Goal: Complete application form: Complete application form

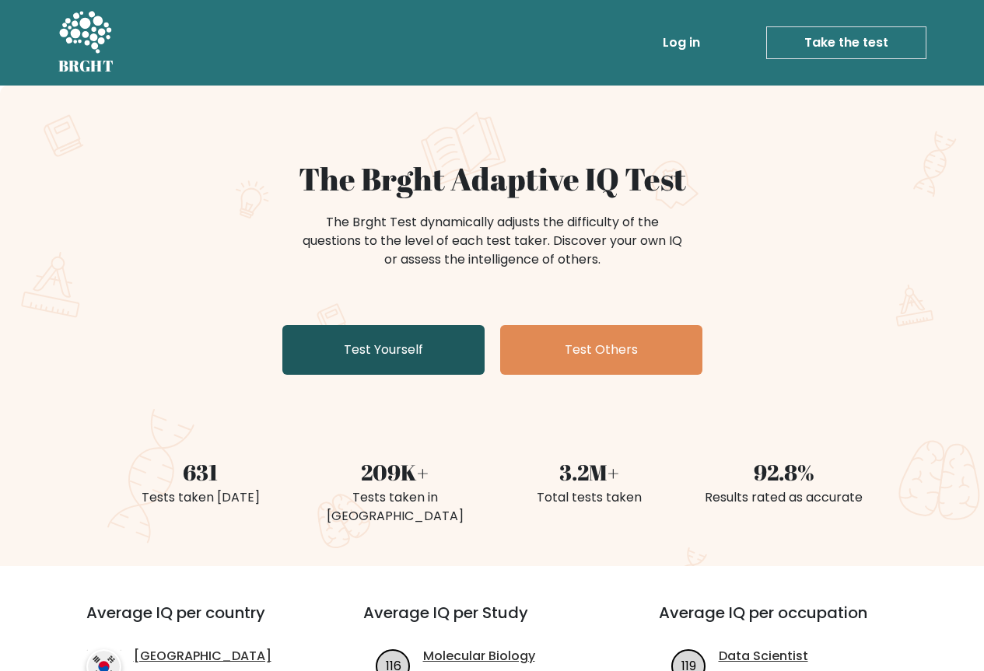
click at [373, 355] on link "Test Yourself" at bounding box center [383, 350] width 202 height 50
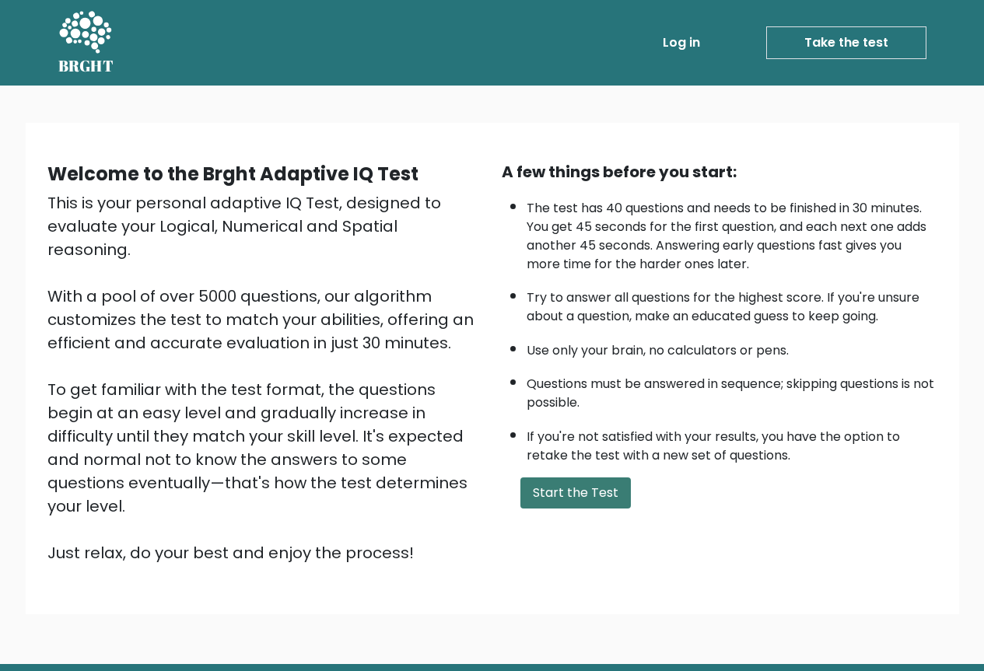
click at [581, 488] on button "Start the Test" at bounding box center [575, 492] width 110 height 31
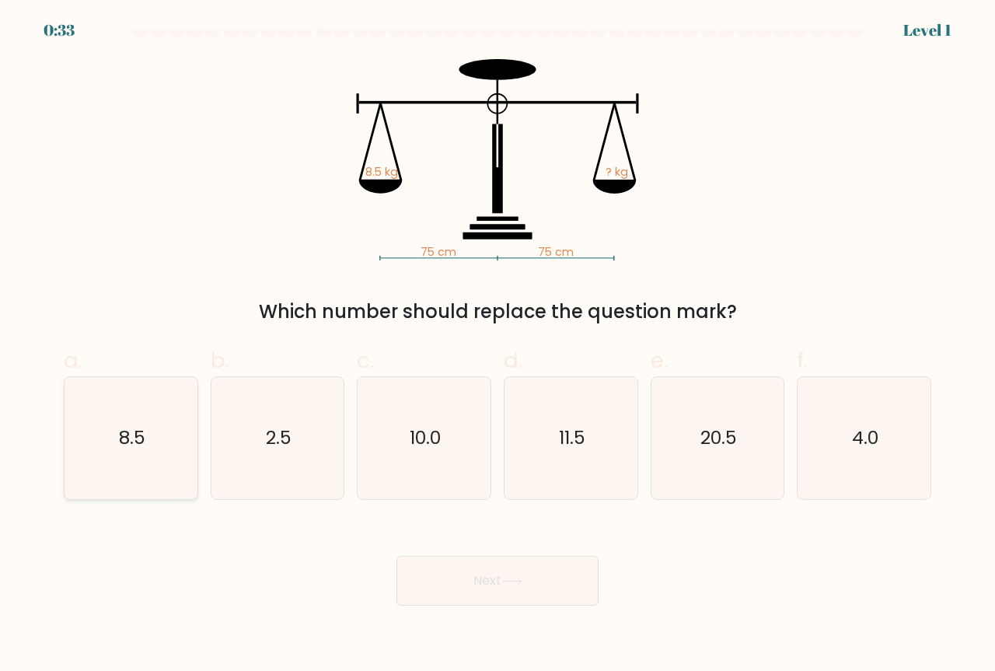
click at [149, 423] on icon "8.5" at bounding box center [131, 438] width 122 height 122
click at [498, 346] on input "a. 8.5" at bounding box center [498, 341] width 1 height 10
radio input "true"
click at [482, 589] on button "Next" at bounding box center [498, 581] width 202 height 50
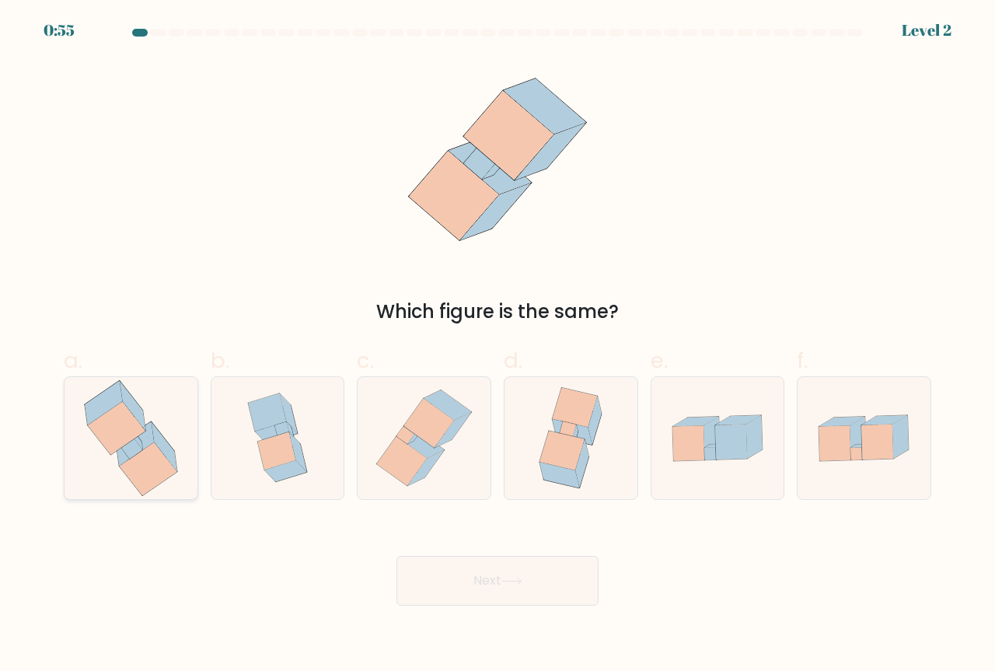
click at [120, 462] on icon at bounding box center [135, 444] width 37 height 44
click at [498, 346] on input "a." at bounding box center [498, 341] width 1 height 10
radio input "true"
click at [512, 568] on button "Next" at bounding box center [498, 581] width 202 height 50
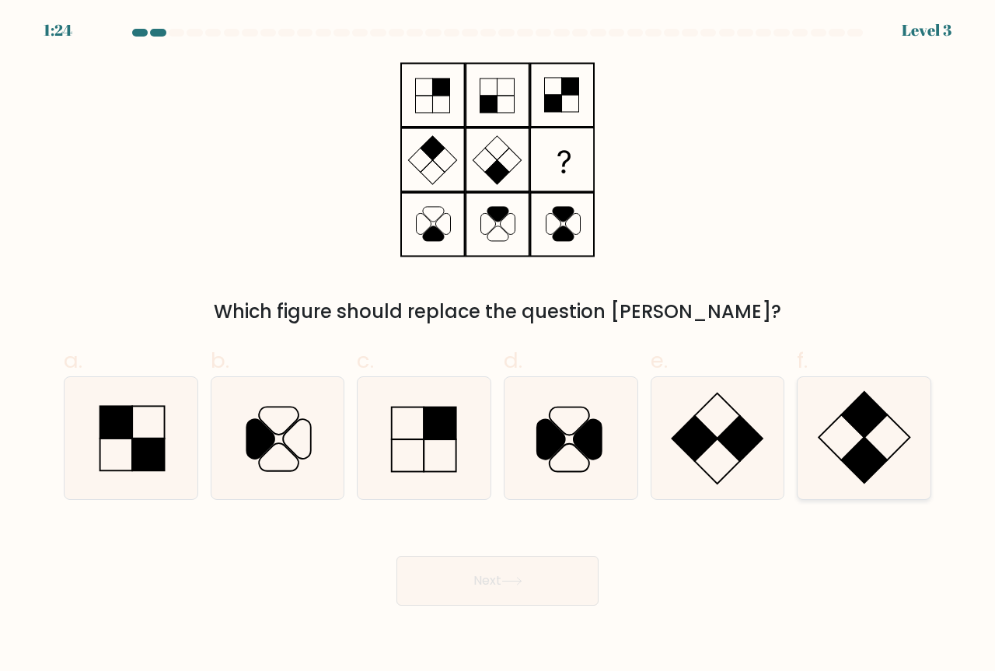
click at [876, 464] on rect at bounding box center [864, 460] width 45 height 45
click at [498, 346] on input "f." at bounding box center [498, 341] width 1 height 10
radio input "true"
click at [540, 591] on button "Next" at bounding box center [498, 581] width 202 height 50
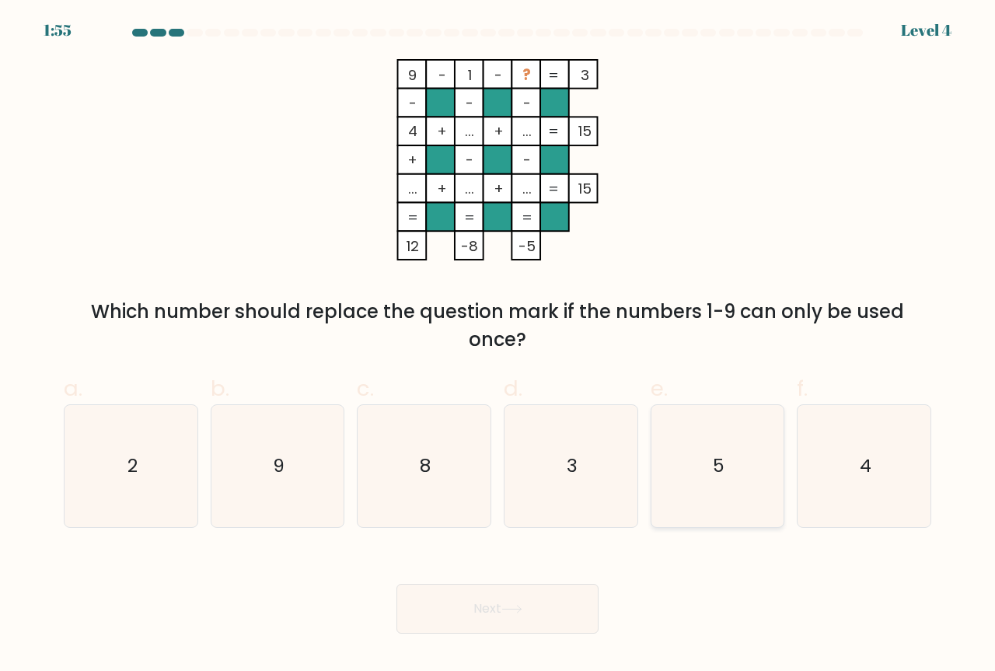
click at [656, 476] on div "5" at bounding box center [718, 466] width 135 height 124
click at [498, 346] on input "e. 5" at bounding box center [498, 341] width 1 height 10
radio input "true"
click at [541, 596] on button "Next" at bounding box center [498, 609] width 202 height 50
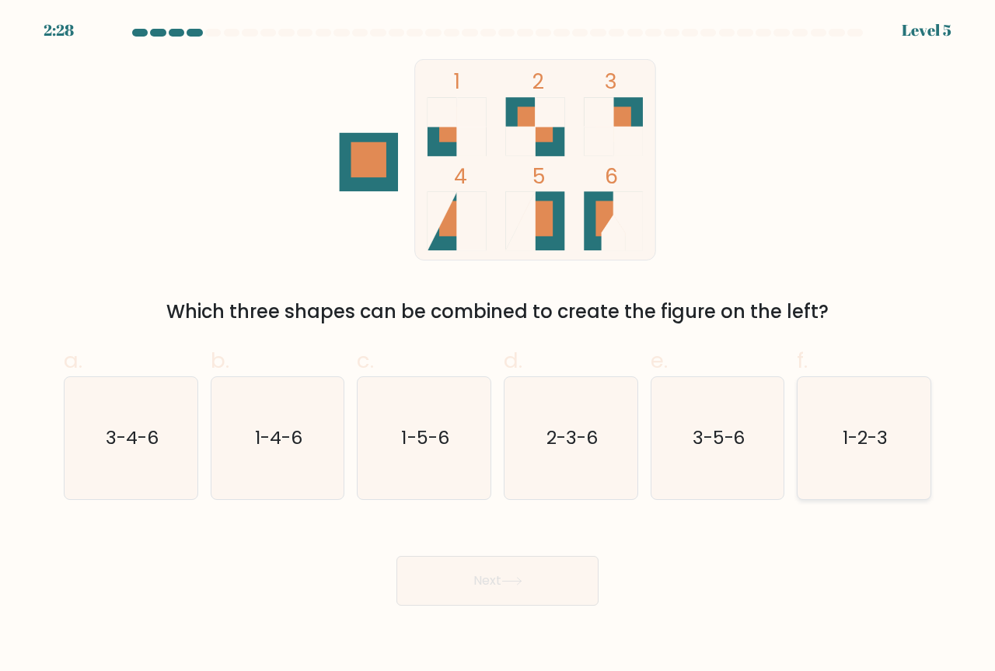
click at [849, 448] on text "1-2-3" at bounding box center [865, 438] width 45 height 26
click at [498, 346] on input "f. 1-2-3" at bounding box center [498, 341] width 1 height 10
radio input "true"
click at [562, 582] on button "Next" at bounding box center [498, 581] width 202 height 50
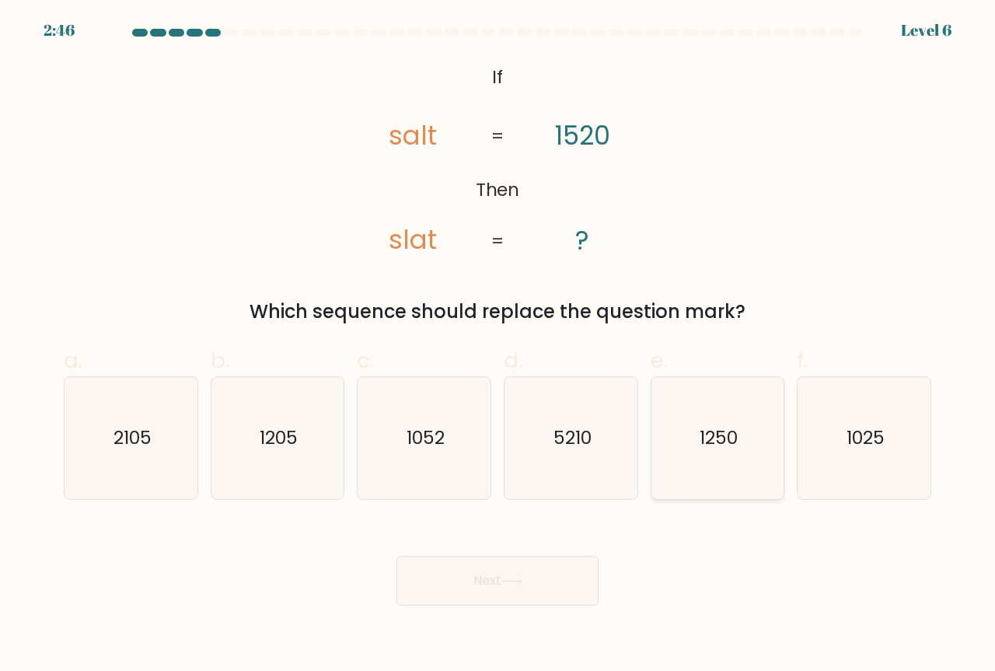
click at [723, 428] on text "1250" at bounding box center [719, 438] width 38 height 26
click at [498, 346] on input "e. 1250" at bounding box center [498, 341] width 1 height 10
radio input "true"
click at [526, 586] on button "Next" at bounding box center [498, 581] width 202 height 50
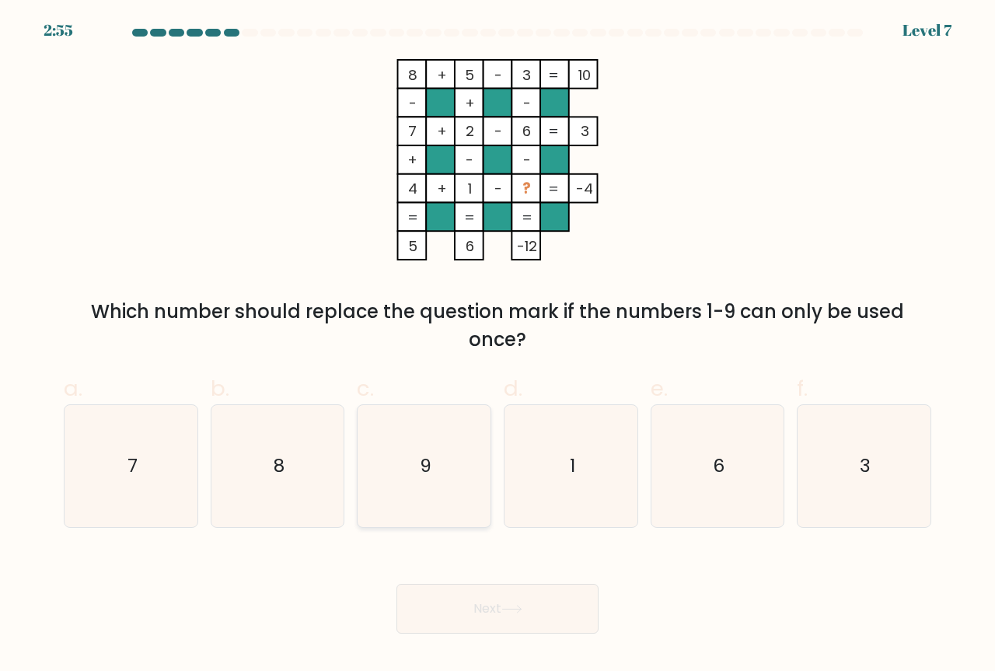
click at [472, 458] on icon "9" at bounding box center [424, 466] width 122 height 122
click at [498, 346] on input "c. 9" at bounding box center [498, 341] width 1 height 10
radio input "true"
click at [498, 601] on button "Next" at bounding box center [498, 609] width 202 height 50
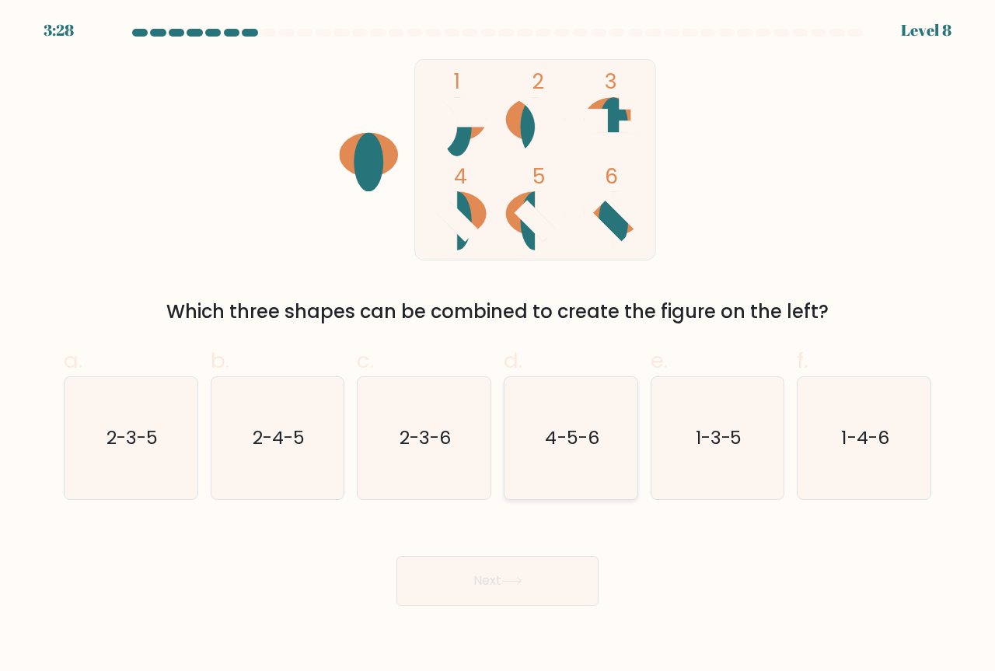
click at [565, 443] on text "4-5-6" at bounding box center [572, 438] width 54 height 26
click at [498, 346] on input "d. 4-5-6" at bounding box center [498, 341] width 1 height 10
radio input "true"
click at [515, 583] on icon at bounding box center [512, 581] width 21 height 9
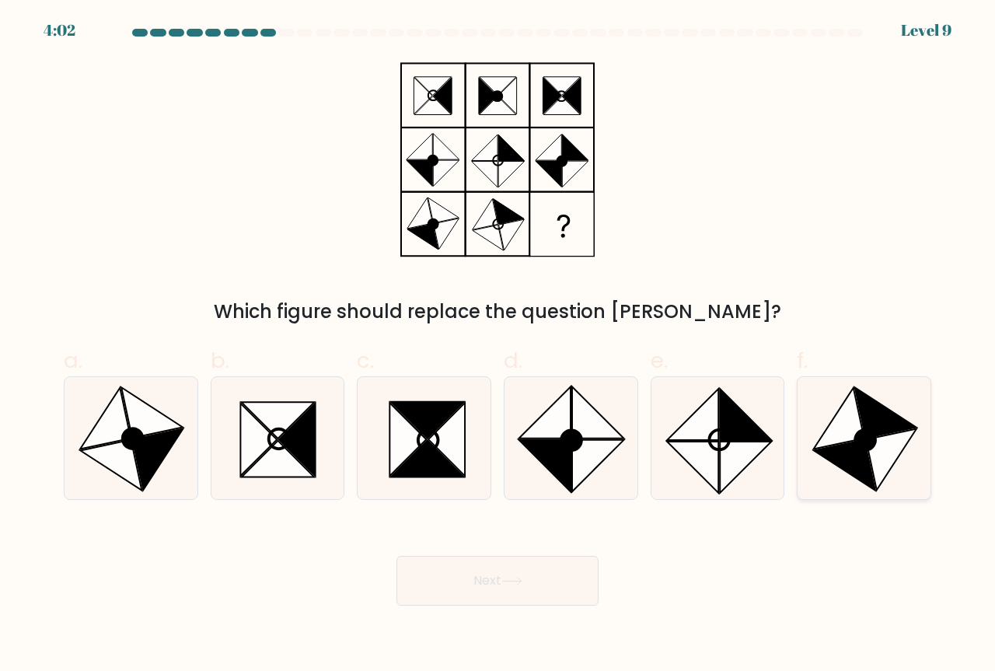
click at [843, 444] on icon at bounding box center [844, 465] width 61 height 51
click at [498, 346] on input "f." at bounding box center [498, 341] width 1 height 10
radio input "true"
click at [533, 584] on button "Next" at bounding box center [498, 581] width 202 height 50
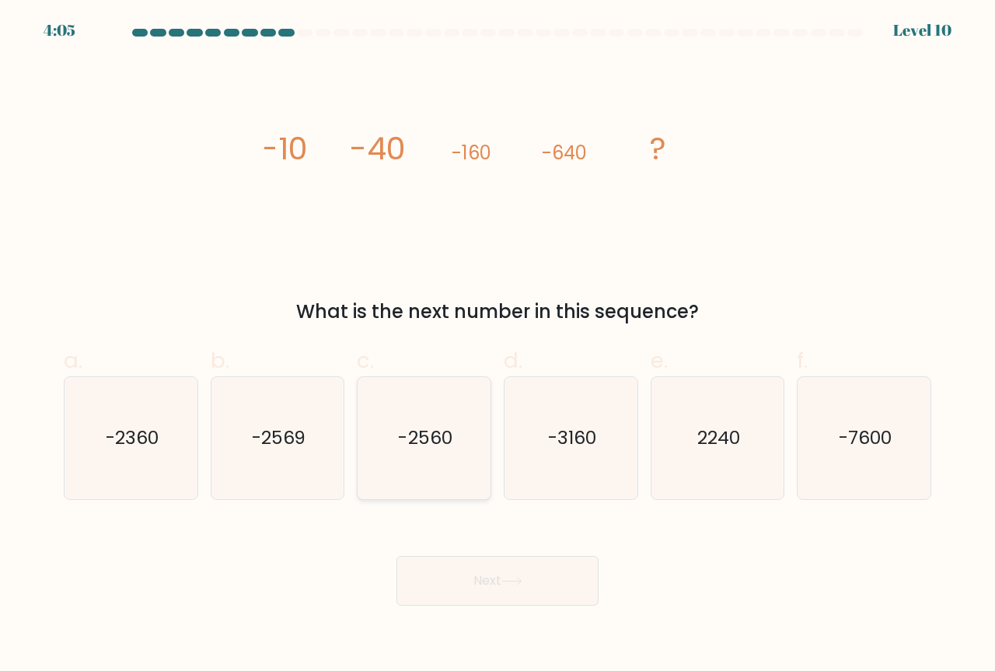
click at [415, 458] on icon "-2560" at bounding box center [424, 438] width 122 height 122
click at [498, 346] on input "c. -2560" at bounding box center [498, 341] width 1 height 10
radio input "true"
click at [478, 581] on button "Next" at bounding box center [498, 581] width 202 height 50
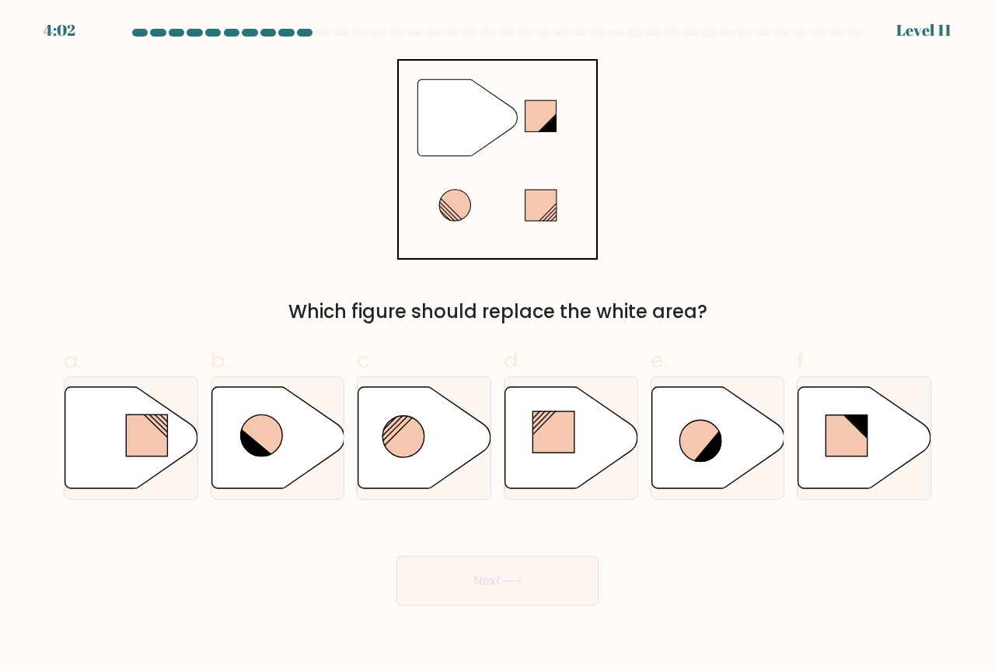
click at [484, 582] on button "Next" at bounding box center [498, 581] width 202 height 50
click at [286, 437] on icon at bounding box center [278, 438] width 133 height 102
click at [498, 346] on input "b." at bounding box center [498, 341] width 1 height 10
radio input "true"
click at [430, 572] on button "Next" at bounding box center [498, 581] width 202 height 50
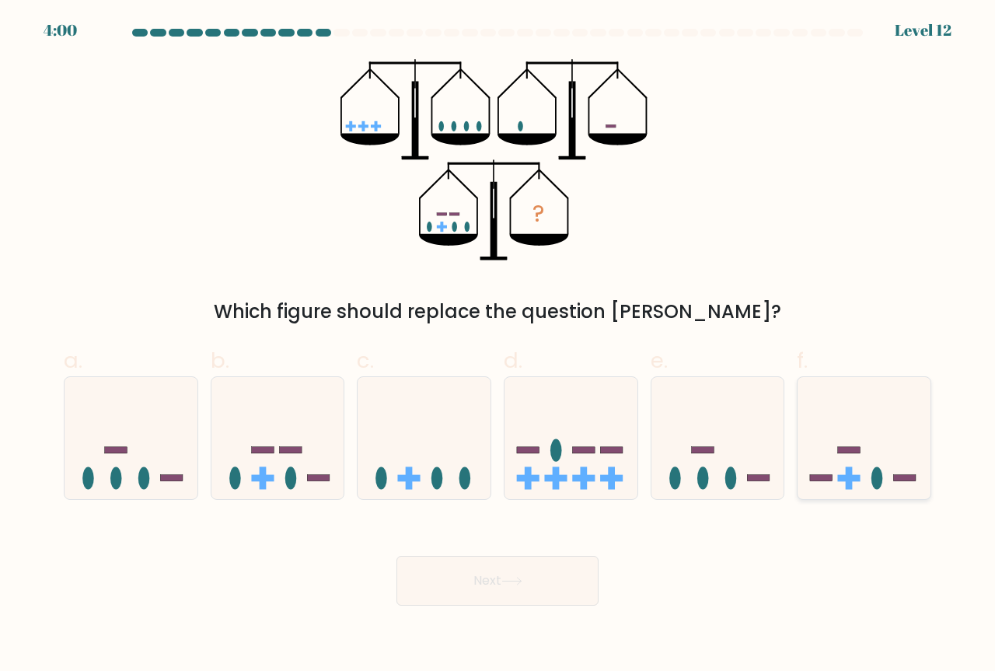
click at [820, 467] on icon at bounding box center [864, 438] width 133 height 110
click at [498, 346] on input "f." at bounding box center [498, 341] width 1 height 10
radio input "true"
click at [313, 481] on rect at bounding box center [318, 478] width 23 height 6
click at [498, 346] on input "b." at bounding box center [498, 341] width 1 height 10
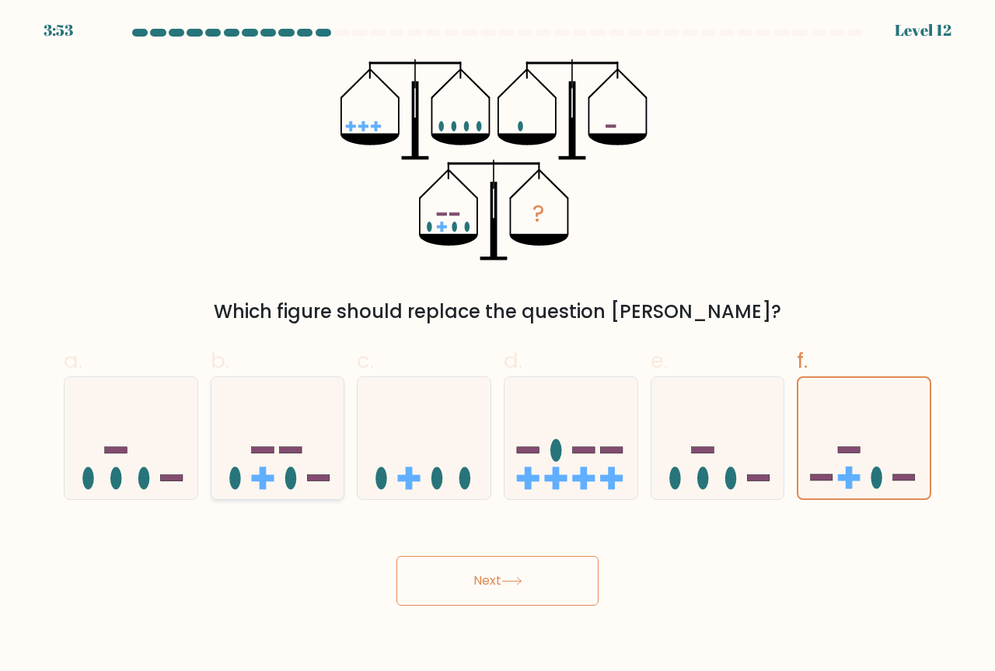
radio input "true"
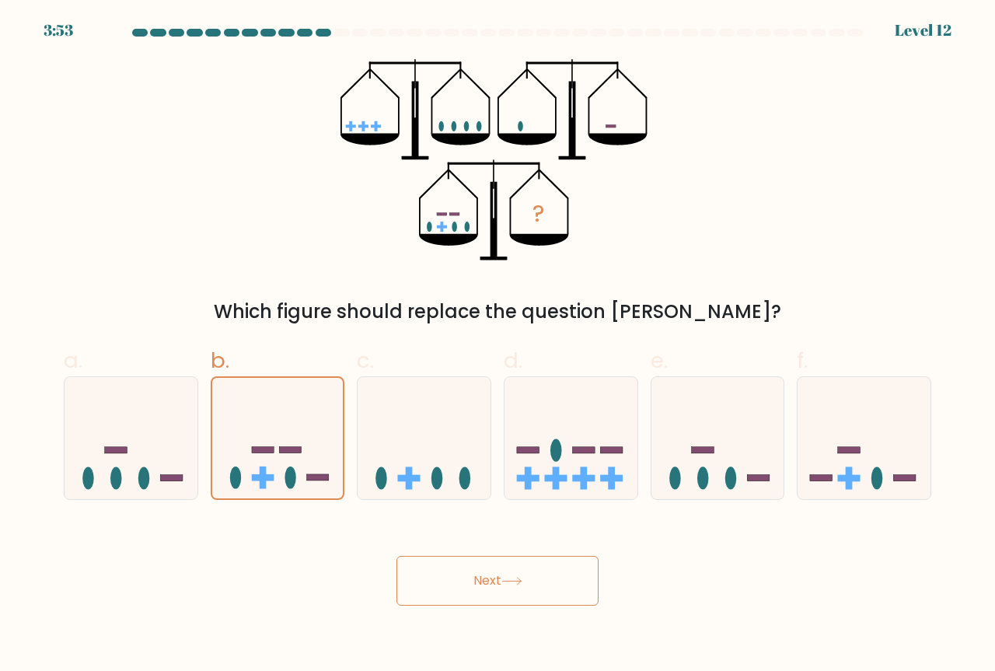
click at [481, 577] on button "Next" at bounding box center [498, 581] width 202 height 50
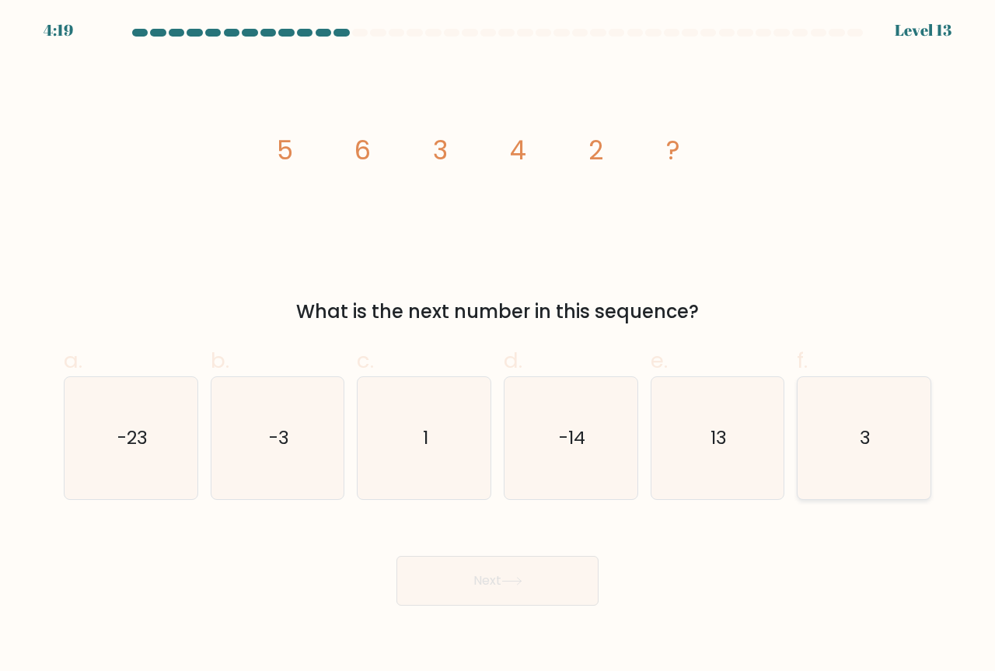
click at [899, 452] on icon "3" at bounding box center [864, 438] width 122 height 122
click at [498, 346] on input "f. 3" at bounding box center [498, 341] width 1 height 10
radio input "true"
click at [511, 606] on body "4:18 Level 13" at bounding box center [497, 335] width 995 height 671
click at [519, 583] on icon at bounding box center [512, 581] width 21 height 9
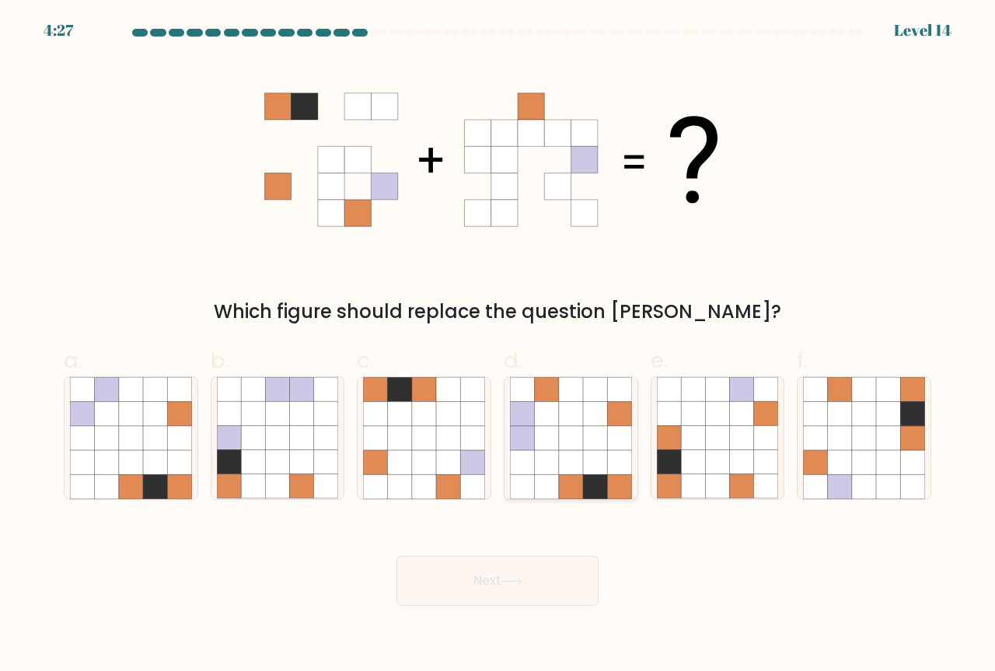
click at [542, 418] on icon at bounding box center [546, 414] width 24 height 24
click at [498, 346] on input "d." at bounding box center [498, 341] width 1 height 10
radio input "true"
click at [551, 588] on button "Next" at bounding box center [498, 581] width 202 height 50
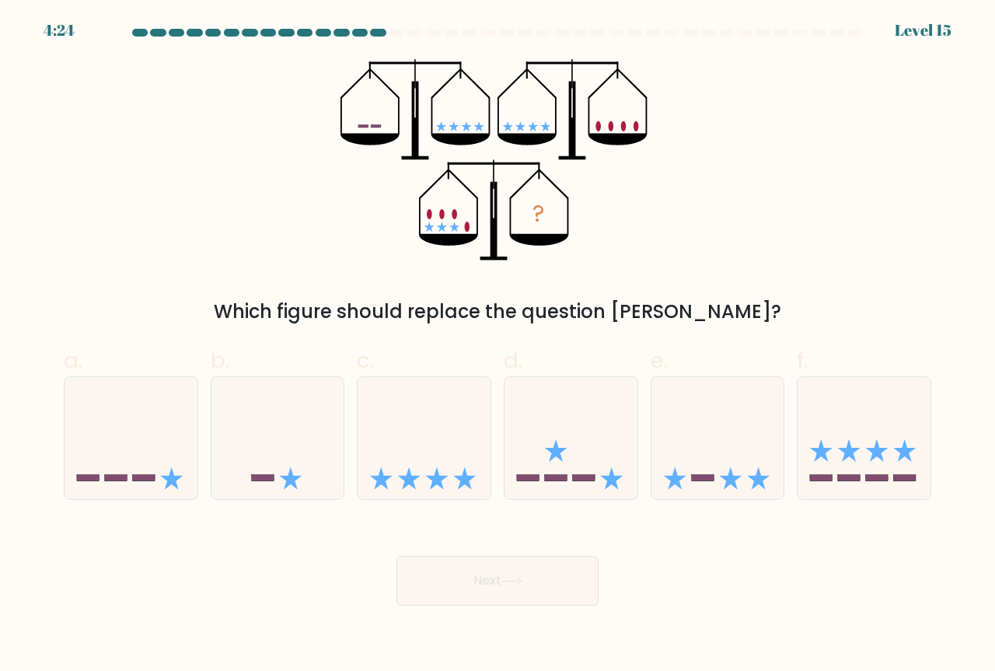
drag, startPoint x: 551, startPoint y: 588, endPoint x: 555, endPoint y: 575, distance: 13.0
click at [554, 575] on button "Next" at bounding box center [498, 581] width 202 height 50
click at [726, 261] on div "? Which figure should replace the question mark?" at bounding box center [497, 192] width 887 height 267
click at [154, 418] on icon at bounding box center [131, 438] width 133 height 110
click at [498, 346] on input "a." at bounding box center [498, 341] width 1 height 10
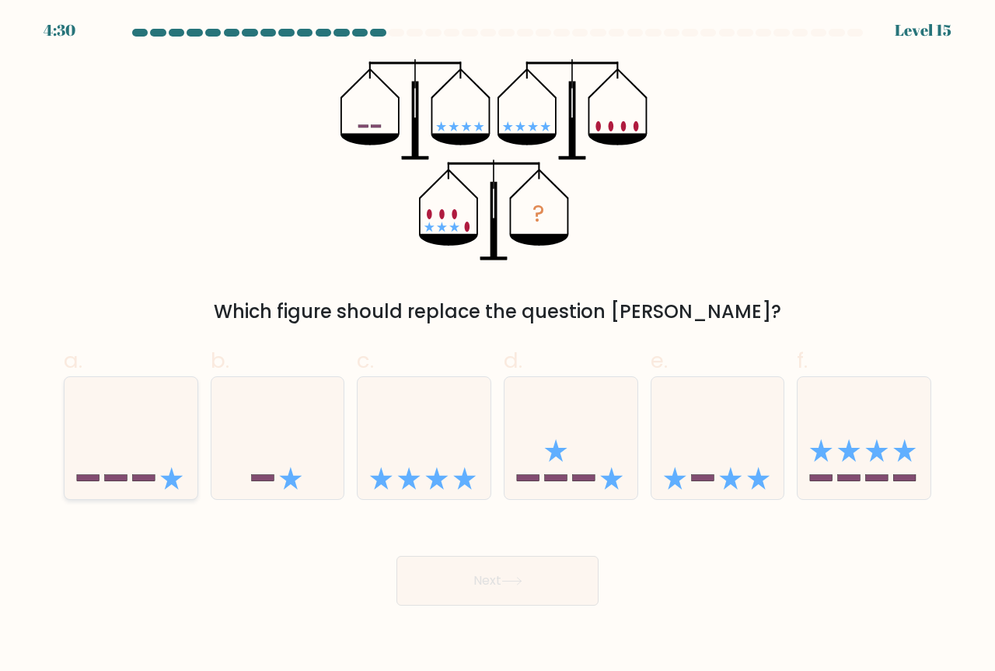
radio input "true"
click at [464, 574] on button "Next" at bounding box center [498, 581] width 202 height 50
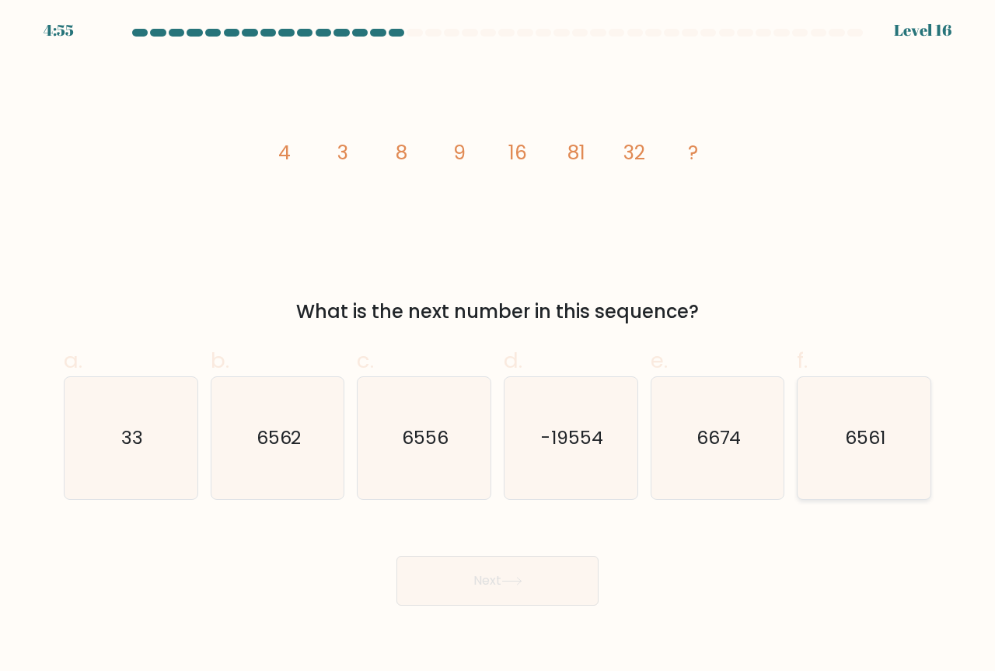
click at [873, 466] on icon "6561" at bounding box center [864, 438] width 122 height 122
click at [498, 346] on input "f. 6561" at bounding box center [498, 341] width 1 height 10
radio input "true"
click at [548, 570] on button "Next" at bounding box center [498, 581] width 202 height 50
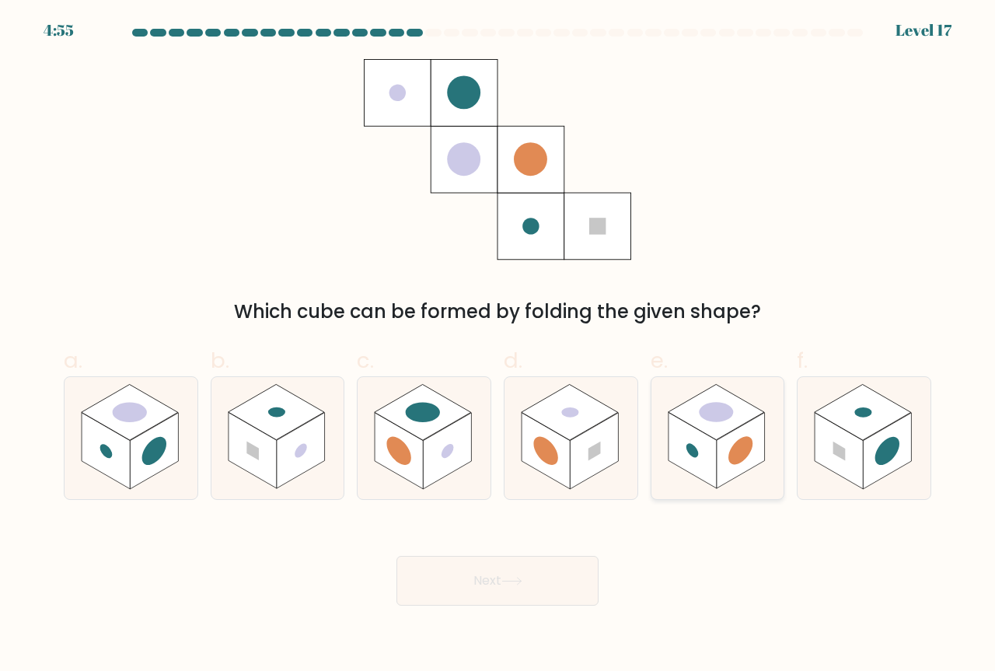
click at [719, 443] on rect at bounding box center [741, 451] width 48 height 76
click at [498, 346] on input "e." at bounding box center [498, 341] width 1 height 10
radio input "true"
click at [563, 565] on button "Next" at bounding box center [498, 581] width 202 height 50
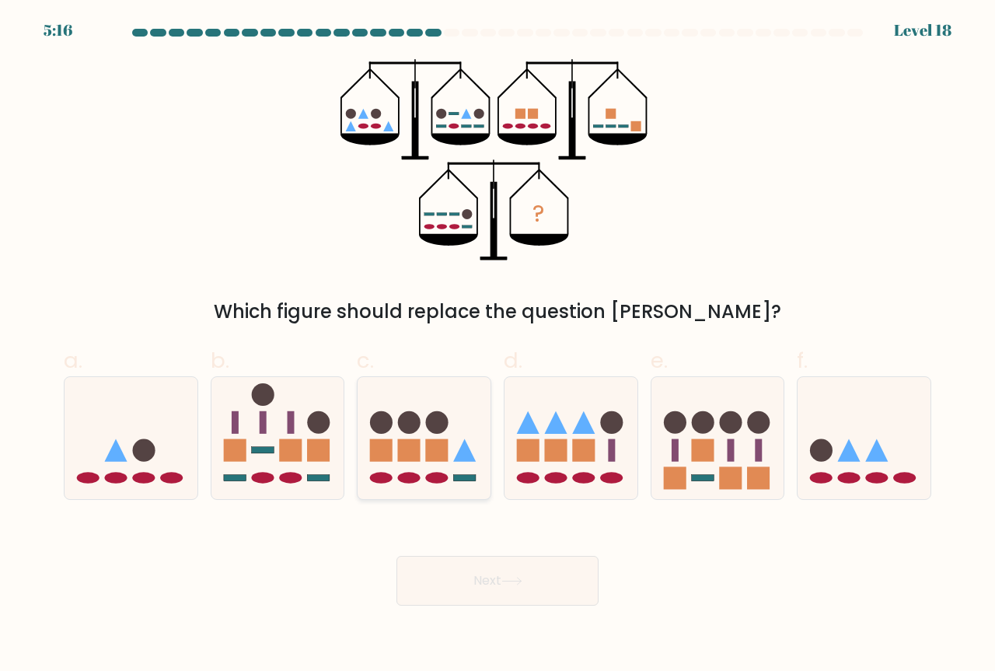
click at [410, 470] on icon at bounding box center [424, 438] width 133 height 110
click at [498, 346] on input "c." at bounding box center [498, 341] width 1 height 10
radio input "true"
click at [516, 583] on icon at bounding box center [512, 581] width 21 height 9
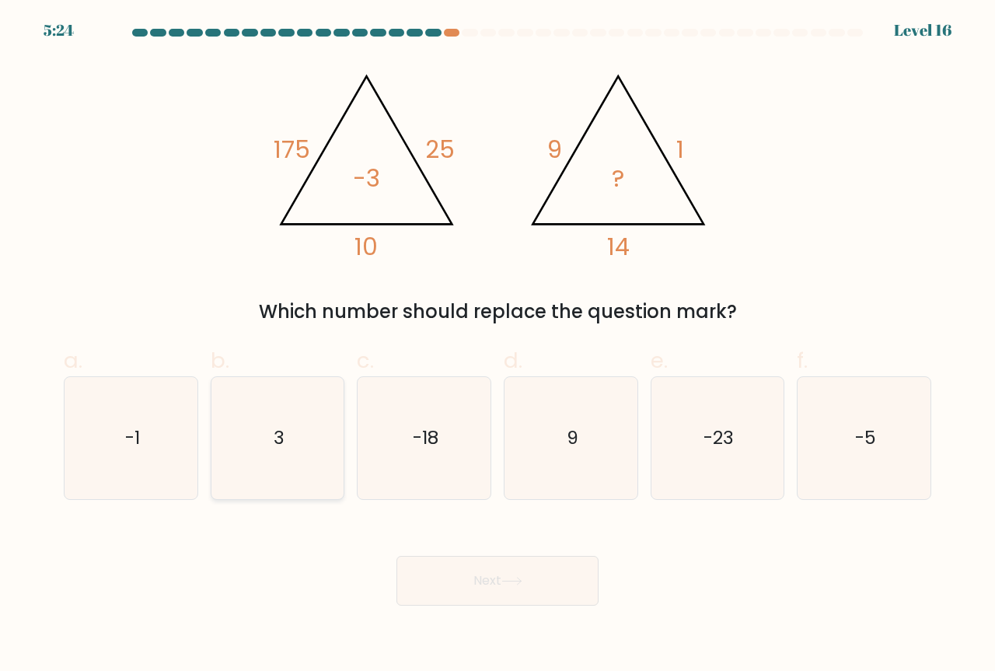
click at [304, 450] on icon "3" at bounding box center [278, 438] width 122 height 122
click at [498, 346] on input "b. 3" at bounding box center [498, 341] width 1 height 10
radio input "true"
click at [457, 539] on div "Next" at bounding box center [497, 562] width 887 height 87
drag, startPoint x: 480, startPoint y: 582, endPoint x: 764, endPoint y: 487, distance: 299.3
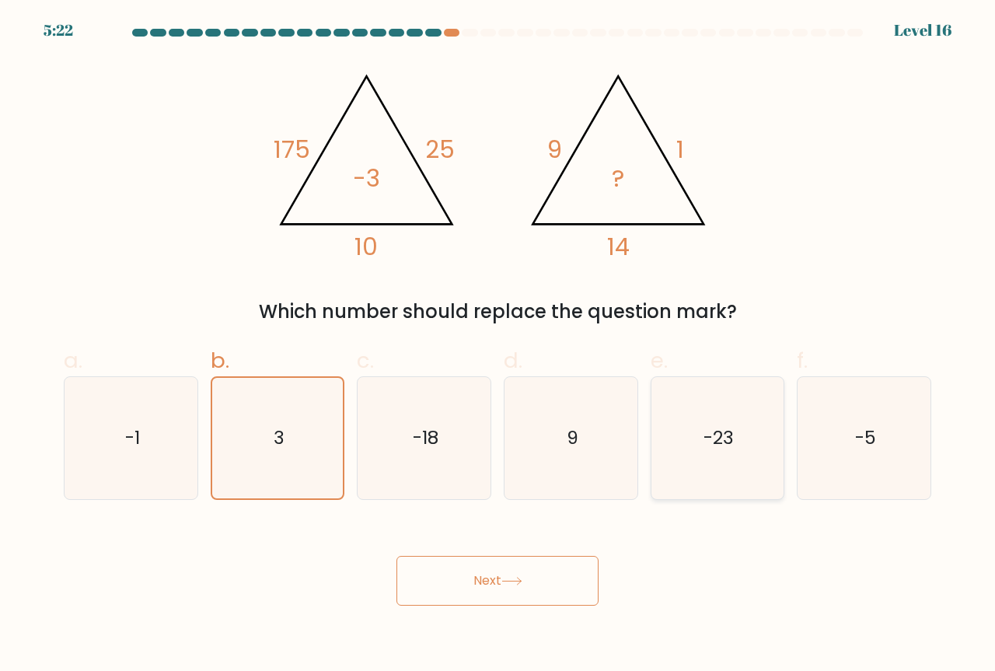
click at [764, 487] on form at bounding box center [497, 317] width 995 height 577
click at [578, 463] on icon "9" at bounding box center [571, 438] width 122 height 122
click at [498, 346] on input "d. 9" at bounding box center [498, 341] width 1 height 10
radio input "true"
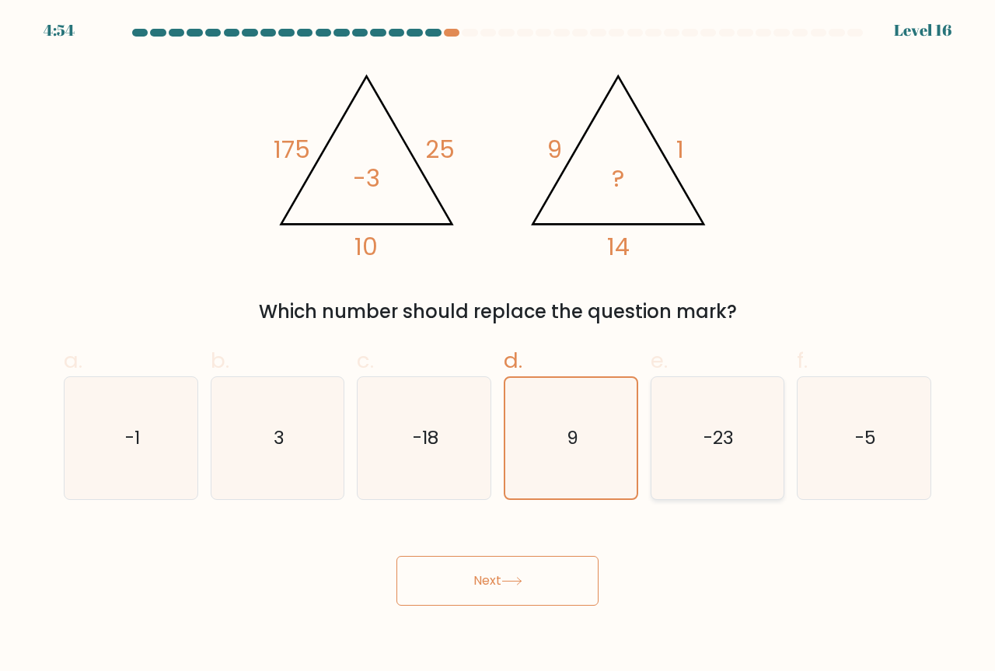
click at [726, 450] on text "-23" at bounding box center [719, 438] width 30 height 26
click at [498, 346] on input "e. -23" at bounding box center [498, 341] width 1 height 10
radio input "true"
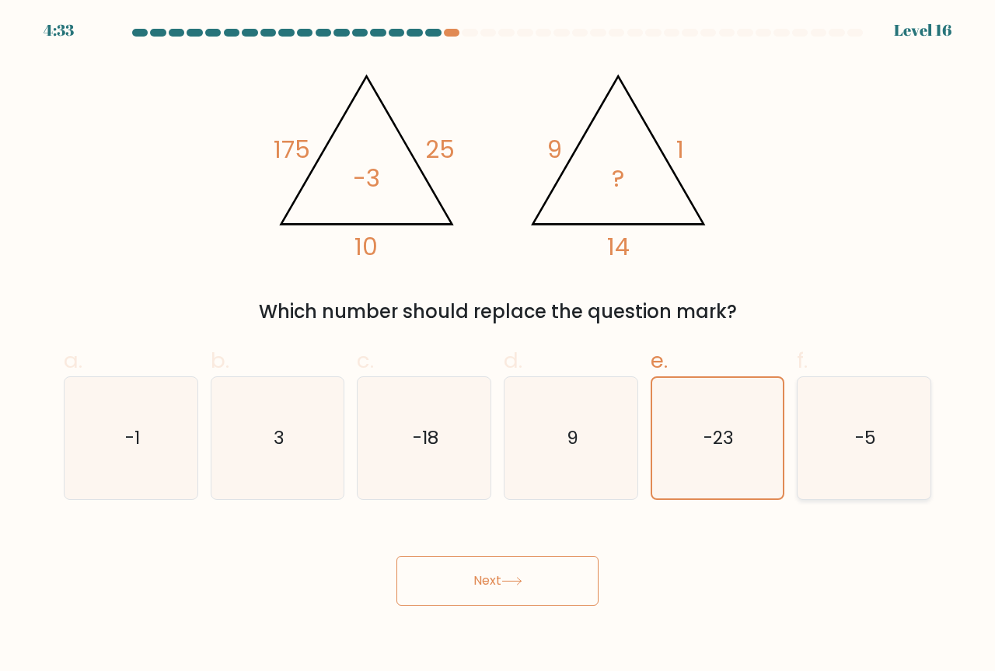
click at [868, 462] on icon "-5" at bounding box center [864, 438] width 122 height 122
click at [498, 346] on input "f. -5" at bounding box center [498, 341] width 1 height 10
radio input "true"
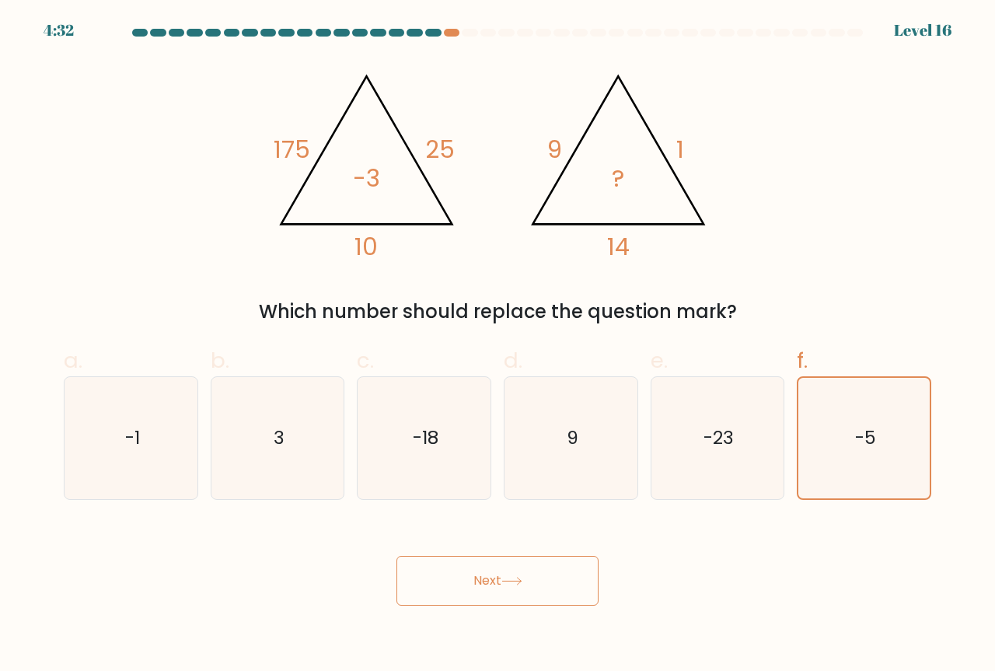
click at [538, 589] on button "Next" at bounding box center [498, 581] width 202 height 50
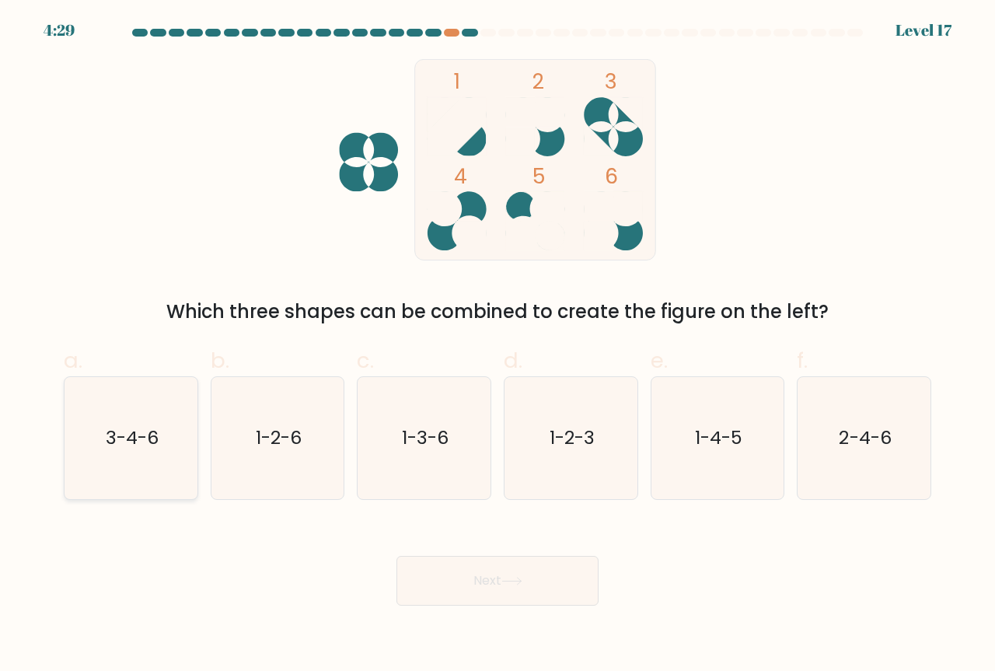
click at [126, 416] on icon "3-4-6" at bounding box center [131, 438] width 122 height 122
click at [498, 346] on input "a. 3-4-6" at bounding box center [498, 341] width 1 height 10
radio input "true"
click at [484, 586] on button "Next" at bounding box center [498, 581] width 202 height 50
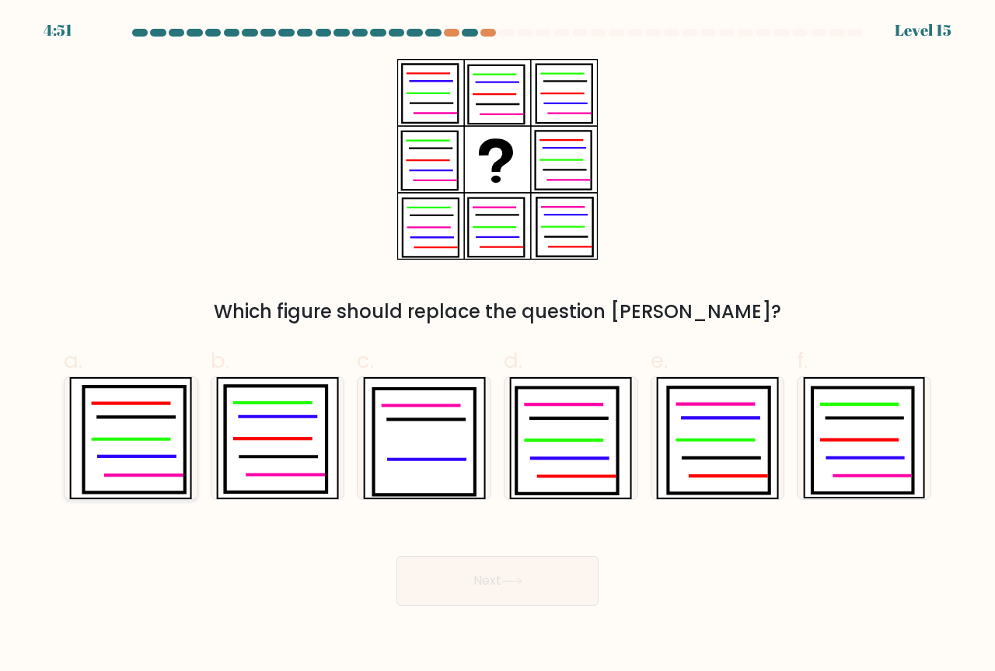
click at [153, 442] on icon at bounding box center [134, 440] width 101 height 106
click at [498, 346] on input "a." at bounding box center [498, 341] width 1 height 10
radio input "true"
click at [499, 561] on button "Next" at bounding box center [498, 581] width 202 height 50
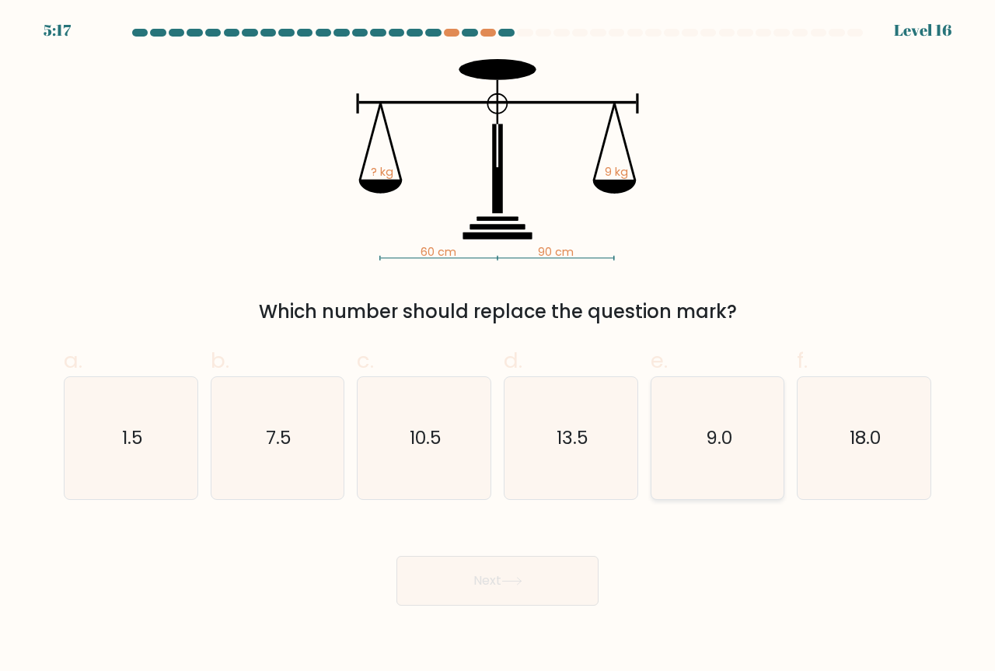
click at [740, 466] on icon "9.0" at bounding box center [718, 438] width 122 height 122
click at [498, 346] on input "e. 9.0" at bounding box center [498, 341] width 1 height 10
radio input "true"
click at [502, 574] on button "Next" at bounding box center [498, 581] width 202 height 50
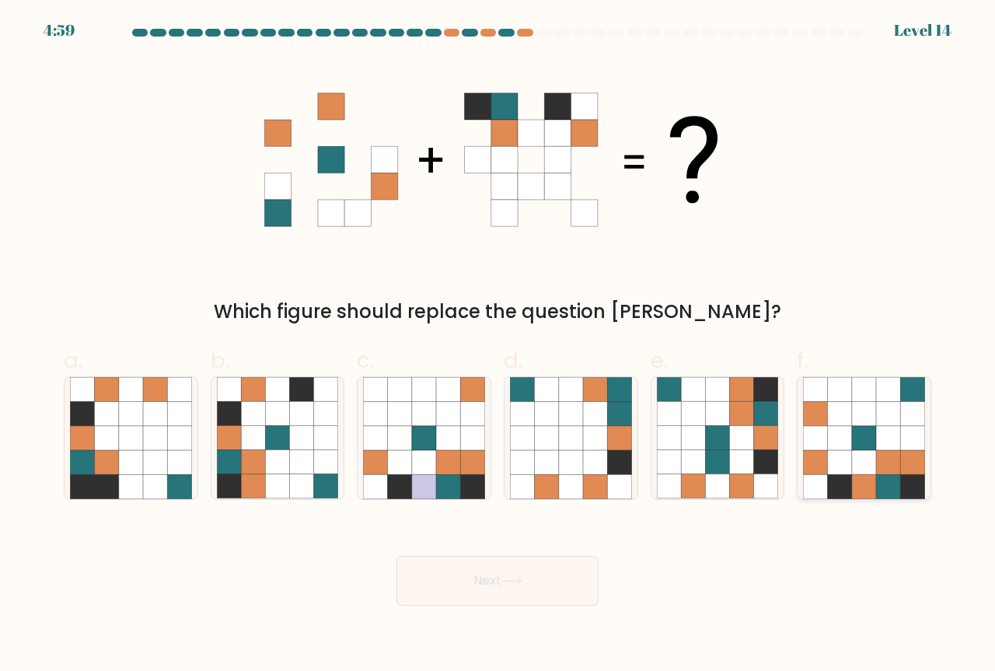
click at [859, 477] on icon at bounding box center [864, 486] width 24 height 24
click at [498, 346] on input "f." at bounding box center [498, 341] width 1 height 10
radio input "true"
click at [540, 582] on button "Next" at bounding box center [498, 581] width 202 height 50
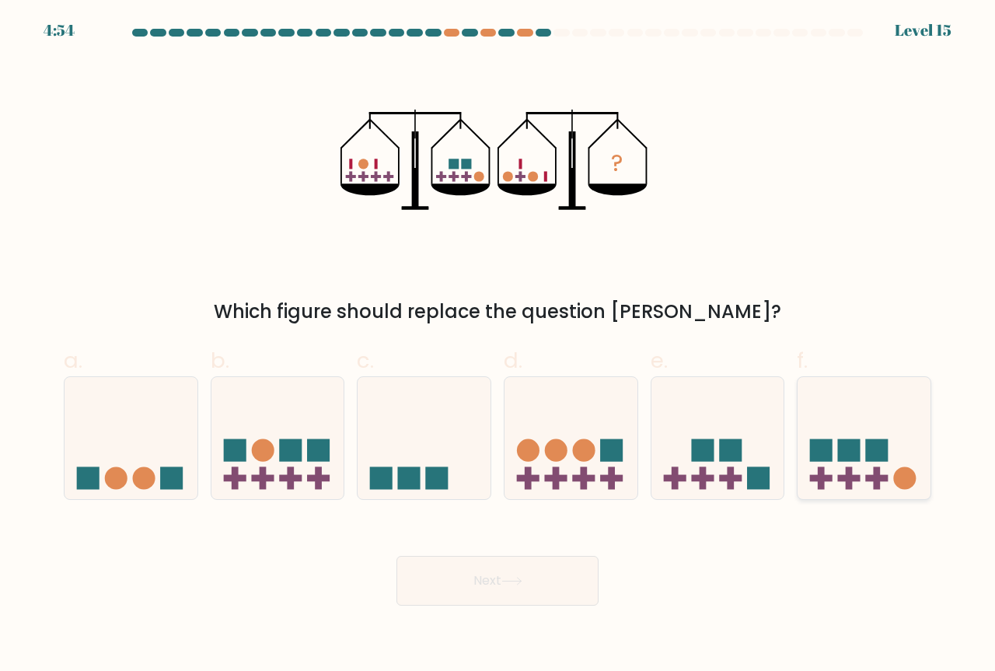
click at [840, 467] on icon at bounding box center [864, 438] width 133 height 110
click at [498, 346] on input "f." at bounding box center [498, 341] width 1 height 10
radio input "true"
click at [548, 572] on button "Next" at bounding box center [498, 581] width 202 height 50
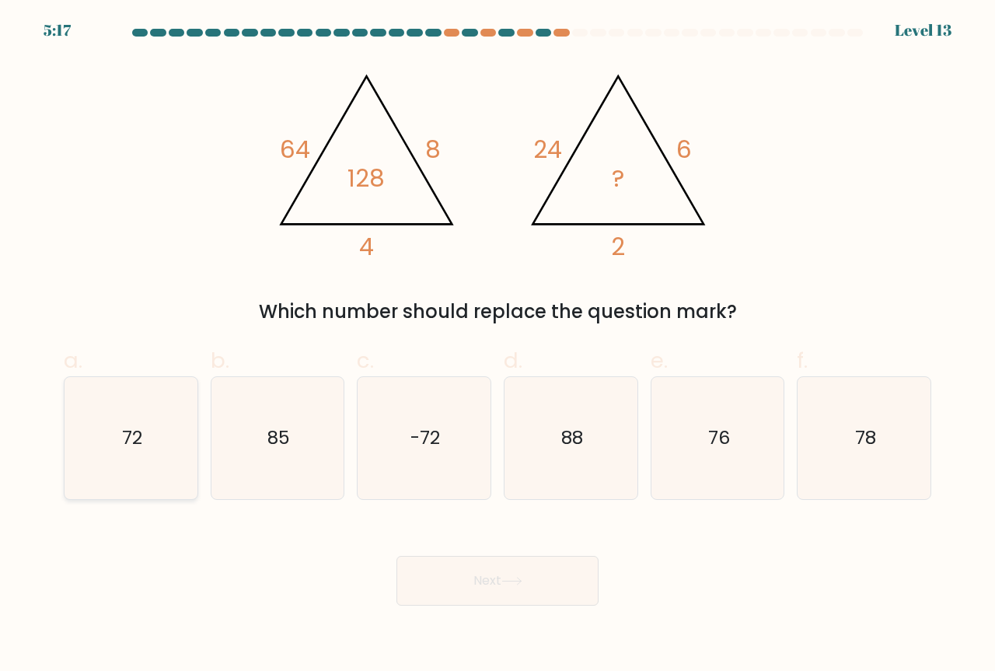
drag, startPoint x: 139, startPoint y: 433, endPoint x: 165, endPoint y: 442, distance: 27.1
click at [147, 436] on icon "72" at bounding box center [131, 438] width 122 height 122
click at [498, 346] on input "a. 72" at bounding box center [498, 341] width 1 height 10
radio input "true"
click at [470, 573] on button "Next" at bounding box center [498, 581] width 202 height 50
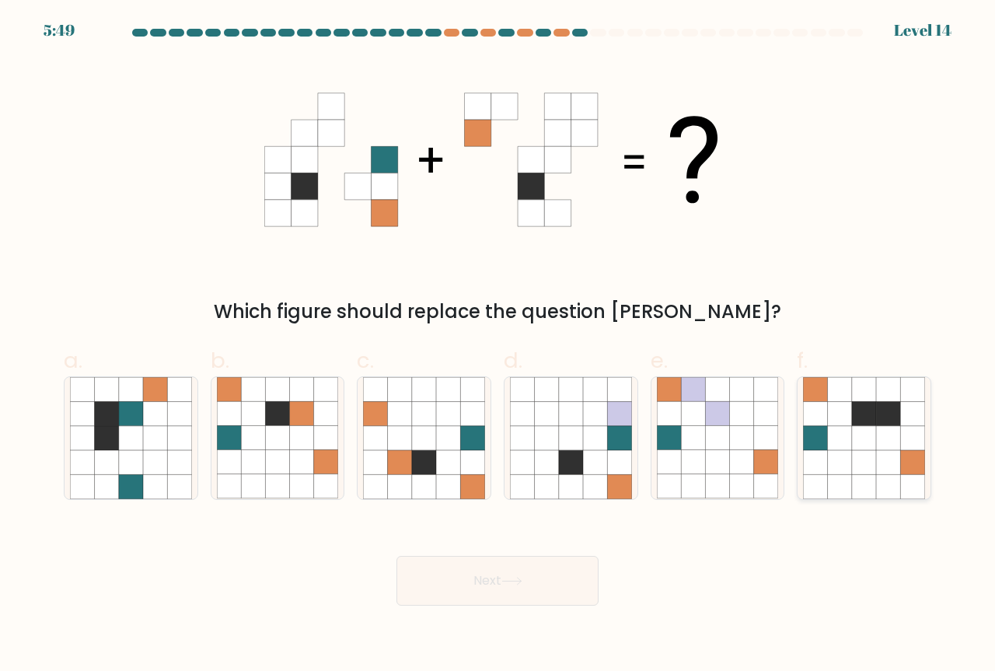
click at [883, 437] on icon at bounding box center [888, 438] width 24 height 24
click at [498, 346] on input "f." at bounding box center [498, 341] width 1 height 10
radio input "true"
click at [520, 544] on div "Next" at bounding box center [497, 562] width 887 height 87
click at [516, 572] on button "Next" at bounding box center [498, 581] width 202 height 50
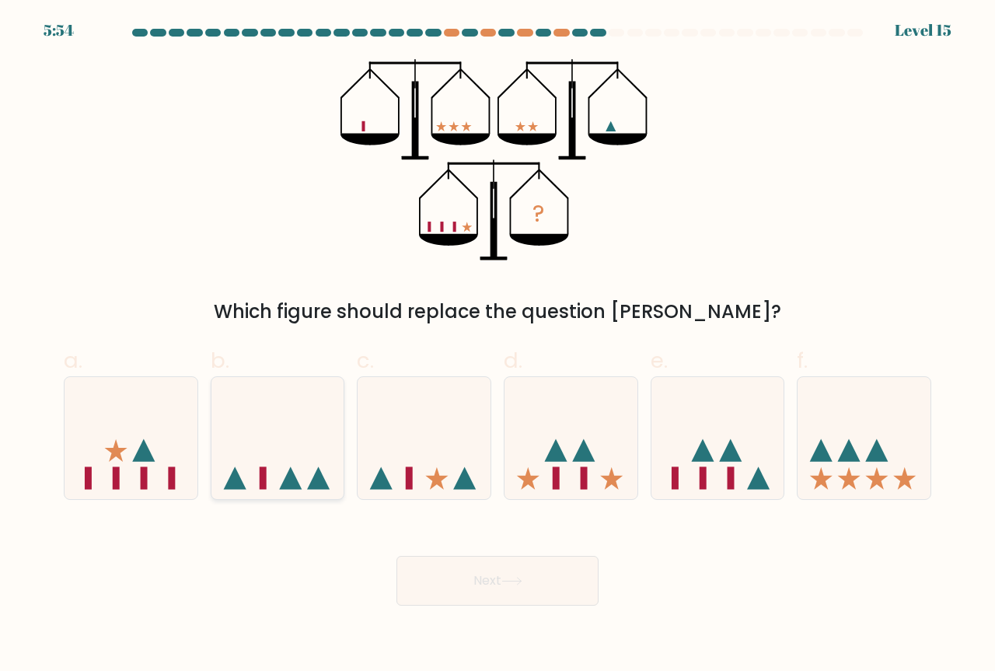
click at [279, 465] on icon at bounding box center [278, 438] width 133 height 110
click at [498, 346] on input "b." at bounding box center [498, 341] width 1 height 10
radio input "true"
click at [597, 453] on icon at bounding box center [571, 438] width 133 height 110
click at [498, 346] on input "d." at bounding box center [498, 341] width 1 height 10
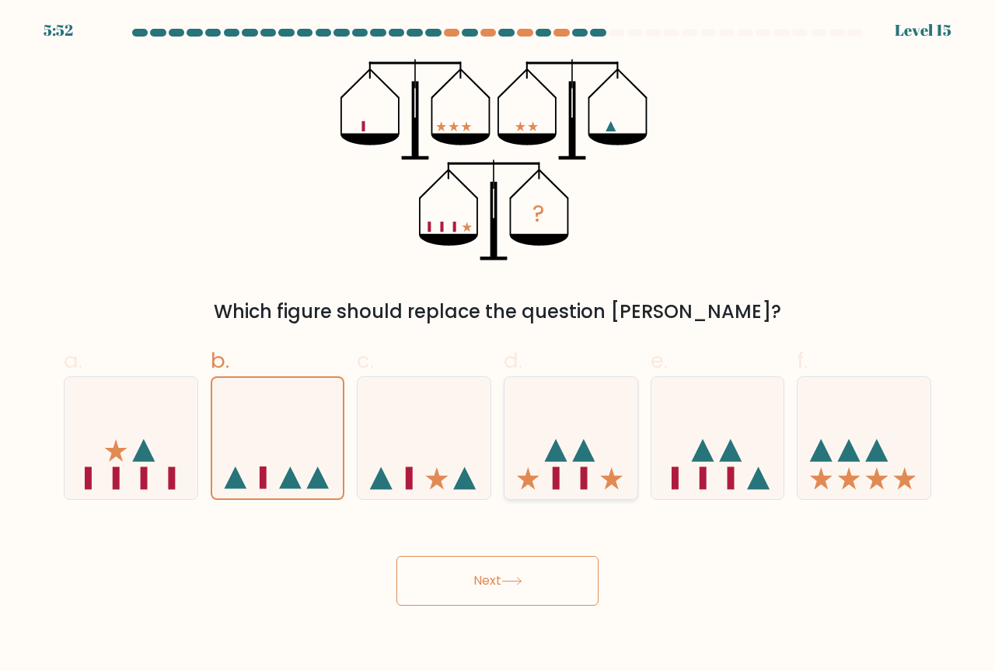
radio input "true"
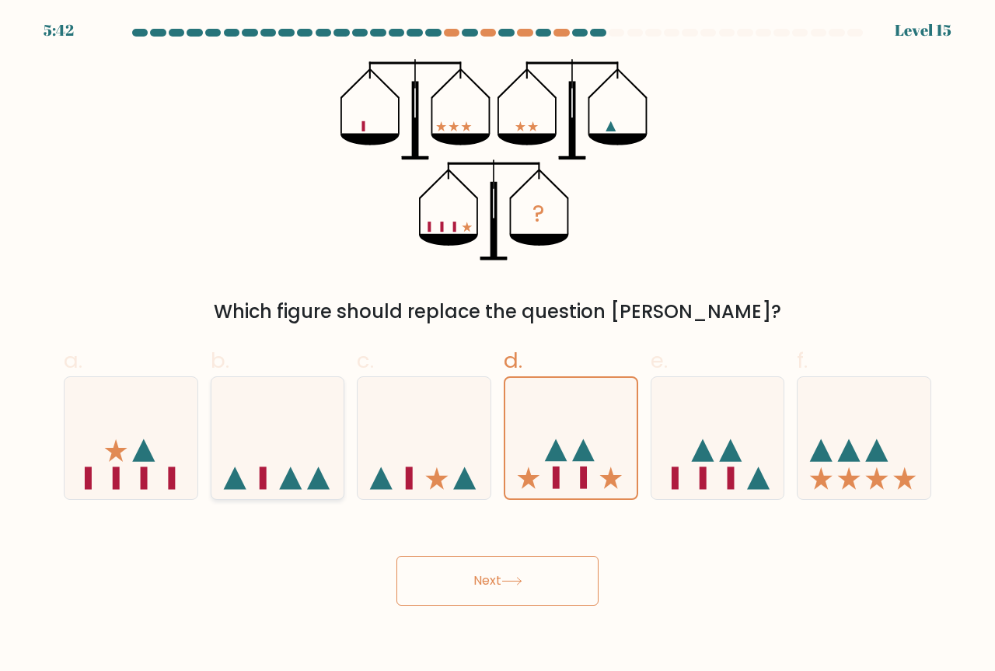
click at [292, 470] on icon at bounding box center [290, 478] width 23 height 23
click at [498, 346] on input "b." at bounding box center [498, 341] width 1 height 10
radio input "true"
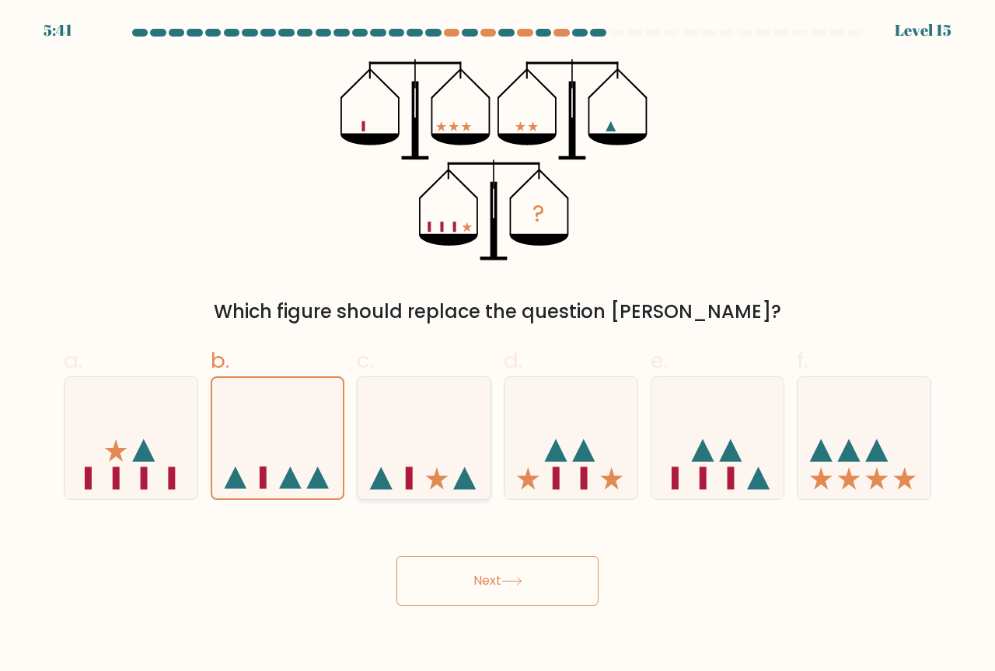
click at [418, 474] on icon at bounding box center [424, 438] width 133 height 110
click at [498, 346] on input "c." at bounding box center [498, 341] width 1 height 10
radio input "true"
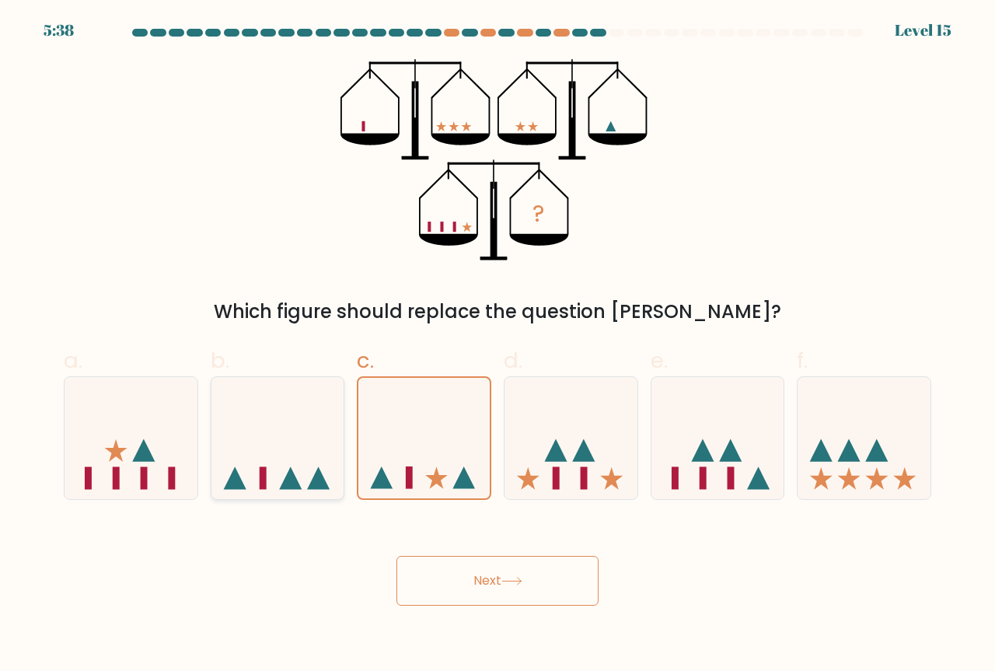
click at [264, 465] on icon at bounding box center [278, 438] width 133 height 110
click at [498, 346] on input "b." at bounding box center [498, 341] width 1 height 10
radio input "true"
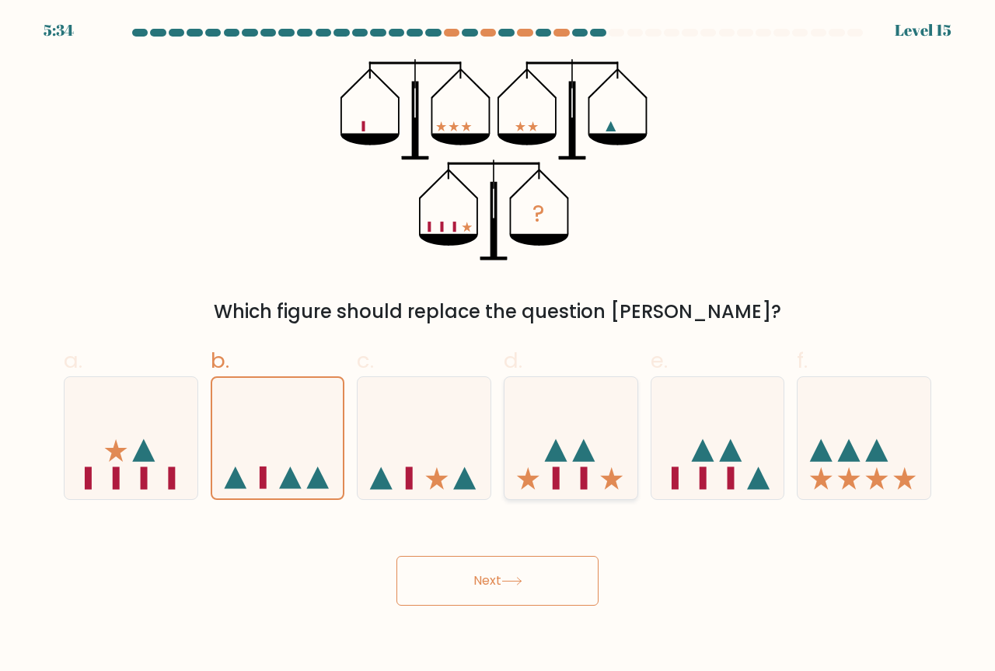
click at [544, 480] on icon at bounding box center [571, 438] width 133 height 110
click at [498, 346] on input "d." at bounding box center [498, 341] width 1 height 10
radio input "true"
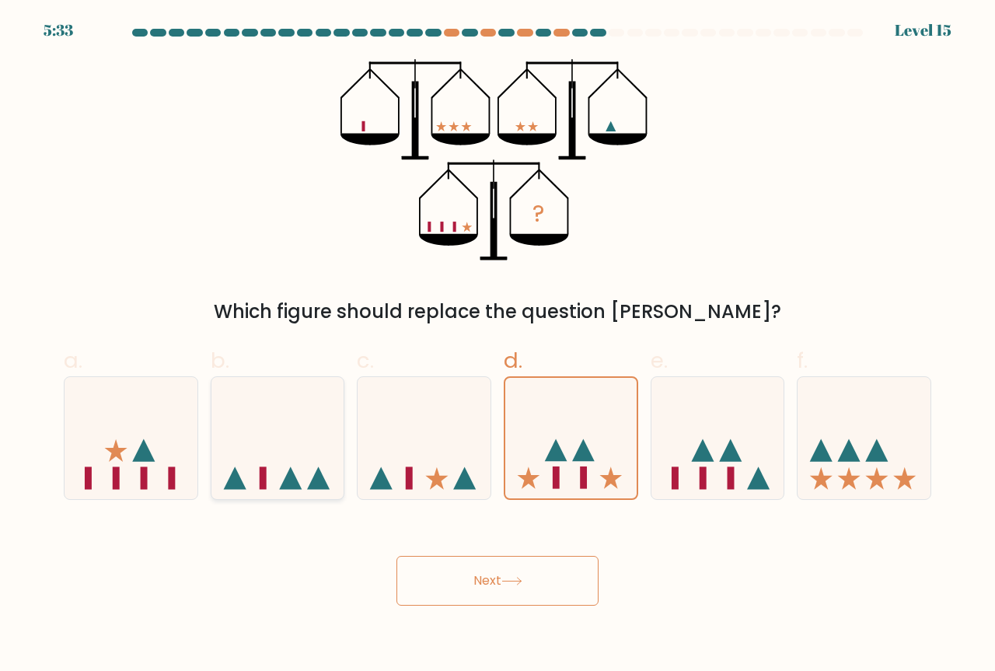
click at [243, 481] on icon at bounding box center [278, 438] width 133 height 110
click at [498, 346] on input "b." at bounding box center [498, 341] width 1 height 10
radio input "true"
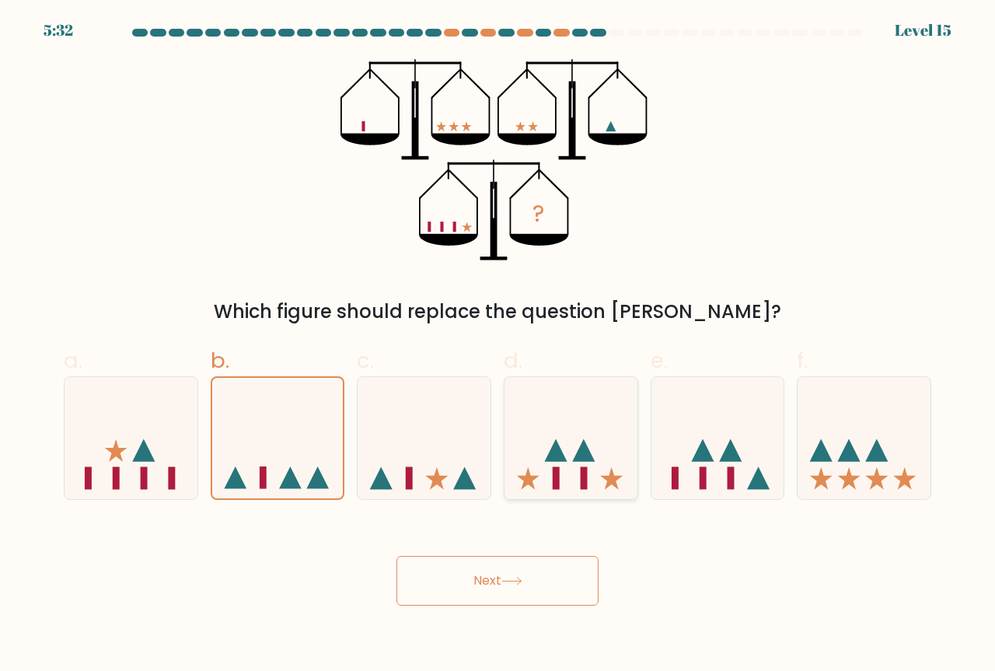
click at [532, 481] on icon at bounding box center [528, 478] width 23 height 23
click at [498, 346] on input "d." at bounding box center [498, 341] width 1 height 10
radio input "true"
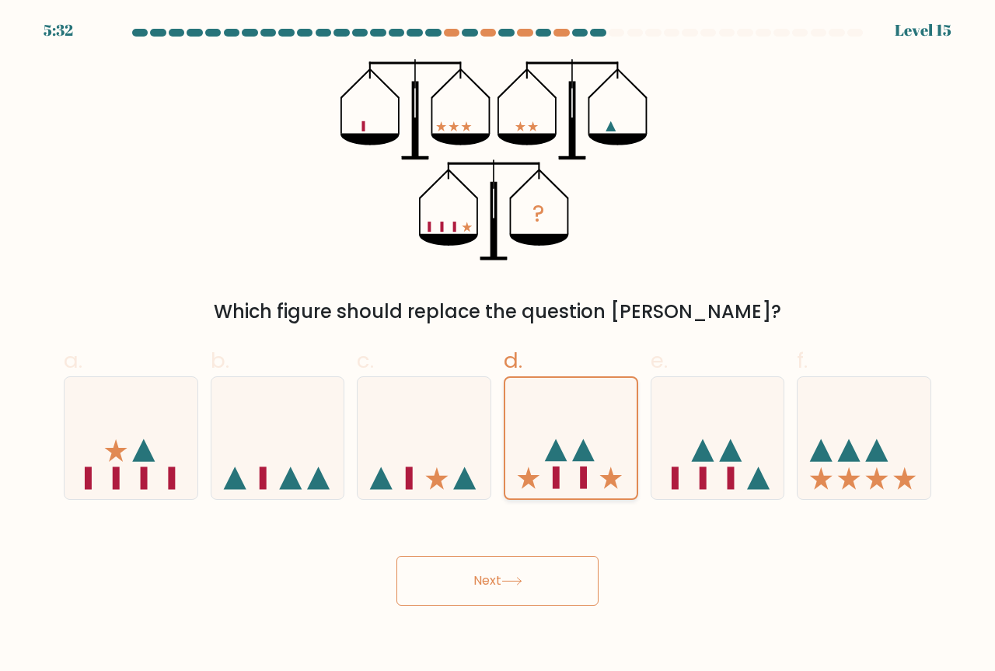
click at [532, 481] on icon at bounding box center [529, 478] width 23 height 23
click at [498, 346] on input "d." at bounding box center [498, 341] width 1 height 10
click at [600, 474] on icon at bounding box center [570, 438] width 131 height 109
click at [498, 346] on input "d." at bounding box center [498, 341] width 1 height 10
click at [296, 474] on icon at bounding box center [278, 438] width 133 height 110
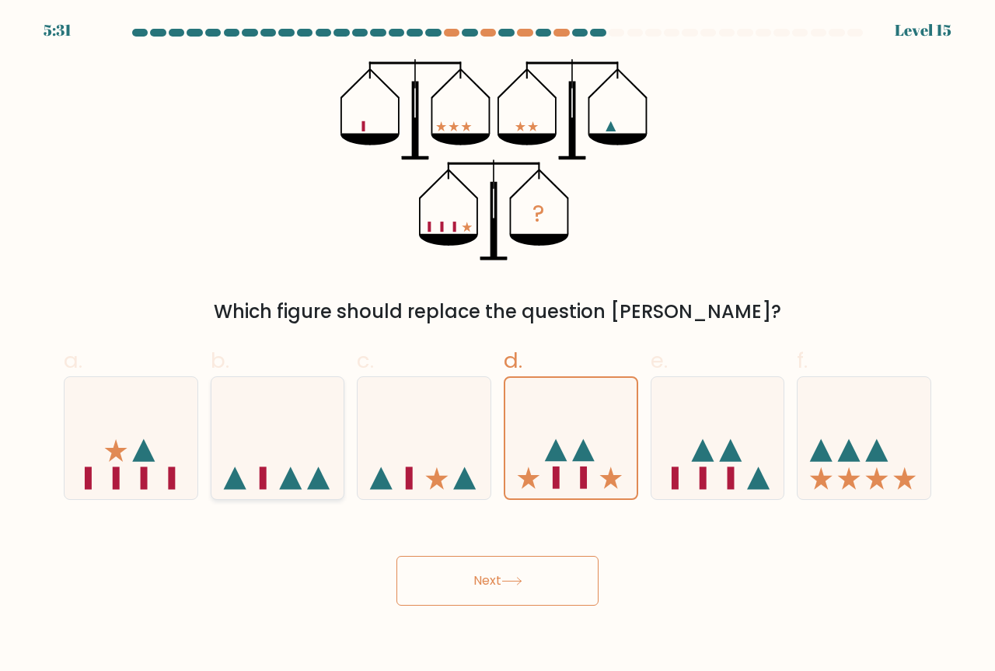
click at [498, 346] on input "b." at bounding box center [498, 341] width 1 height 10
radio input "true"
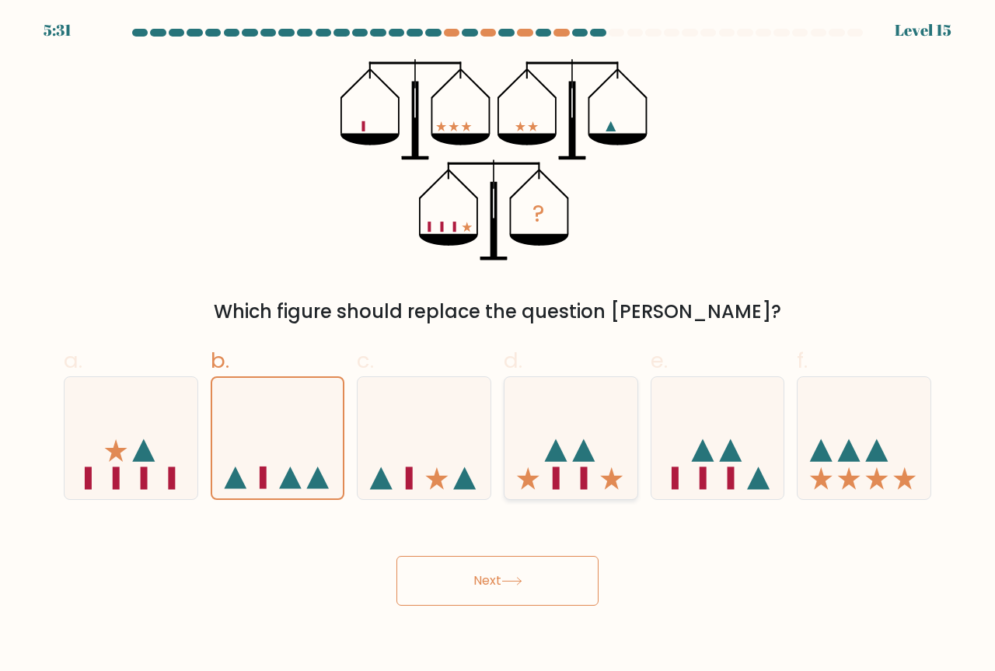
click at [621, 466] on icon at bounding box center [571, 438] width 133 height 110
click at [498, 346] on input "d." at bounding box center [498, 341] width 1 height 10
radio input "true"
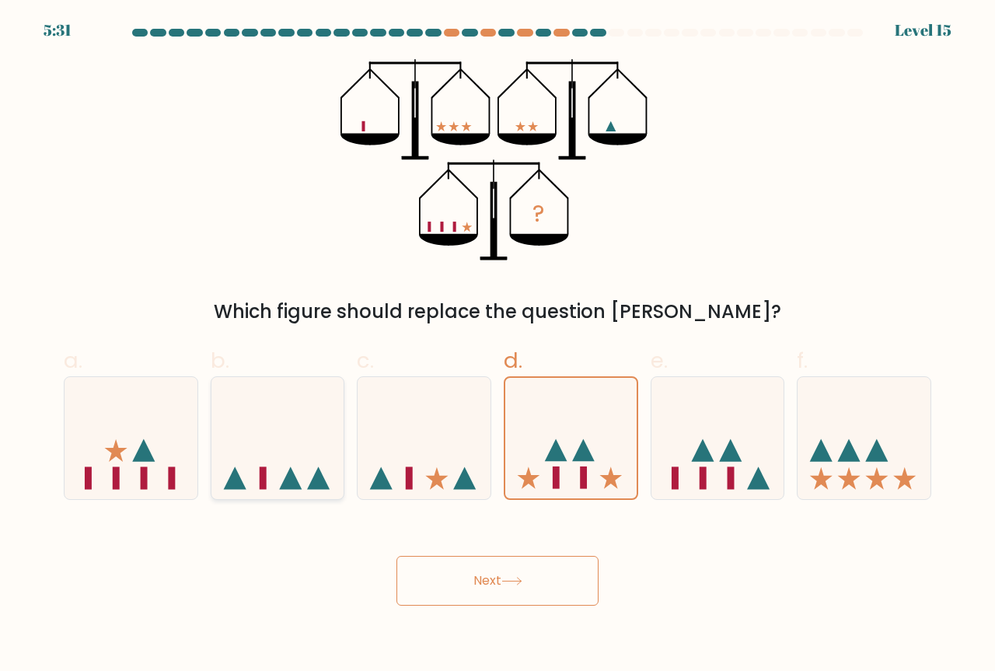
click at [333, 458] on icon at bounding box center [278, 438] width 133 height 110
click at [498, 346] on input "b." at bounding box center [498, 341] width 1 height 10
radio input "true"
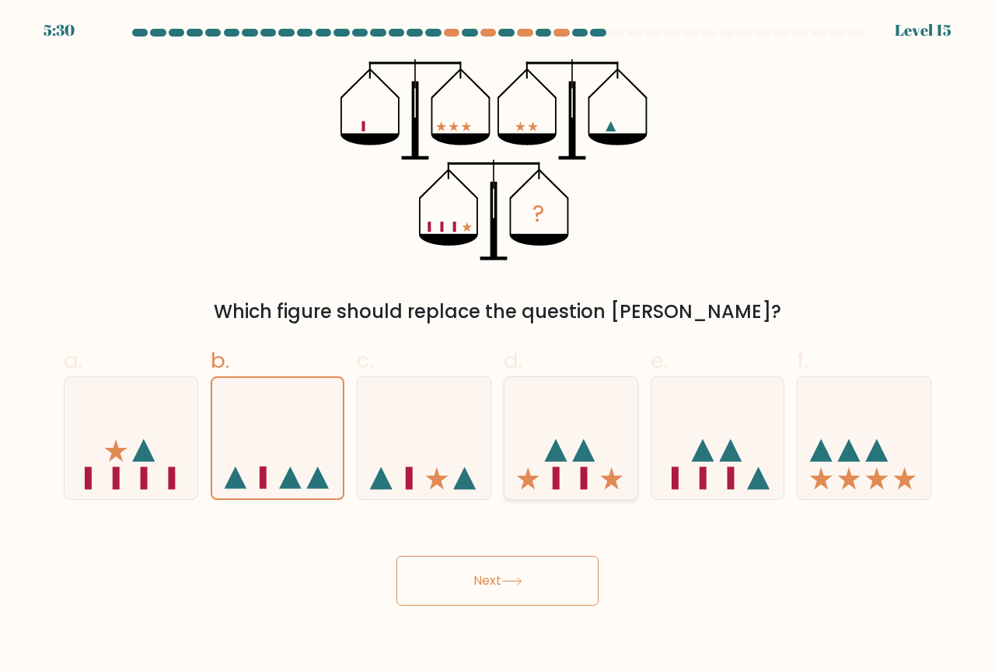
click at [571, 458] on icon at bounding box center [571, 438] width 133 height 110
click at [498, 346] on input "d." at bounding box center [498, 341] width 1 height 10
radio input "true"
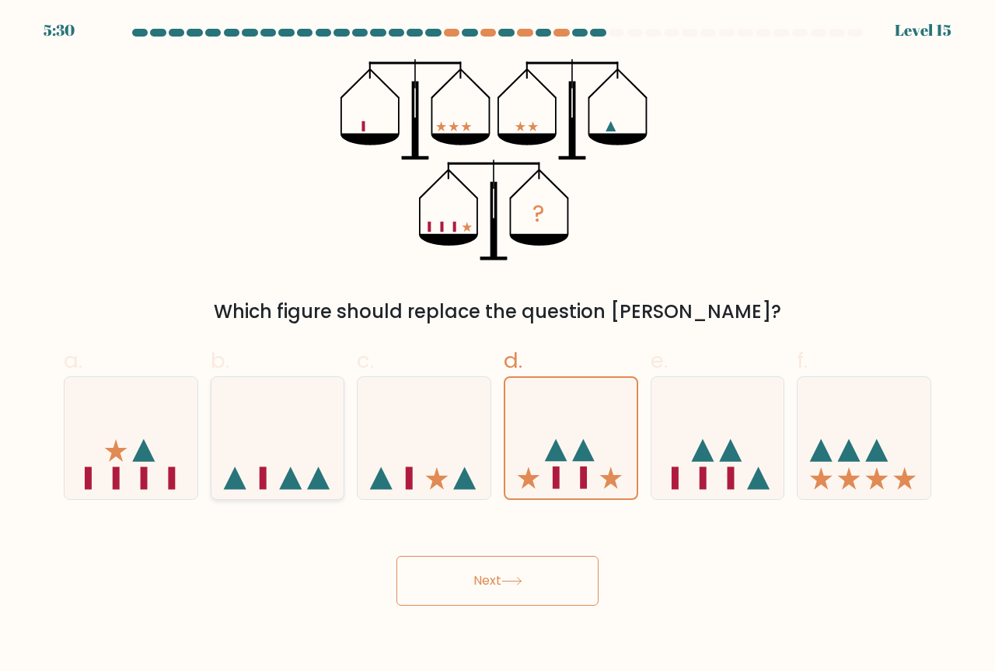
click at [337, 443] on icon at bounding box center [278, 438] width 133 height 110
click at [498, 346] on input "b." at bounding box center [498, 341] width 1 height 10
radio input "true"
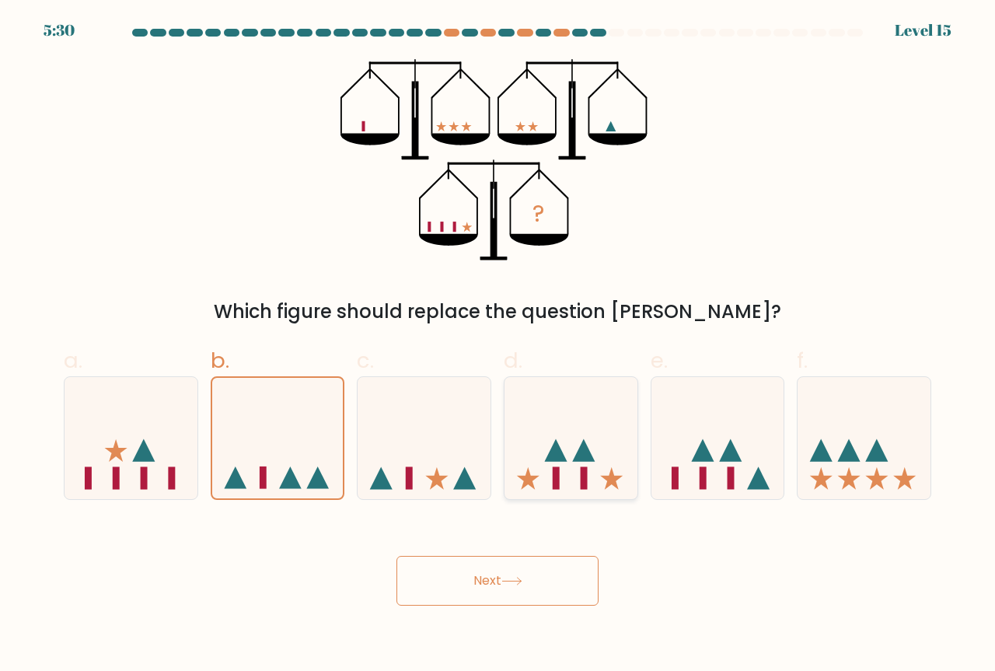
click at [590, 443] on icon at bounding box center [571, 438] width 133 height 110
click at [498, 346] on input "d." at bounding box center [498, 341] width 1 height 10
radio input "true"
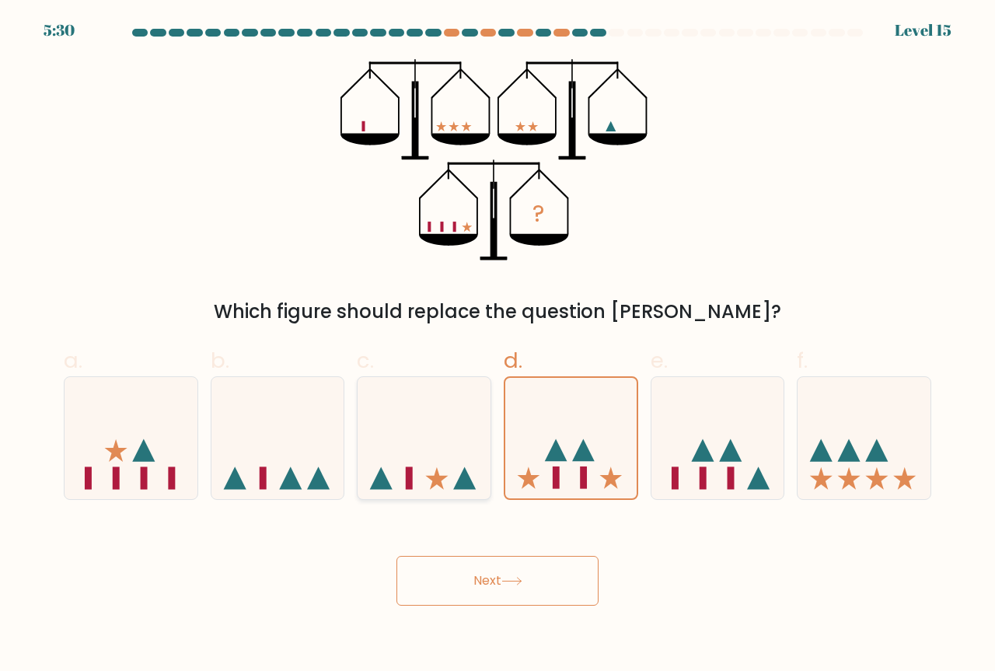
click at [372, 442] on icon at bounding box center [424, 438] width 133 height 110
click at [498, 346] on input "c." at bounding box center [498, 341] width 1 height 10
radio input "true"
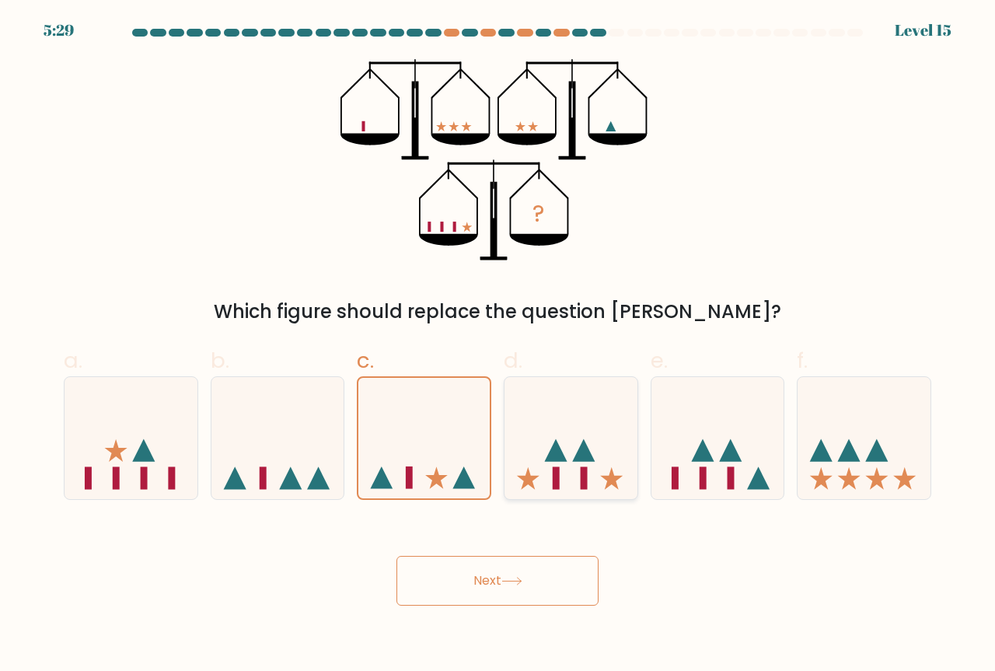
click at [512, 425] on icon at bounding box center [571, 438] width 133 height 110
click at [498, 346] on input "d." at bounding box center [498, 341] width 1 height 10
radio input "true"
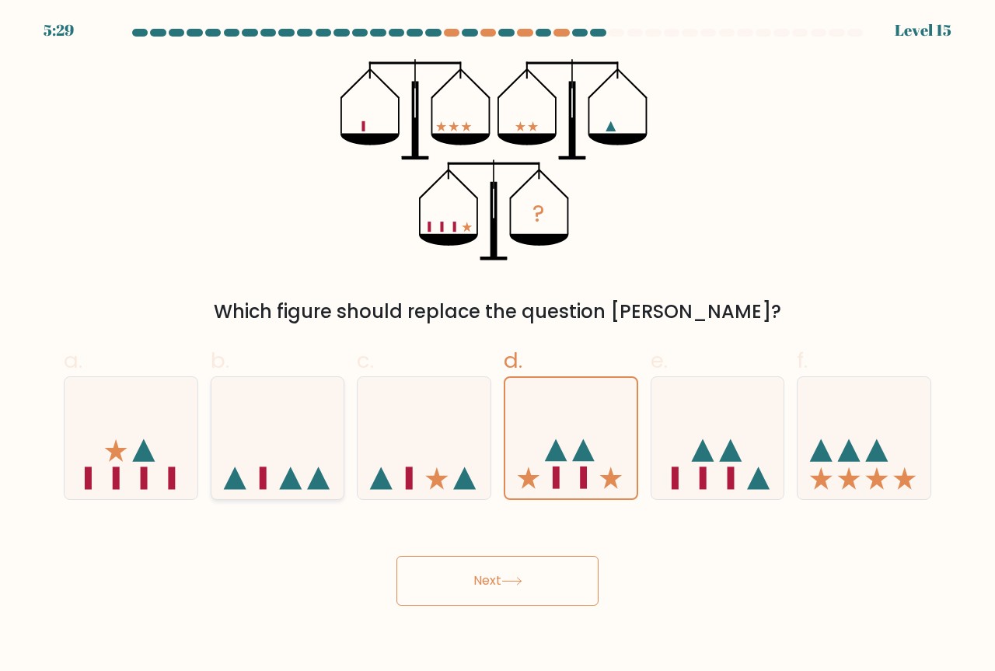
drag, startPoint x: 265, startPoint y: 424, endPoint x: 429, endPoint y: 422, distance: 164.1
click at [269, 423] on icon at bounding box center [278, 438] width 133 height 110
click at [498, 346] on input "b." at bounding box center [498, 341] width 1 height 10
radio input "true"
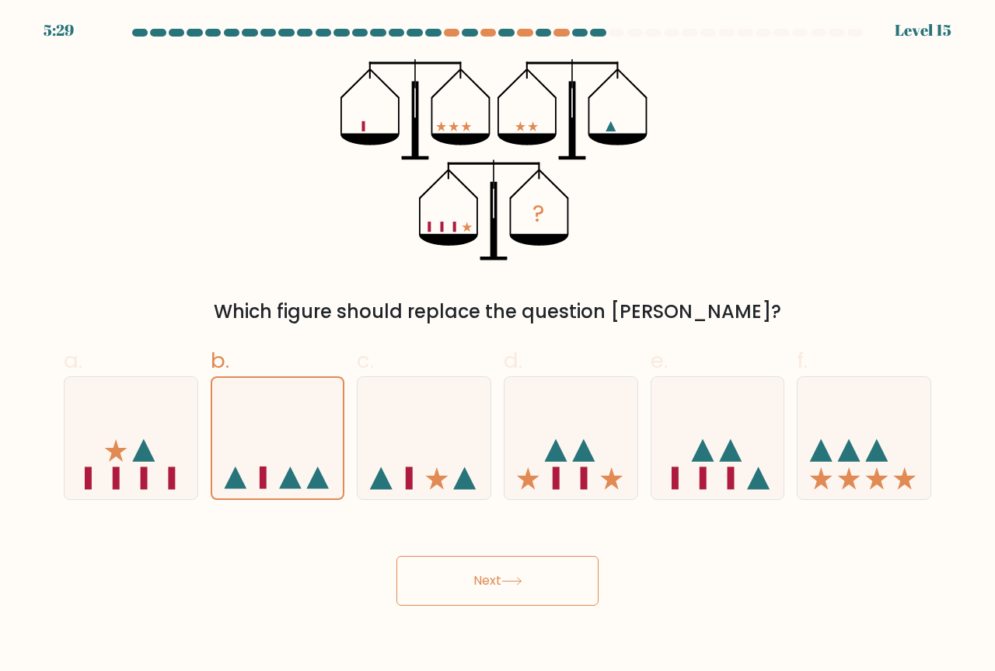
click at [502, 422] on div "d." at bounding box center [571, 423] width 147 height 156
click at [229, 425] on icon at bounding box center [277, 438] width 131 height 109
click at [498, 346] on input "b." at bounding box center [498, 341] width 1 height 10
click at [529, 604] on button "Next" at bounding box center [498, 581] width 202 height 50
click at [529, 593] on button "Next" at bounding box center [498, 581] width 202 height 50
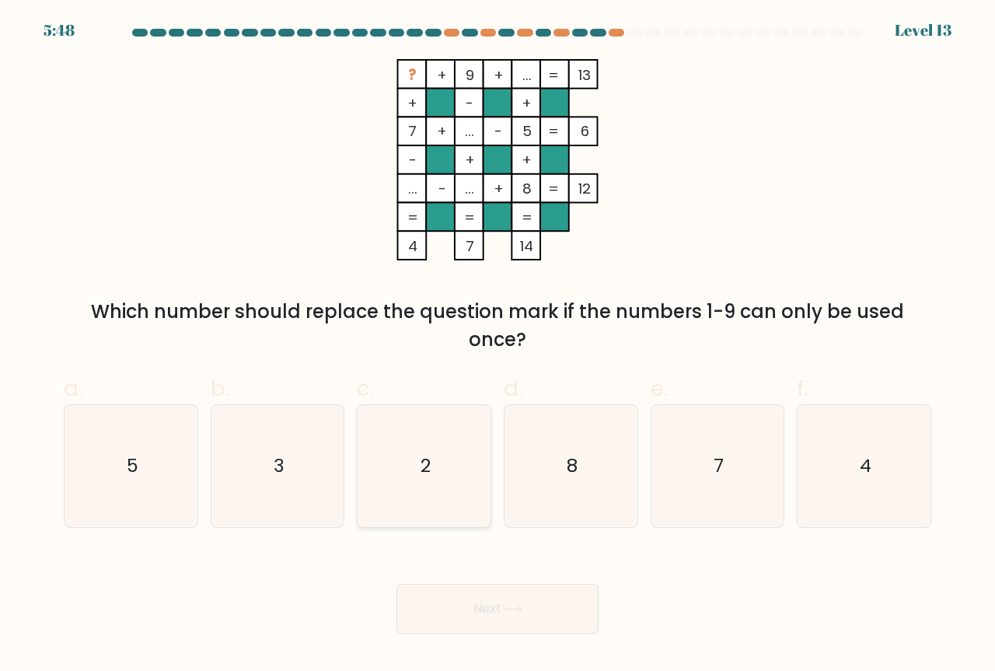
click at [430, 491] on icon "2" at bounding box center [424, 466] width 122 height 122
click at [498, 346] on input "c. 2" at bounding box center [498, 341] width 1 height 10
radio input "true"
click at [521, 617] on button "Next" at bounding box center [498, 609] width 202 height 50
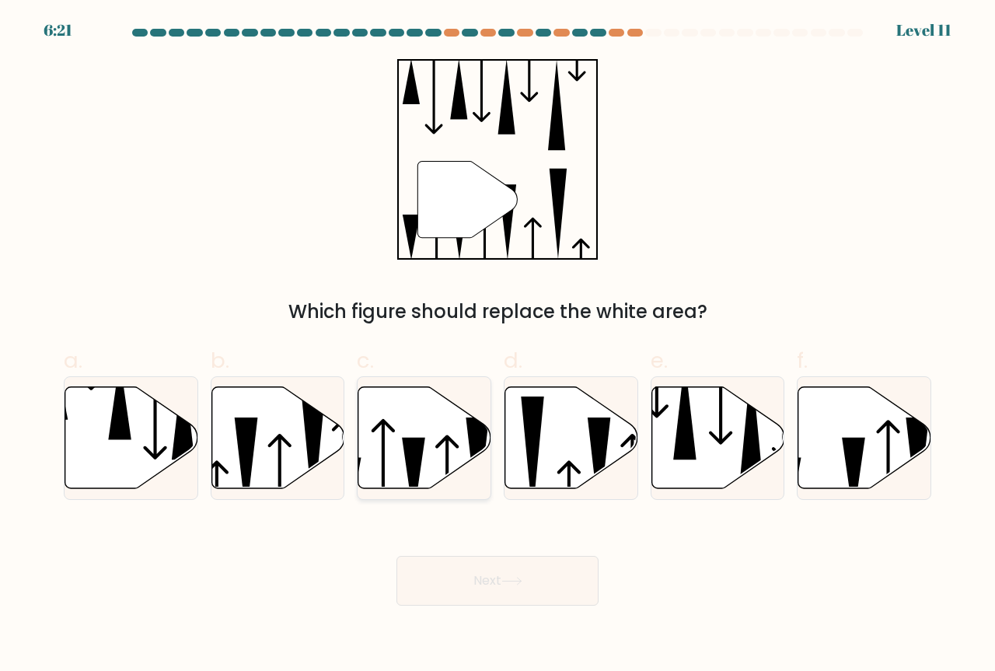
click at [435, 440] on icon at bounding box center [425, 438] width 133 height 102
click at [498, 346] on input "c." at bounding box center [498, 341] width 1 height 10
radio input "true"
click at [500, 585] on button "Next" at bounding box center [498, 581] width 202 height 50
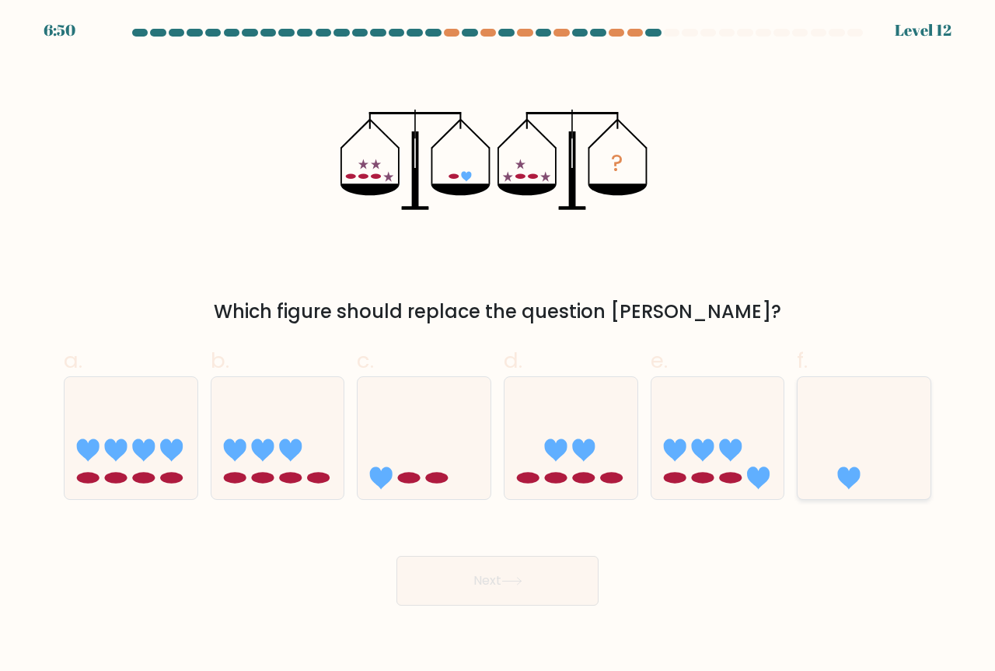
click at [858, 463] on icon at bounding box center [864, 438] width 133 height 110
click at [498, 346] on input "f." at bounding box center [498, 341] width 1 height 10
radio input "true"
click at [479, 582] on button "Next" at bounding box center [498, 581] width 202 height 50
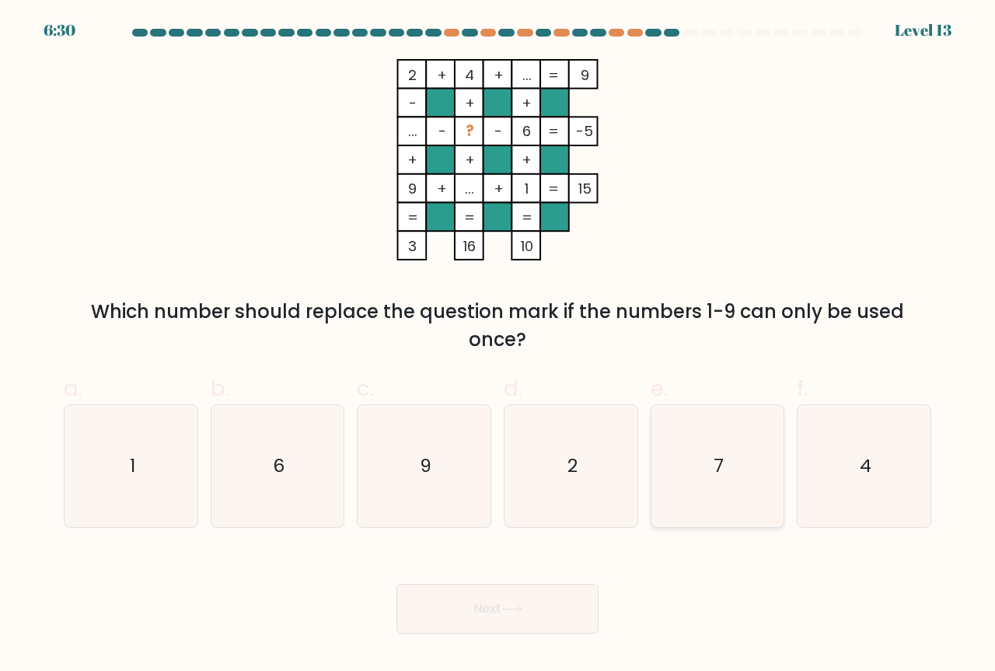
click at [708, 478] on icon "7" at bounding box center [718, 466] width 122 height 122
click at [498, 346] on input "e. 7" at bounding box center [498, 341] width 1 height 10
radio input "true"
click at [527, 605] on button "Next" at bounding box center [498, 609] width 202 height 50
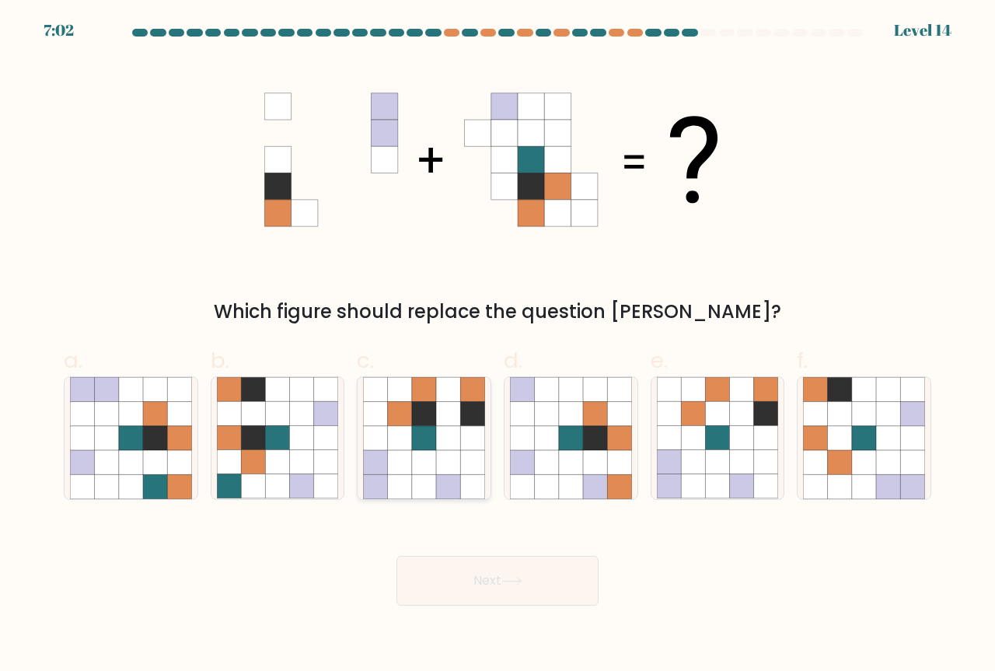
click at [467, 431] on icon at bounding box center [472, 438] width 24 height 24
click at [498, 346] on input "c." at bounding box center [498, 341] width 1 height 10
radio input "true"
click at [491, 587] on button "Next" at bounding box center [498, 581] width 202 height 50
click at [499, 579] on button "Next" at bounding box center [498, 581] width 202 height 50
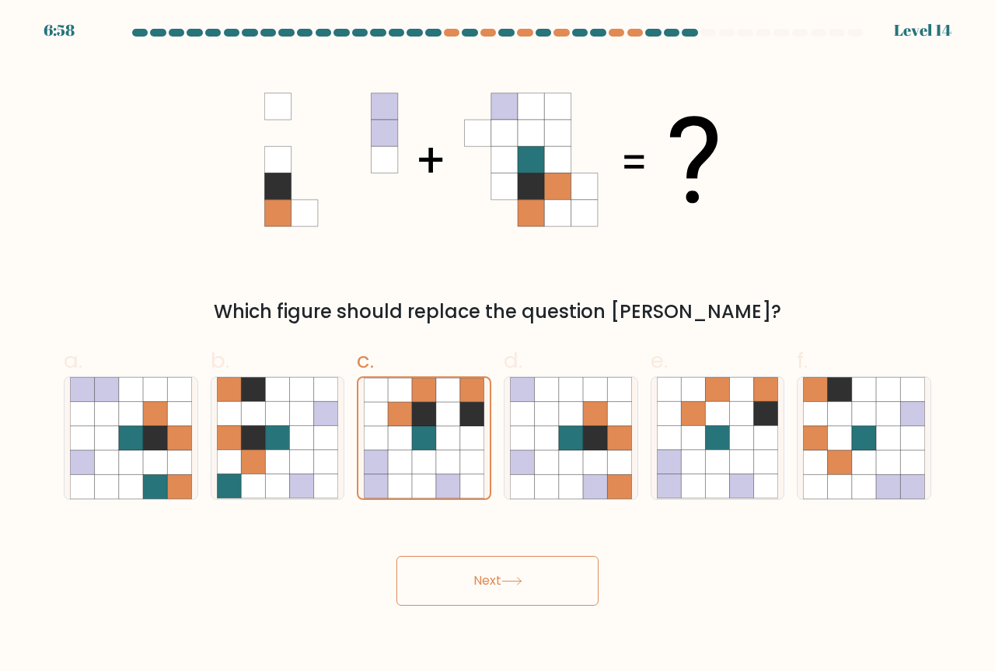
click at [496, 576] on button "Next" at bounding box center [498, 581] width 202 height 50
click at [529, 484] on icon at bounding box center [522, 486] width 24 height 24
click at [498, 346] on input "d." at bounding box center [498, 341] width 1 height 10
radio input "true"
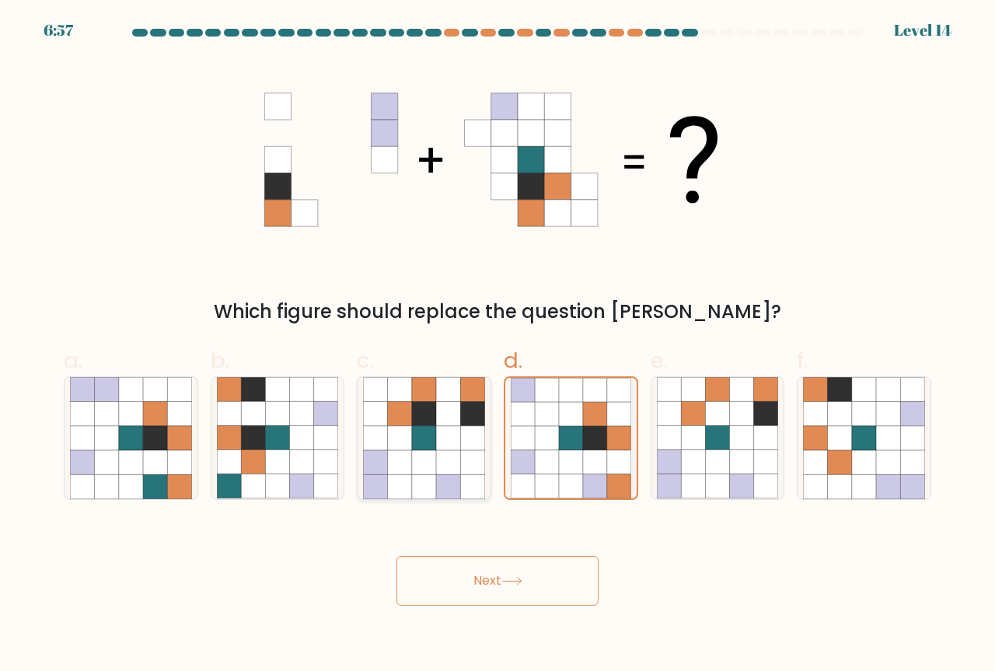
click at [431, 459] on icon at bounding box center [424, 462] width 24 height 24
click at [498, 346] on input "c." at bounding box center [498, 341] width 1 height 10
radio input "true"
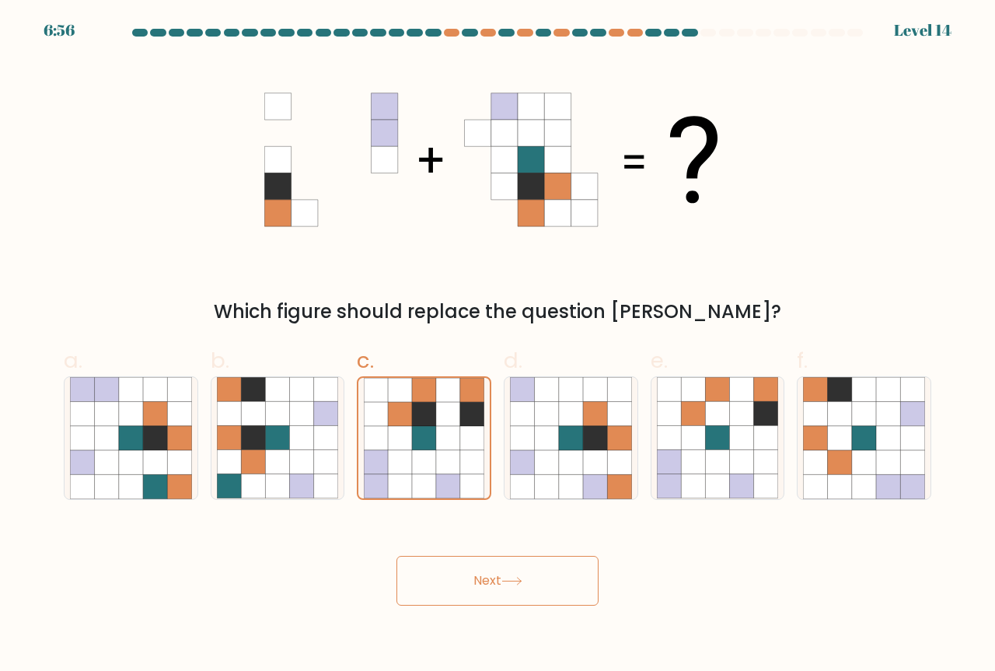
click at [490, 580] on button "Next" at bounding box center [498, 581] width 202 height 50
click at [532, 582] on button "Next" at bounding box center [498, 581] width 202 height 50
click at [574, 575] on button "Next" at bounding box center [498, 581] width 202 height 50
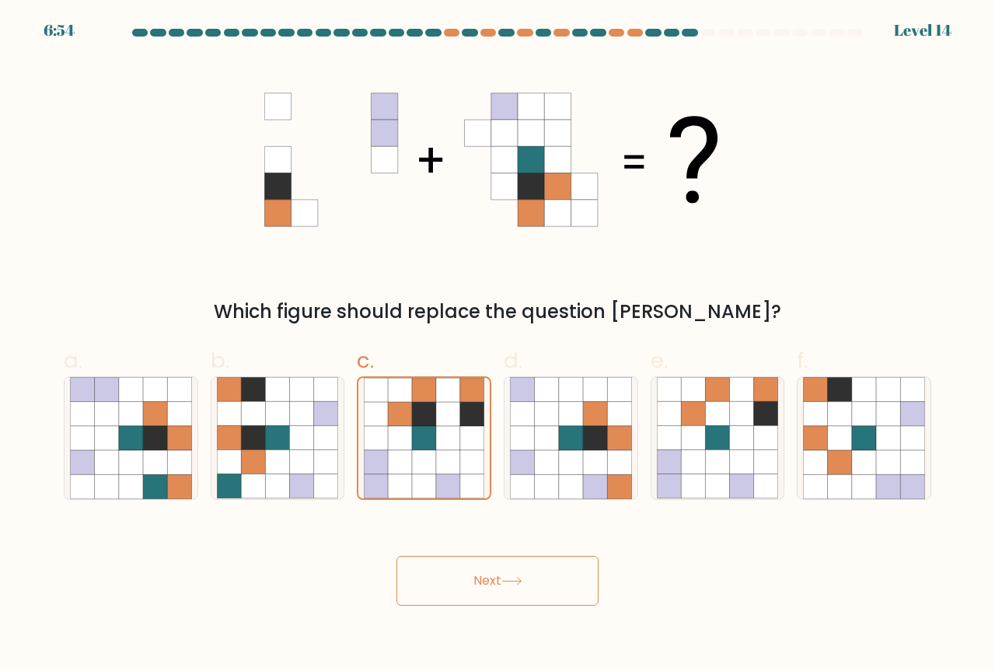
click at [573, 576] on button "Next" at bounding box center [498, 581] width 202 height 50
click at [572, 581] on button "Next" at bounding box center [498, 581] width 202 height 50
click at [574, 581] on button "Next" at bounding box center [498, 581] width 202 height 50
click at [574, 579] on button "Next" at bounding box center [498, 581] width 202 height 50
click at [597, 428] on icon at bounding box center [595, 438] width 24 height 24
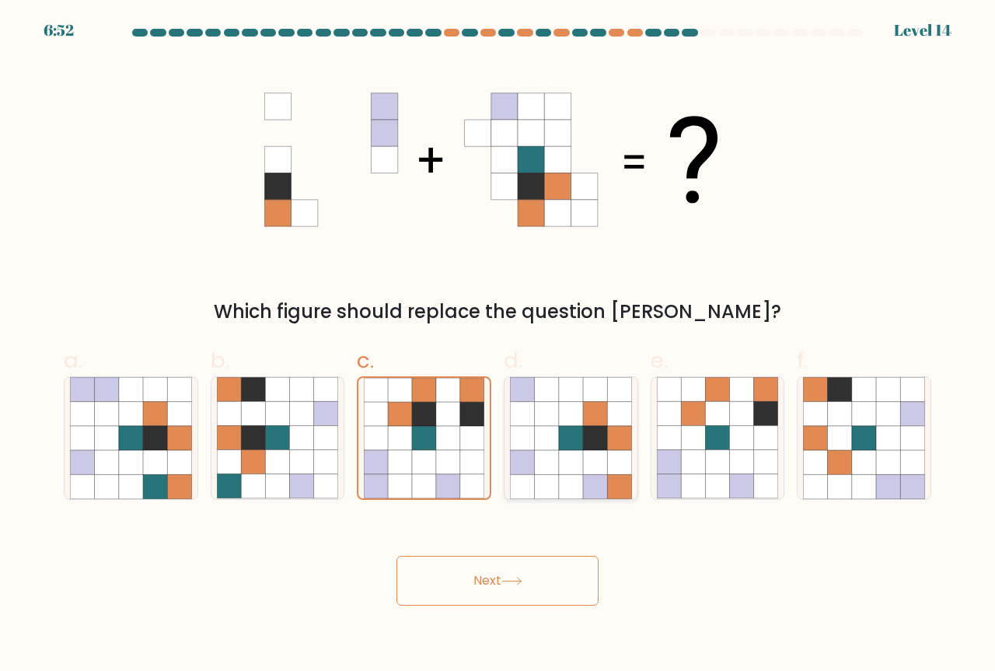
click at [498, 346] on input "d." at bounding box center [498, 341] width 1 height 10
radio input "true"
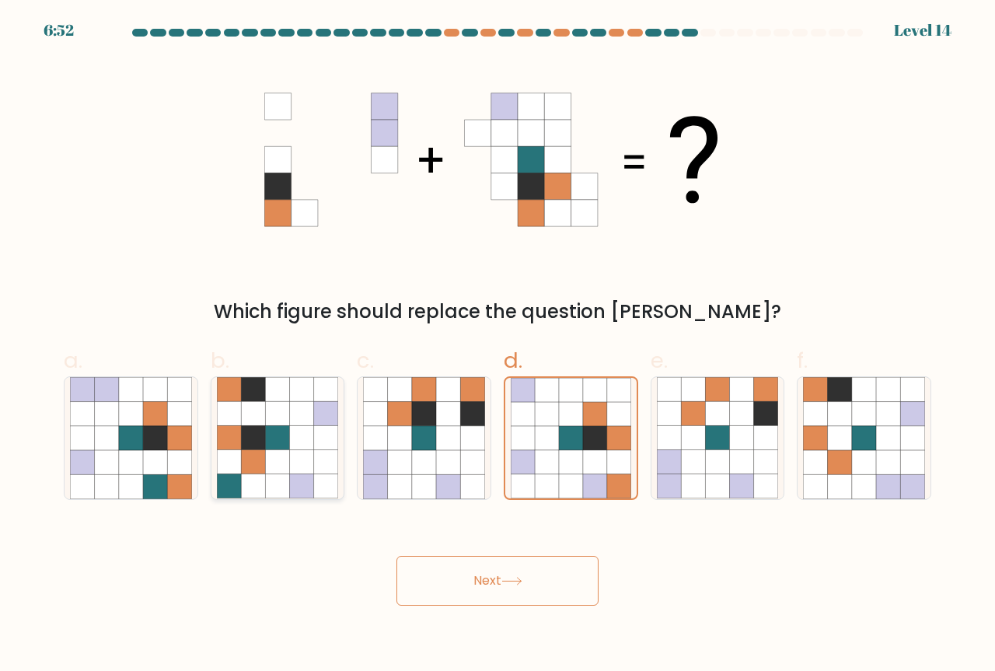
click at [247, 425] on icon at bounding box center [253, 414] width 24 height 24
click at [498, 346] on input "b." at bounding box center [498, 341] width 1 height 10
radio input "true"
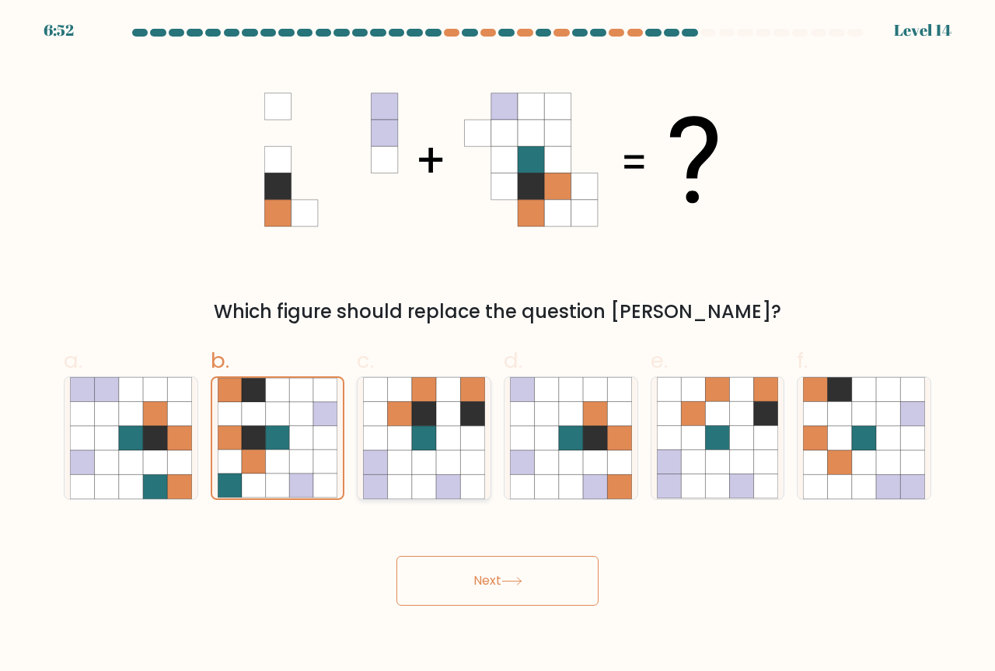
click at [436, 427] on icon at bounding box center [424, 438] width 24 height 24
click at [498, 346] on input "c." at bounding box center [498, 341] width 1 height 10
radio input "true"
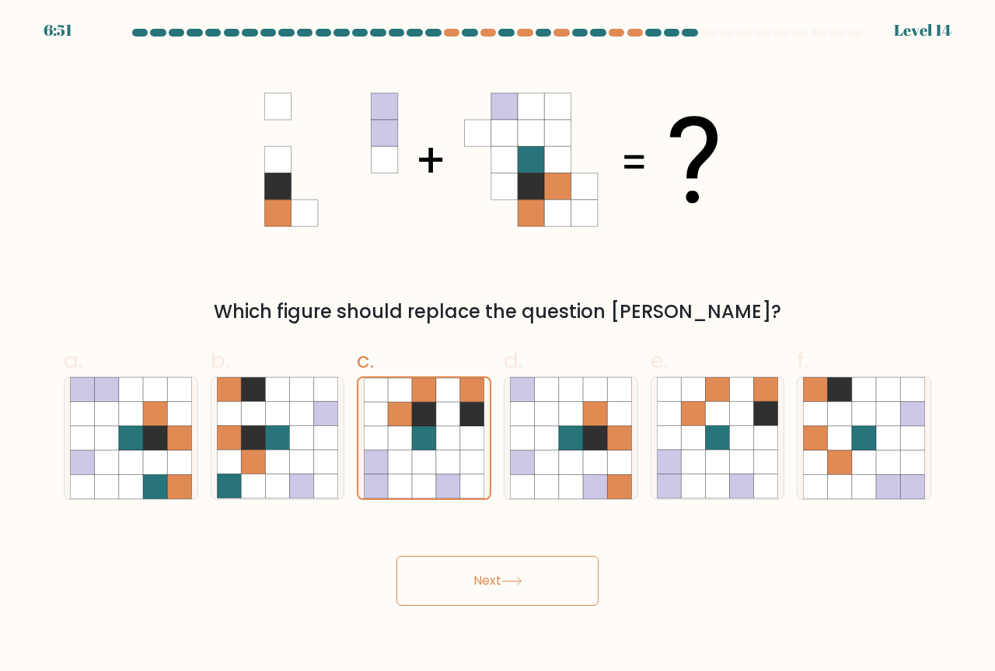
click at [484, 572] on button "Next" at bounding box center [498, 581] width 202 height 50
click at [491, 574] on button "Next" at bounding box center [498, 581] width 202 height 50
click at [491, 573] on button "Next" at bounding box center [498, 581] width 202 height 50
click at [501, 572] on button "Next" at bounding box center [498, 581] width 202 height 50
click at [522, 574] on button "Next" at bounding box center [498, 581] width 202 height 50
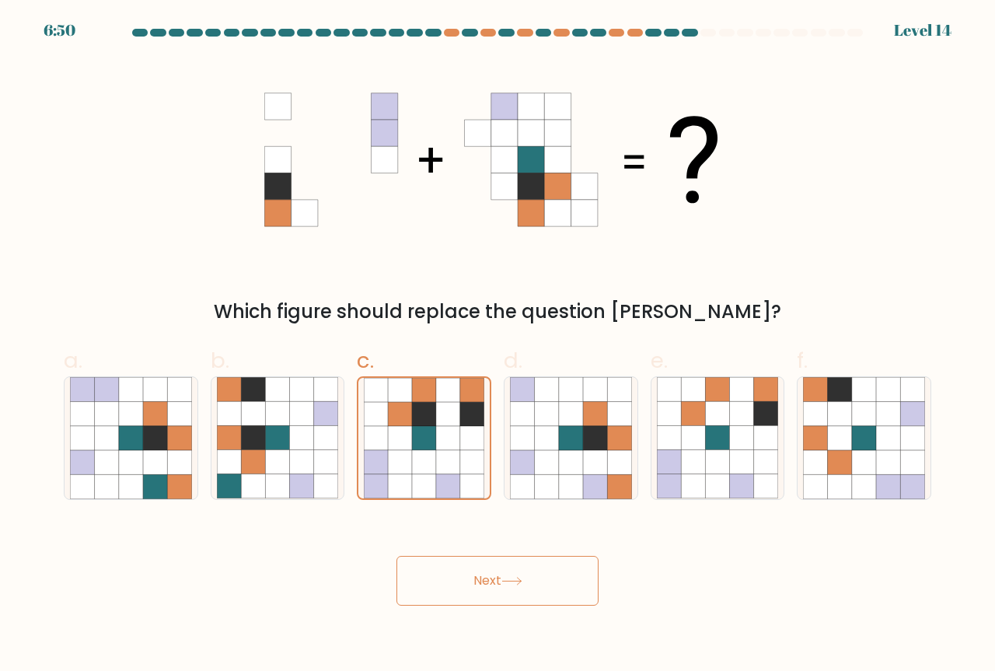
click at [524, 574] on button "Next" at bounding box center [498, 581] width 202 height 50
click at [526, 574] on button "Next" at bounding box center [498, 581] width 202 height 50
click at [528, 429] on icon at bounding box center [522, 438] width 24 height 24
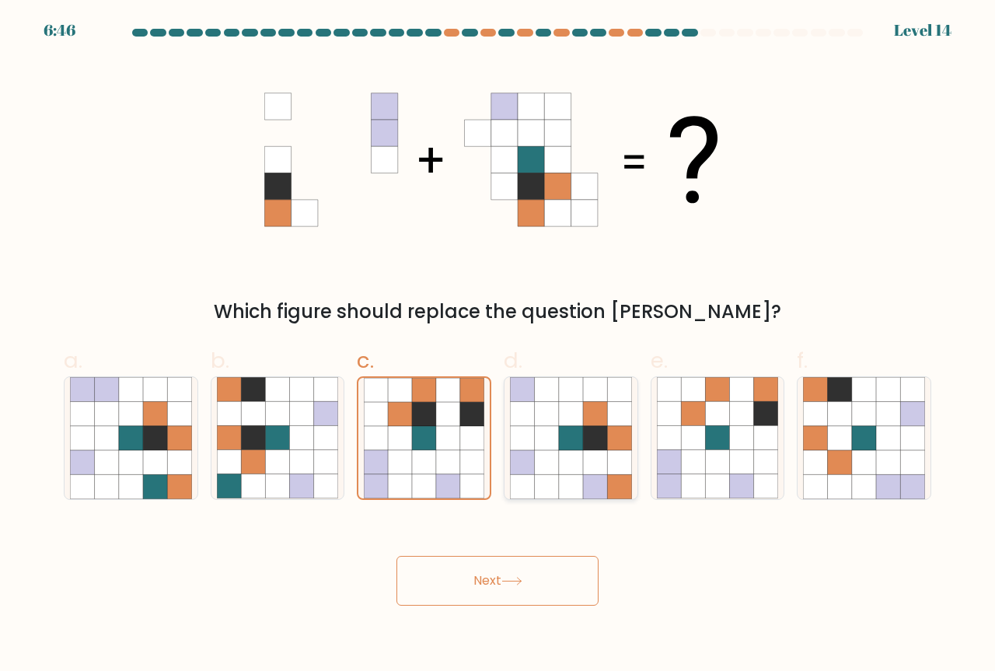
click at [498, 346] on input "d." at bounding box center [498, 341] width 1 height 10
radio input "true"
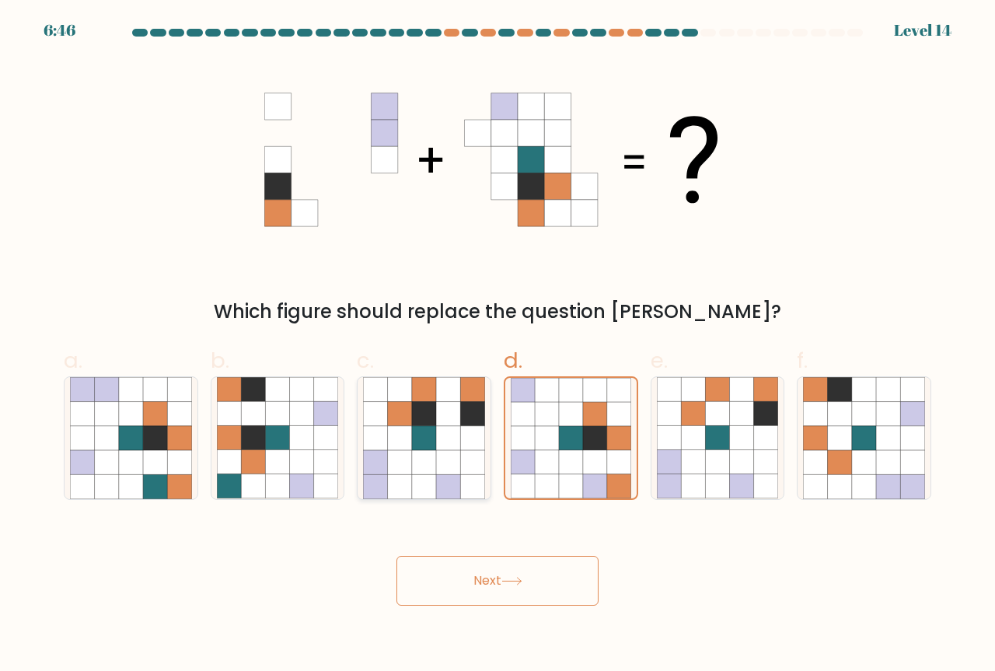
click at [425, 430] on icon at bounding box center [424, 438] width 24 height 24
click at [498, 346] on input "c." at bounding box center [498, 341] width 1 height 10
radio input "true"
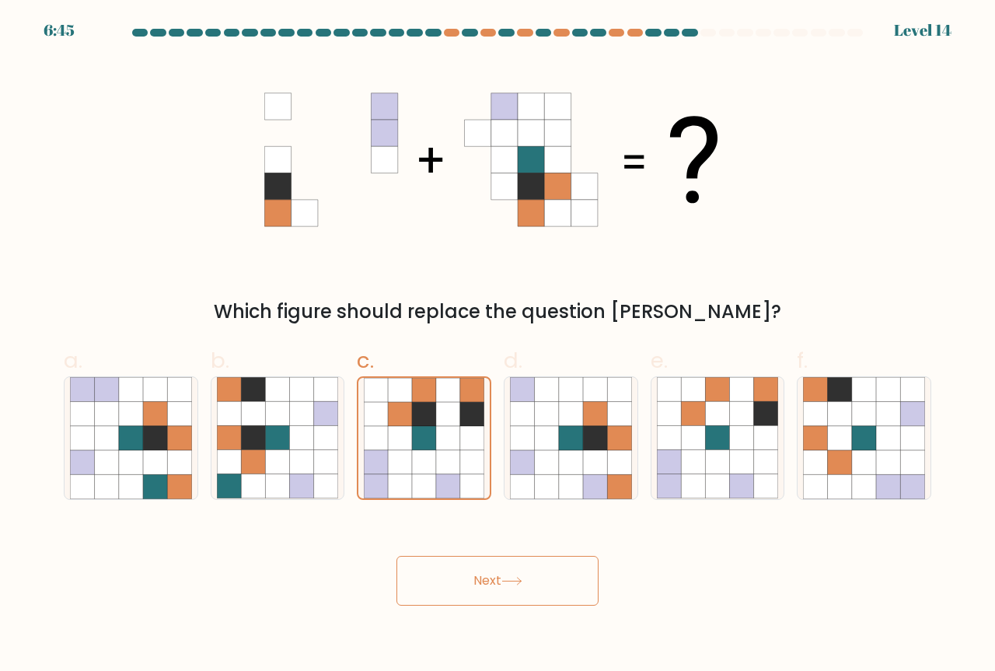
click at [587, 574] on button "Next" at bounding box center [498, 581] width 202 height 50
click at [463, 577] on button "Next" at bounding box center [498, 581] width 202 height 50
click at [467, 582] on button "Next" at bounding box center [498, 581] width 202 height 50
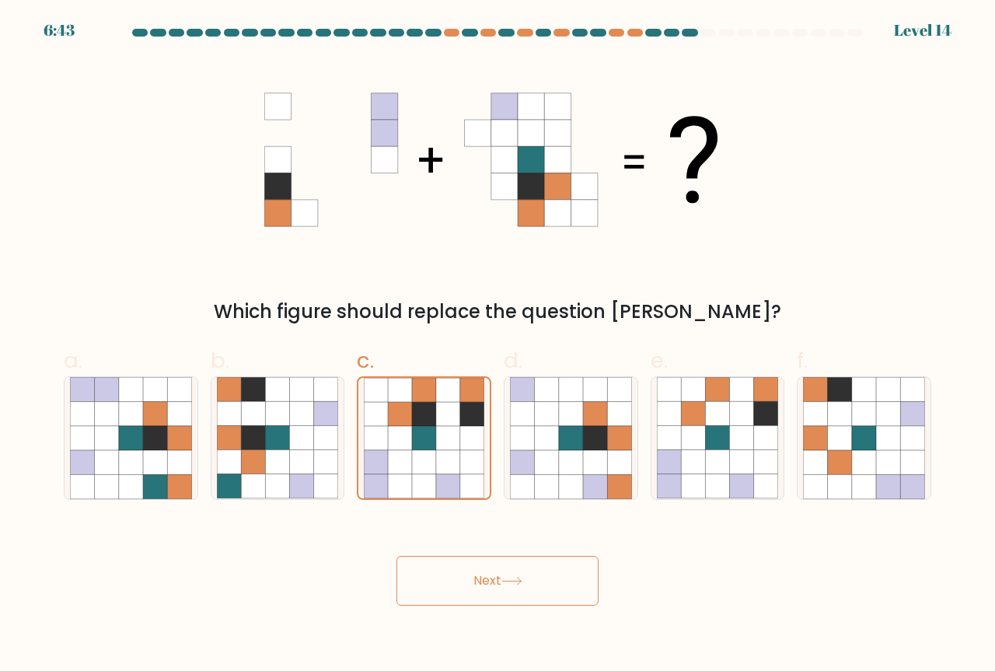
click at [467, 582] on button "Next" at bounding box center [498, 581] width 202 height 50
click at [469, 581] on button "Next" at bounding box center [498, 581] width 202 height 50
click at [473, 577] on button "Next" at bounding box center [498, 581] width 202 height 50
click at [509, 570] on button "Next" at bounding box center [498, 581] width 202 height 50
click at [509, 571] on button "Next" at bounding box center [498, 581] width 202 height 50
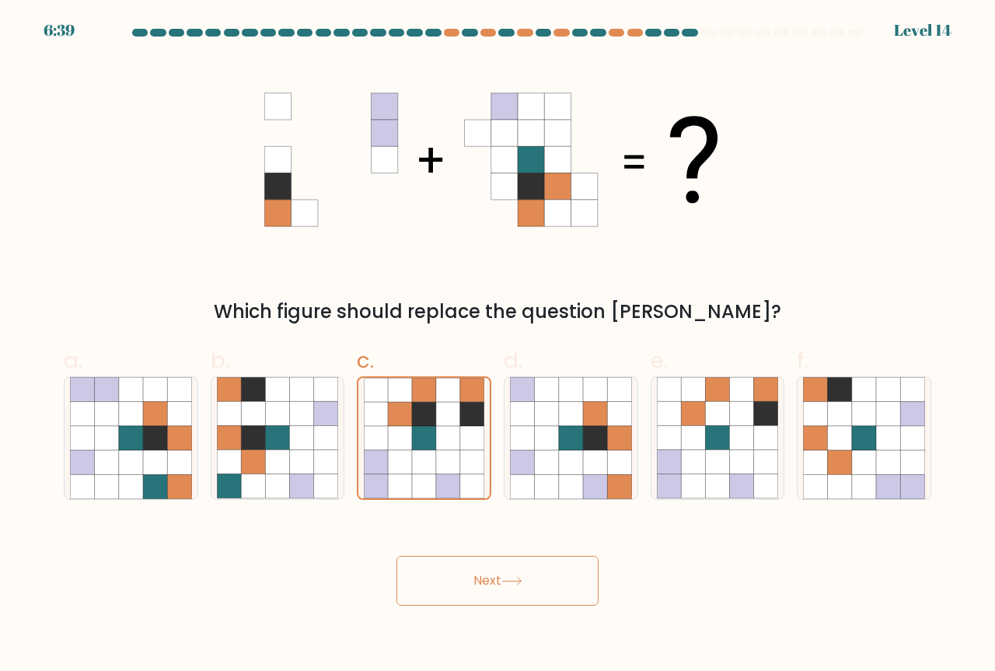
click at [509, 571] on button "Next" at bounding box center [498, 581] width 202 height 50
click at [509, 572] on button "Next" at bounding box center [498, 581] width 202 height 50
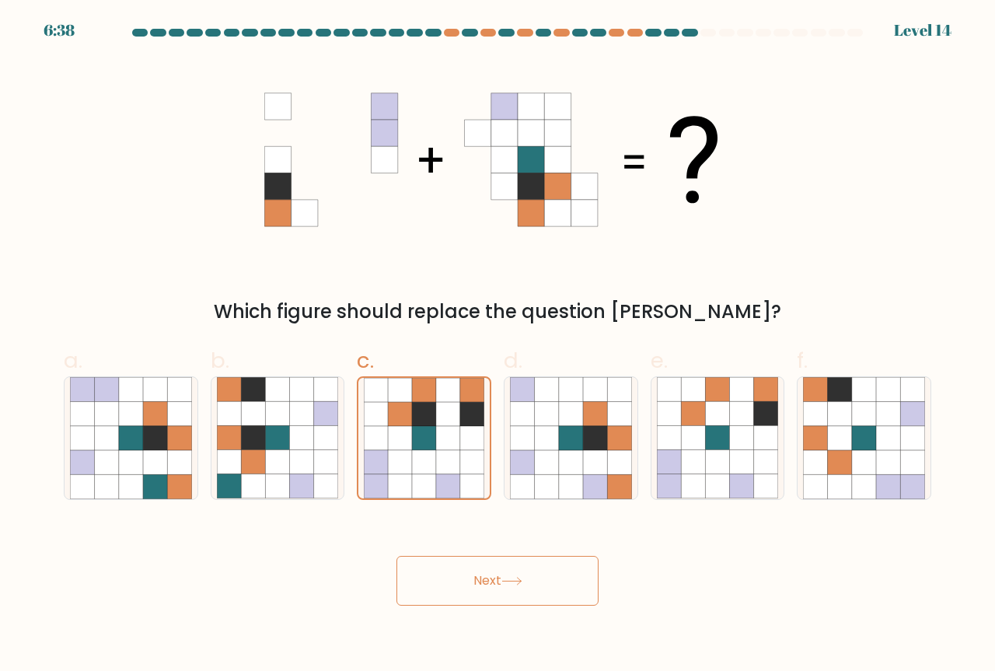
click at [509, 572] on button "Next" at bounding box center [498, 581] width 202 height 50
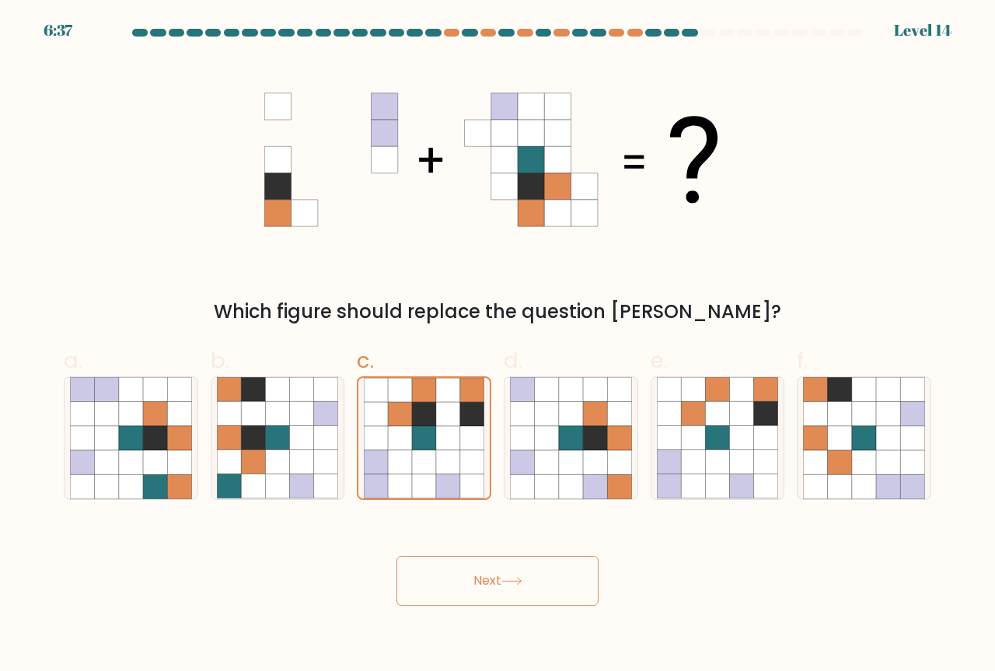
click at [509, 572] on button "Next" at bounding box center [498, 581] width 202 height 50
drag, startPoint x: 509, startPoint y: 572, endPoint x: 285, endPoint y: 461, distance: 249.7
click at [505, 567] on button "Next" at bounding box center [498, 581] width 202 height 50
click at [169, 419] on icon at bounding box center [179, 414] width 24 height 24
click at [498, 346] on input "a." at bounding box center [498, 341] width 1 height 10
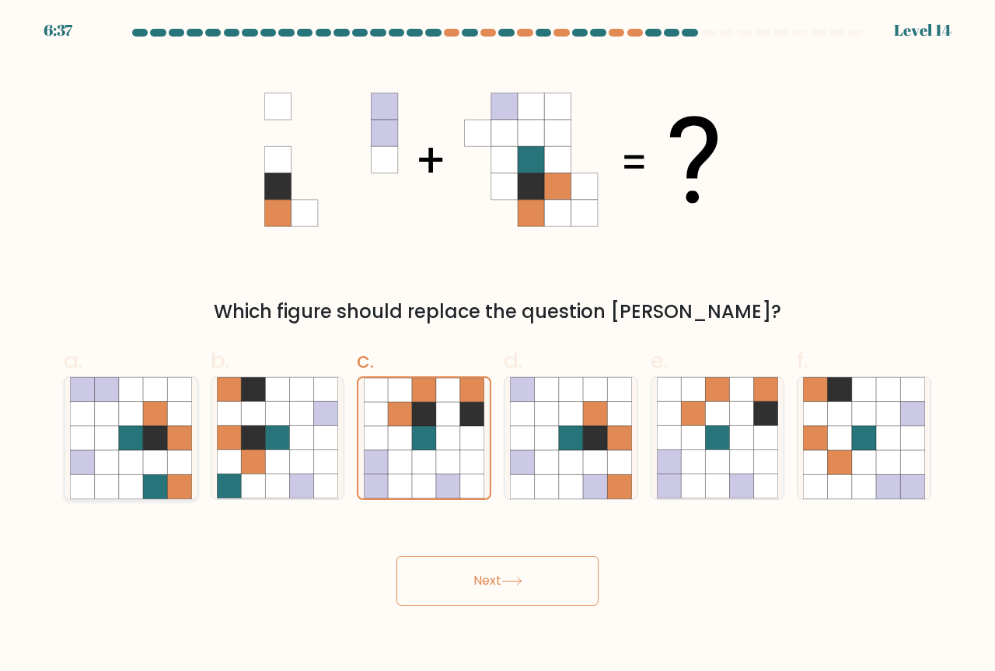
radio input "true"
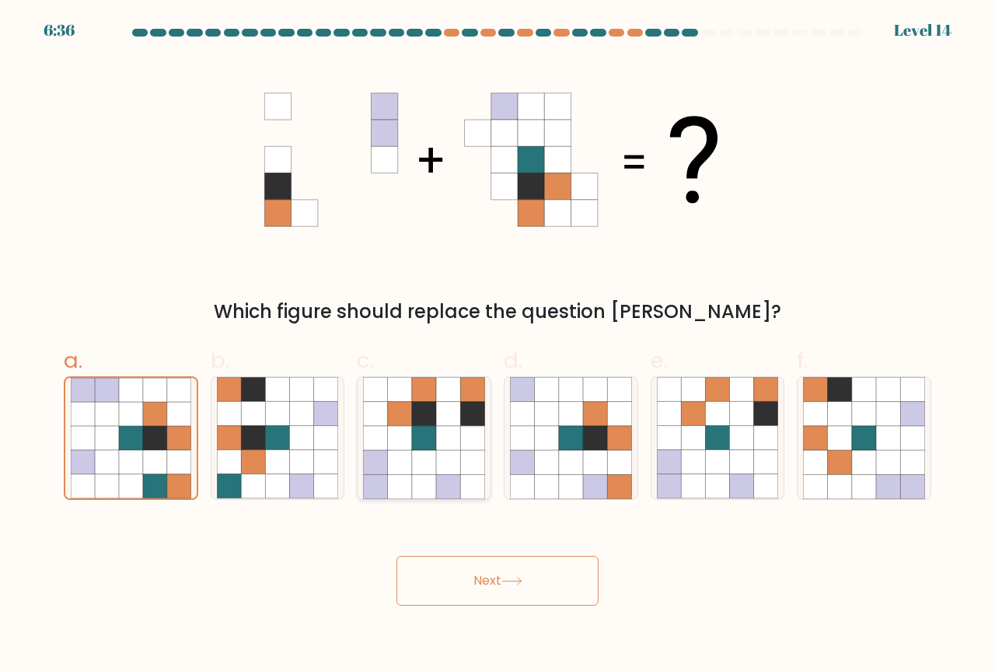
click at [357, 432] on div at bounding box center [424, 438] width 135 height 124
click at [498, 346] on input "c." at bounding box center [498, 341] width 1 height 10
radio input "true"
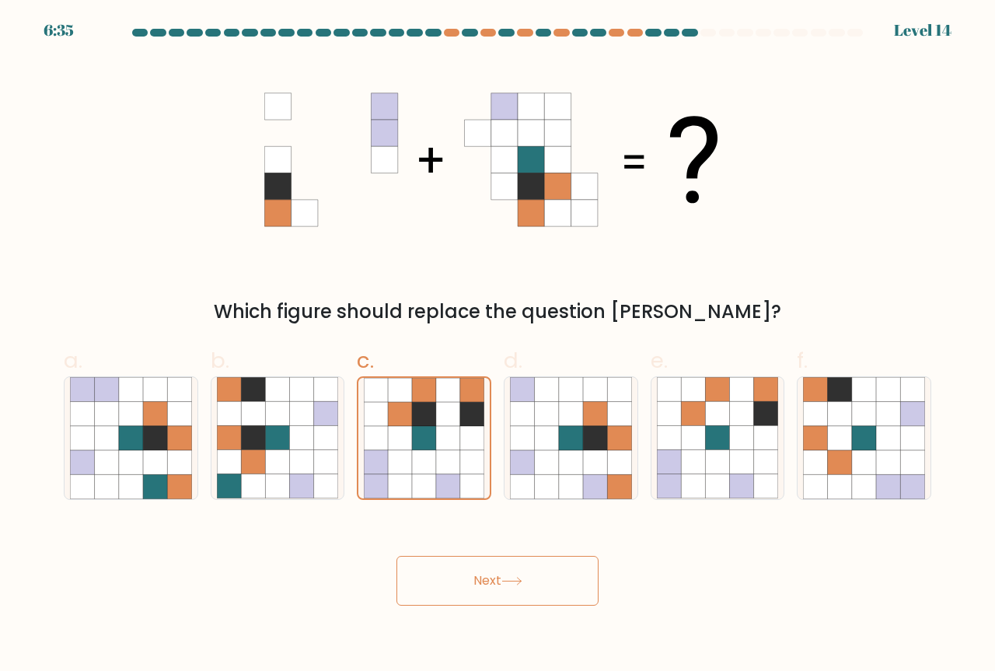
click at [484, 579] on button "Next" at bounding box center [498, 581] width 202 height 50
drag, startPoint x: 484, startPoint y: 579, endPoint x: 509, endPoint y: 567, distance: 28.2
click at [489, 575] on button "Next" at bounding box center [498, 581] width 202 height 50
click at [817, 453] on icon at bounding box center [816, 462] width 24 height 24
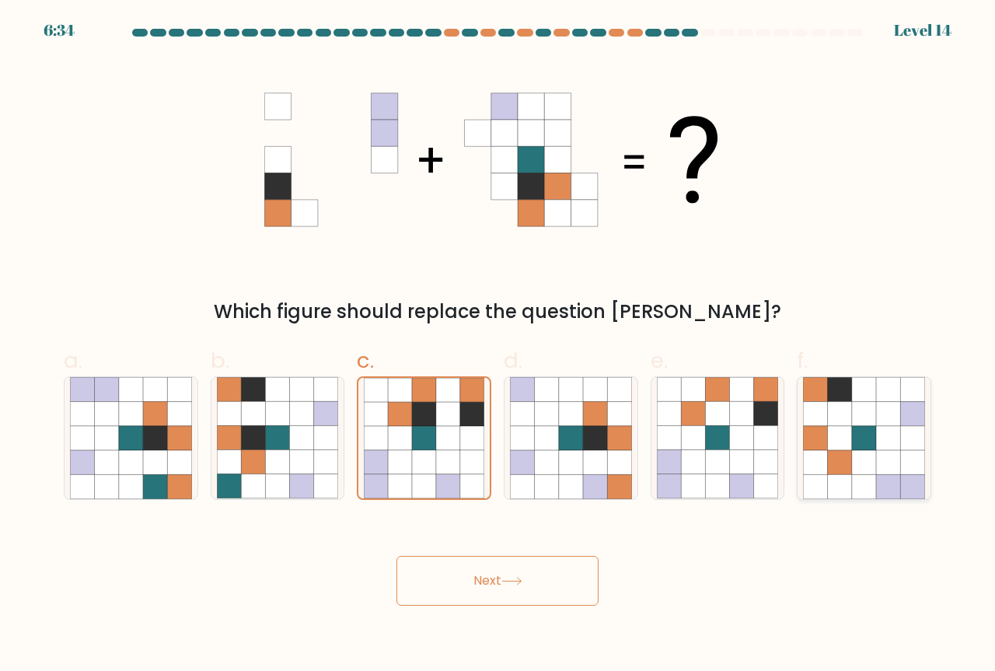
click at [498, 346] on input "f." at bounding box center [498, 341] width 1 height 10
radio input "true"
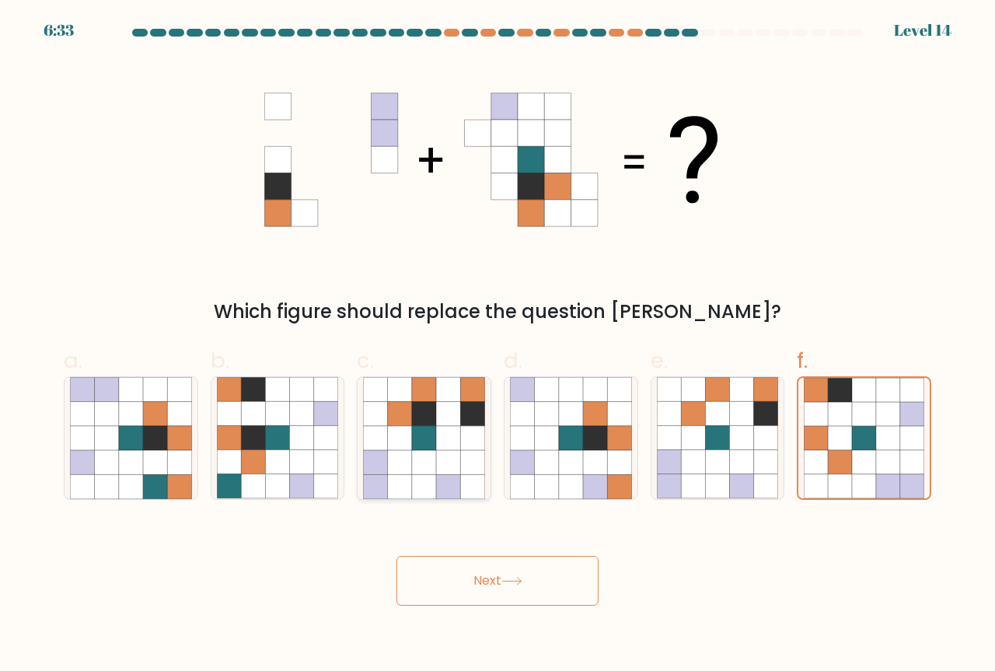
click at [425, 447] on icon at bounding box center [424, 438] width 24 height 24
click at [498, 346] on input "c." at bounding box center [498, 341] width 1 height 10
radio input "true"
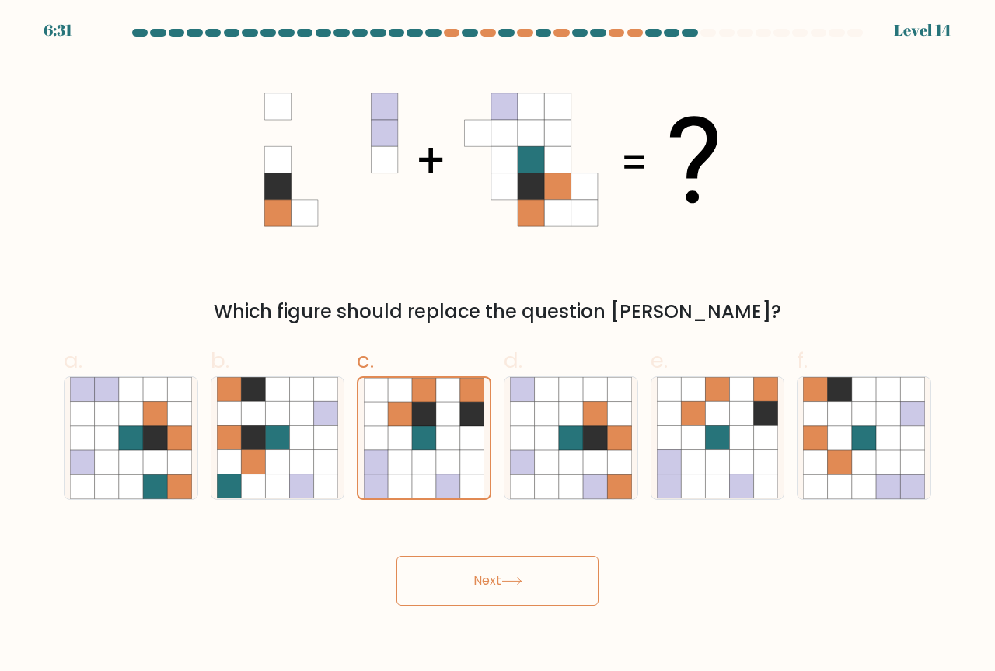
click at [491, 575] on button "Next" at bounding box center [498, 581] width 202 height 50
click at [491, 576] on button "Next" at bounding box center [498, 581] width 202 height 50
drag, startPoint x: 491, startPoint y: 576, endPoint x: 348, endPoint y: 439, distance: 198.0
click at [491, 574] on button "Next" at bounding box center [498, 581] width 202 height 50
click at [537, 434] on icon at bounding box center [546, 438] width 24 height 24
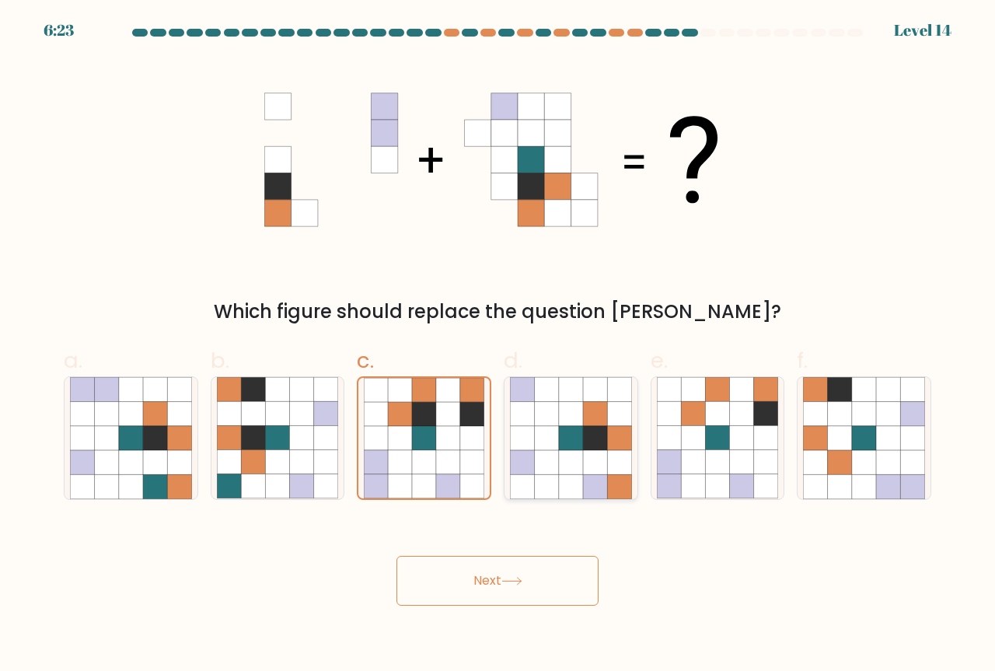
click at [498, 346] on input "d." at bounding box center [498, 341] width 1 height 10
radio input "true"
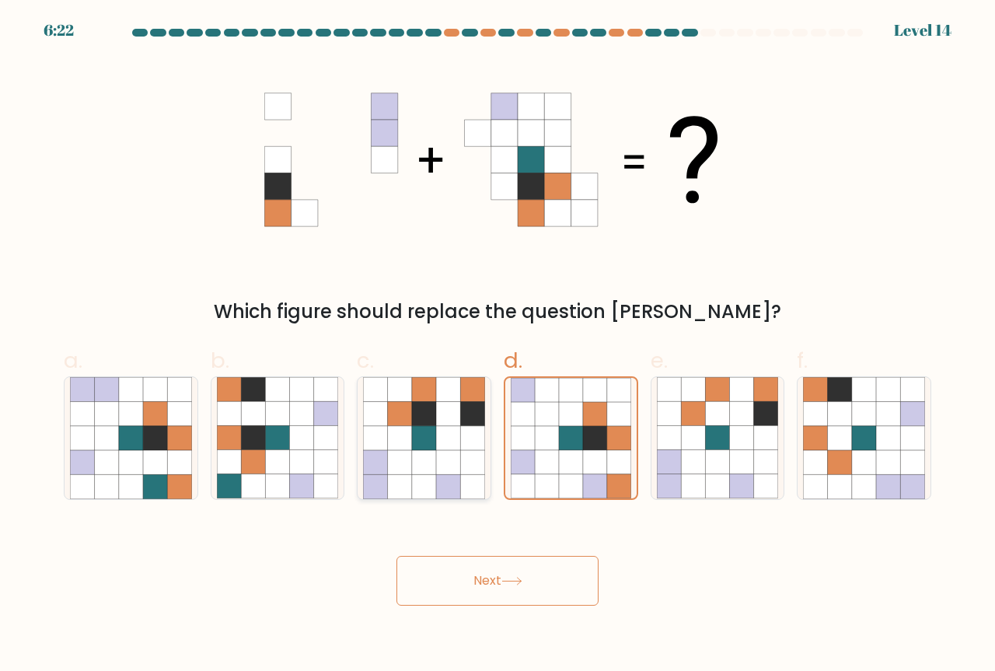
click at [456, 438] on icon at bounding box center [448, 438] width 24 height 24
click at [498, 346] on input "c." at bounding box center [498, 341] width 1 height 10
radio input "true"
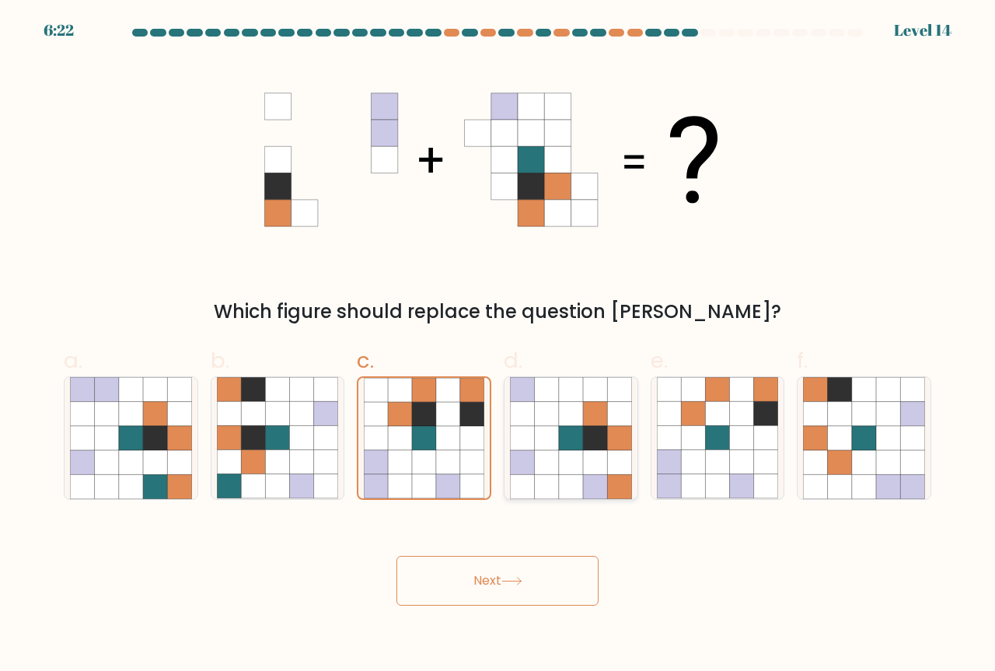
click at [573, 464] on icon at bounding box center [571, 462] width 24 height 24
click at [498, 346] on input "d." at bounding box center [498, 341] width 1 height 10
radio input "true"
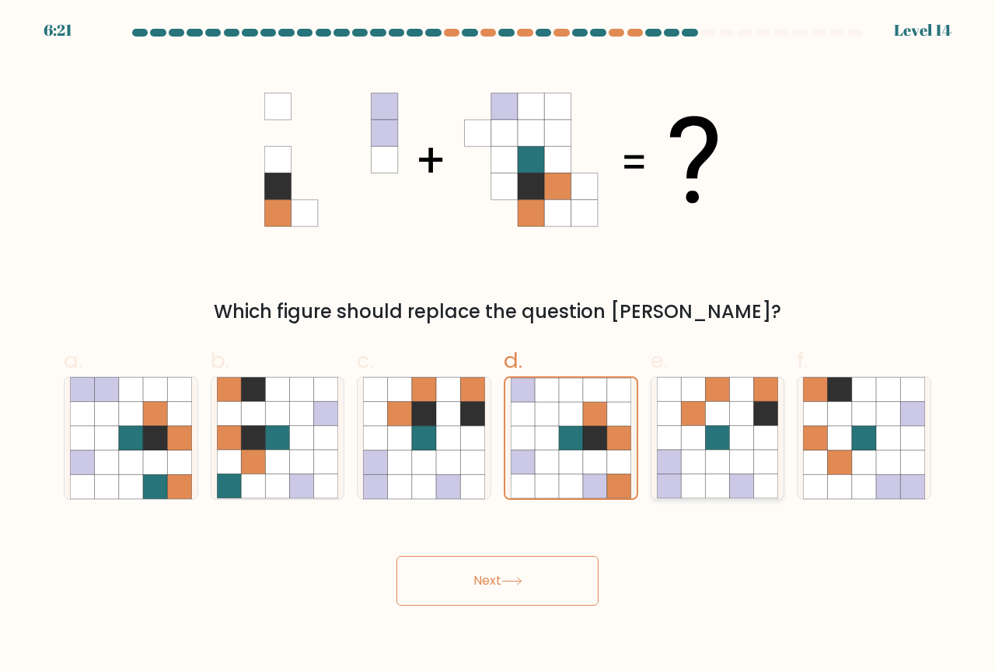
click at [767, 425] on icon at bounding box center [766, 414] width 24 height 24
click at [498, 346] on input "e." at bounding box center [498, 341] width 1 height 10
radio input "true"
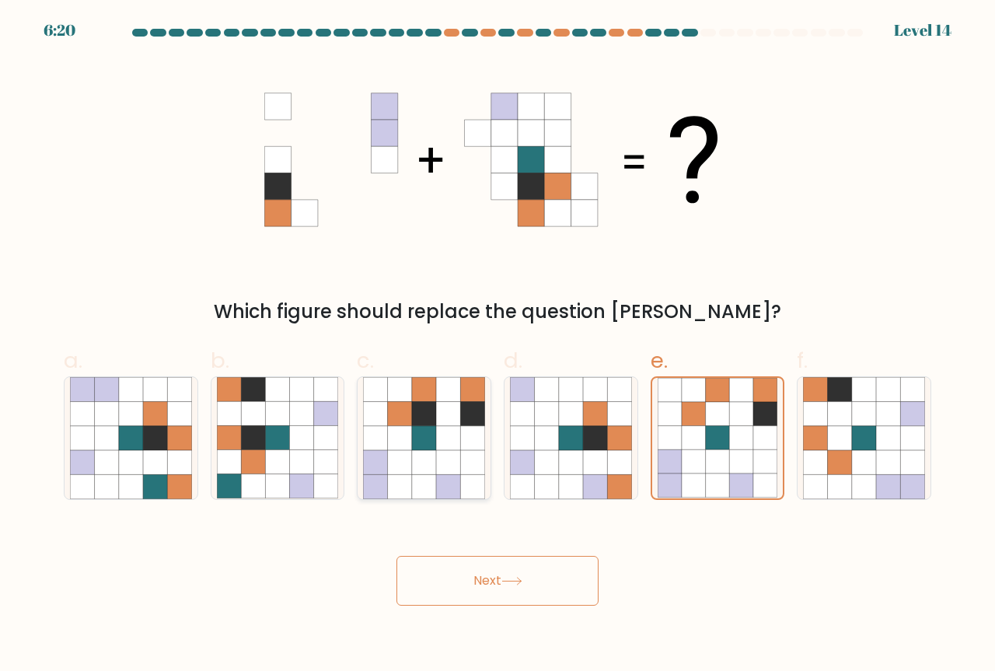
click at [354, 435] on div "c." at bounding box center [424, 423] width 147 height 156
click at [403, 446] on icon at bounding box center [400, 438] width 24 height 24
click at [498, 346] on input "c." at bounding box center [498, 341] width 1 height 10
radio input "true"
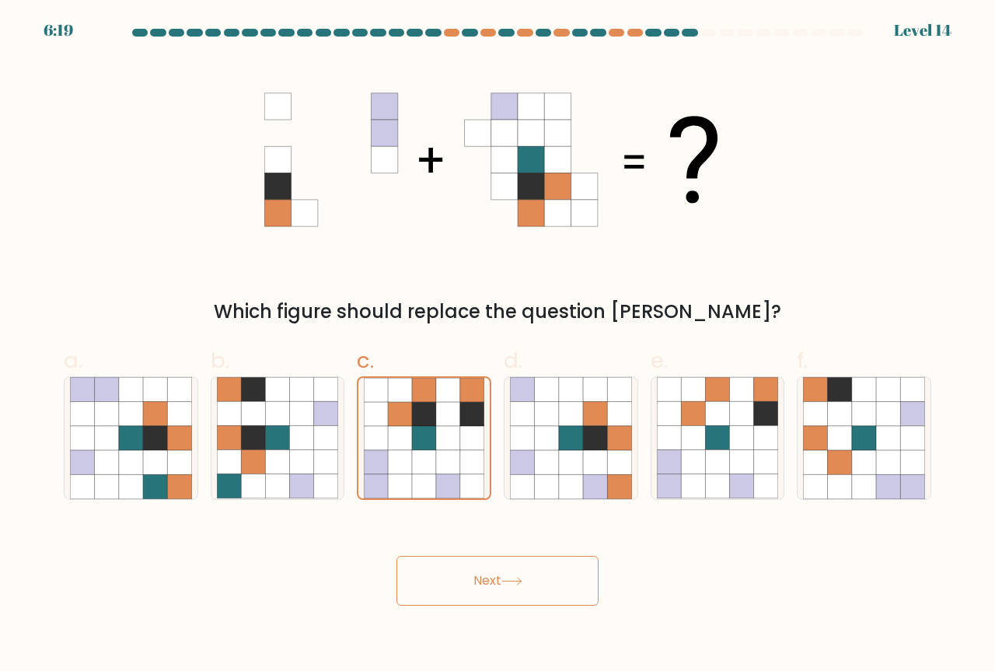
click at [503, 590] on button "Next" at bounding box center [498, 581] width 202 height 50
click at [503, 591] on button "Next" at bounding box center [498, 581] width 202 height 50
click at [504, 590] on button "Next" at bounding box center [498, 581] width 202 height 50
click at [505, 589] on button "Next" at bounding box center [498, 581] width 202 height 50
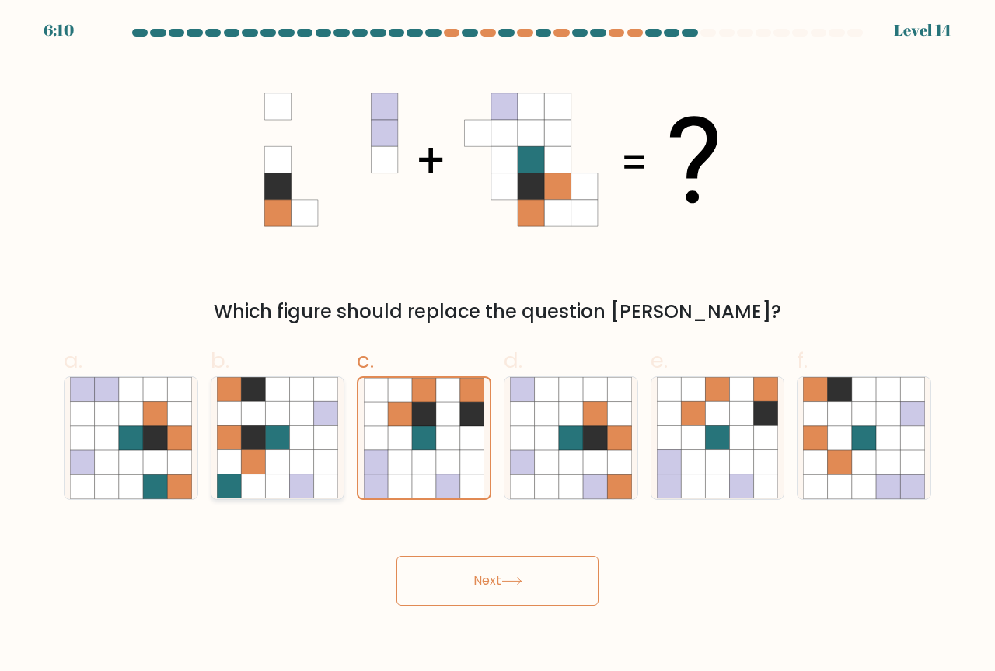
click at [285, 447] on icon at bounding box center [277, 438] width 24 height 24
click at [498, 346] on input "b." at bounding box center [498, 341] width 1 height 10
radio input "true"
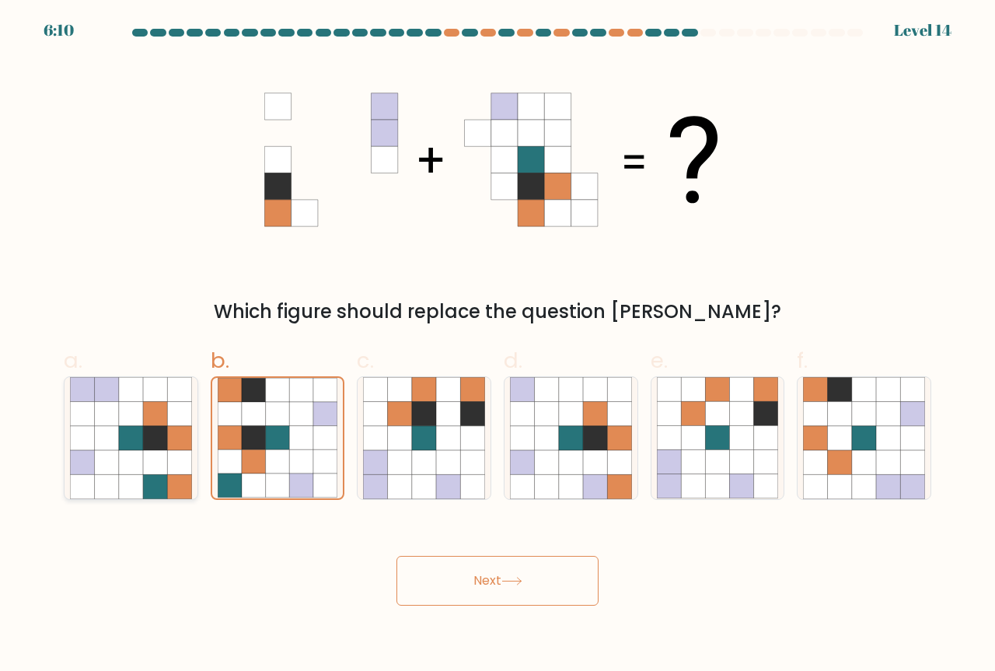
click at [154, 421] on icon at bounding box center [155, 414] width 24 height 24
click at [498, 346] on input "a." at bounding box center [498, 341] width 1 height 10
radio input "true"
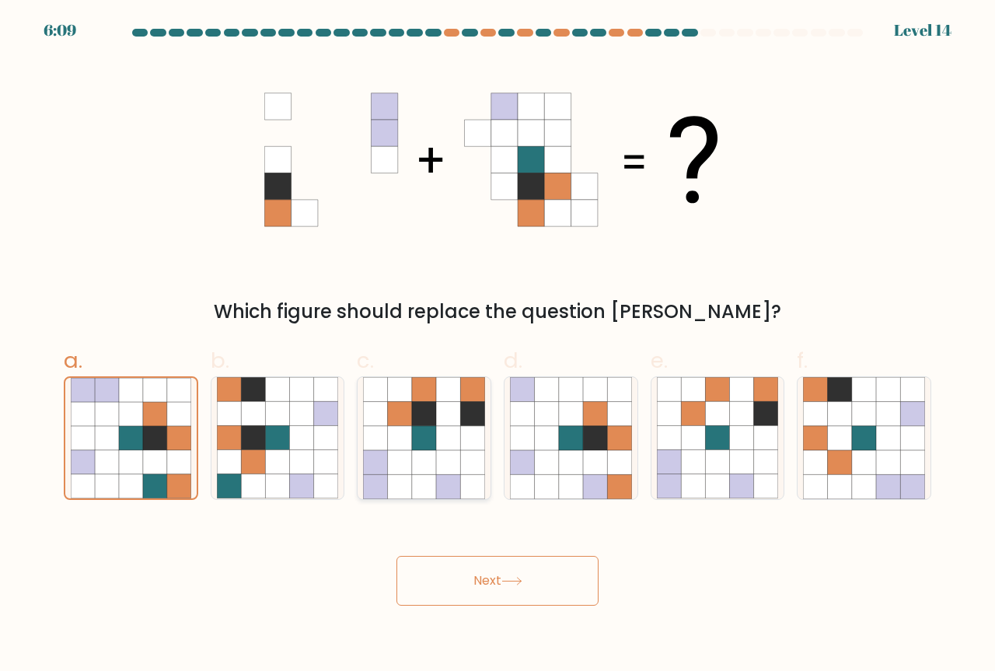
click at [455, 414] on icon at bounding box center [448, 414] width 24 height 24
click at [498, 346] on input "c." at bounding box center [498, 341] width 1 height 10
radio input "true"
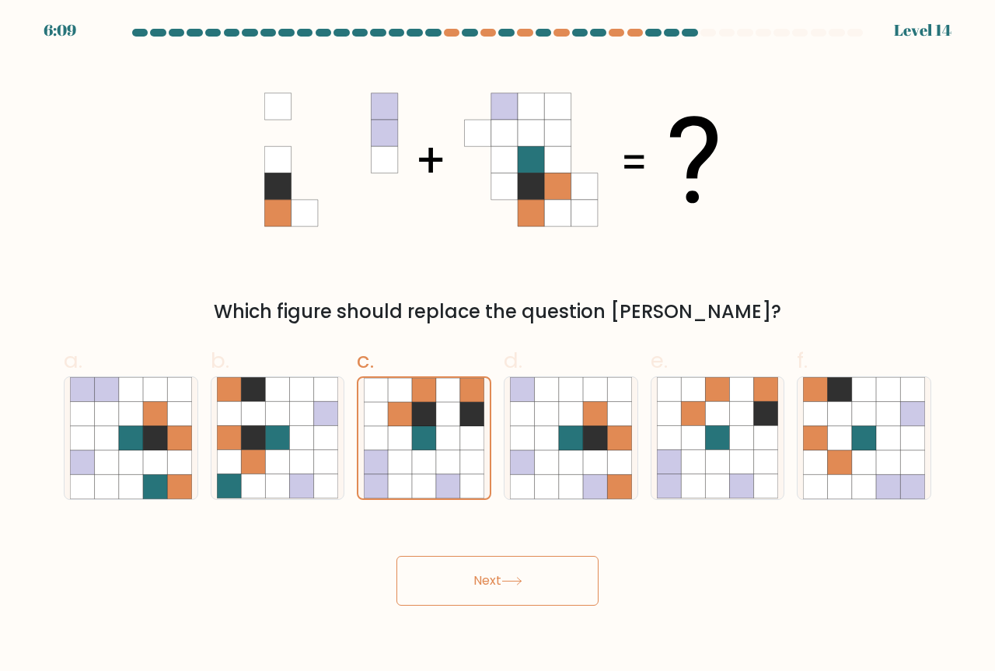
click at [498, 592] on button "Next" at bounding box center [498, 581] width 202 height 50
click at [499, 589] on button "Next" at bounding box center [498, 581] width 202 height 50
click at [500, 589] on button "Next" at bounding box center [498, 581] width 202 height 50
click at [501, 588] on button "Next" at bounding box center [498, 581] width 202 height 50
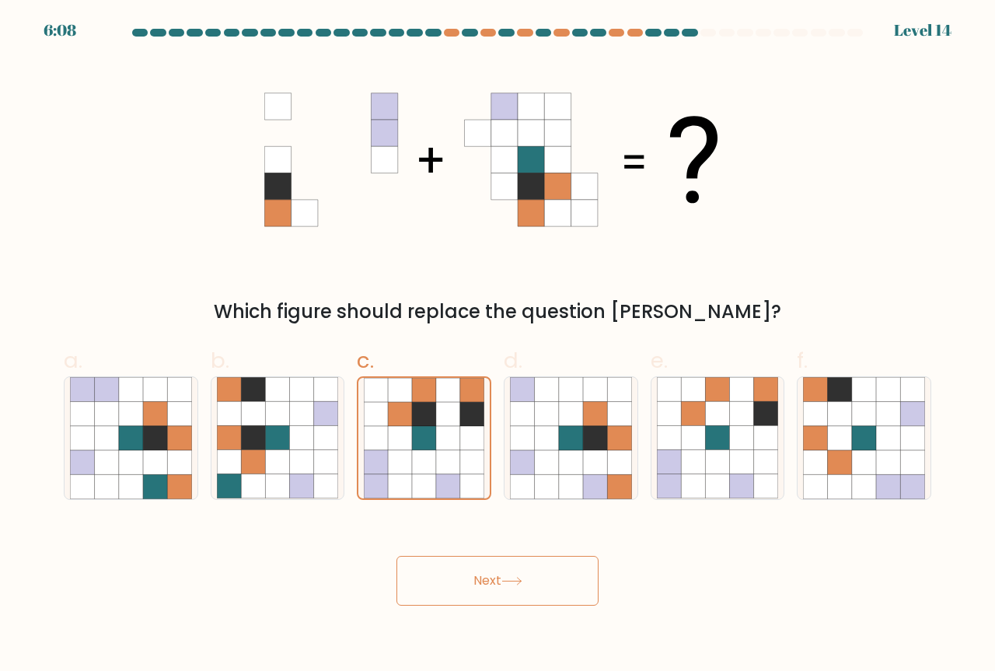
click at [501, 588] on button "Next" at bounding box center [498, 581] width 202 height 50
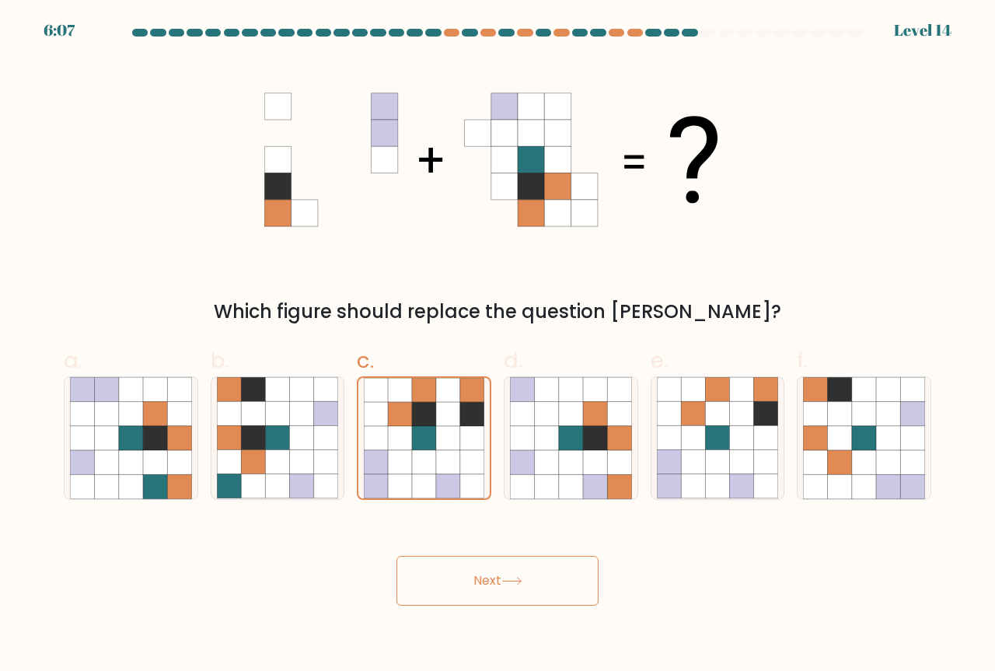
click at [501, 587] on button "Next" at bounding box center [498, 581] width 202 height 50
click at [502, 587] on button "Next" at bounding box center [498, 581] width 202 height 50
click at [502, 586] on button "Next" at bounding box center [498, 581] width 202 height 50
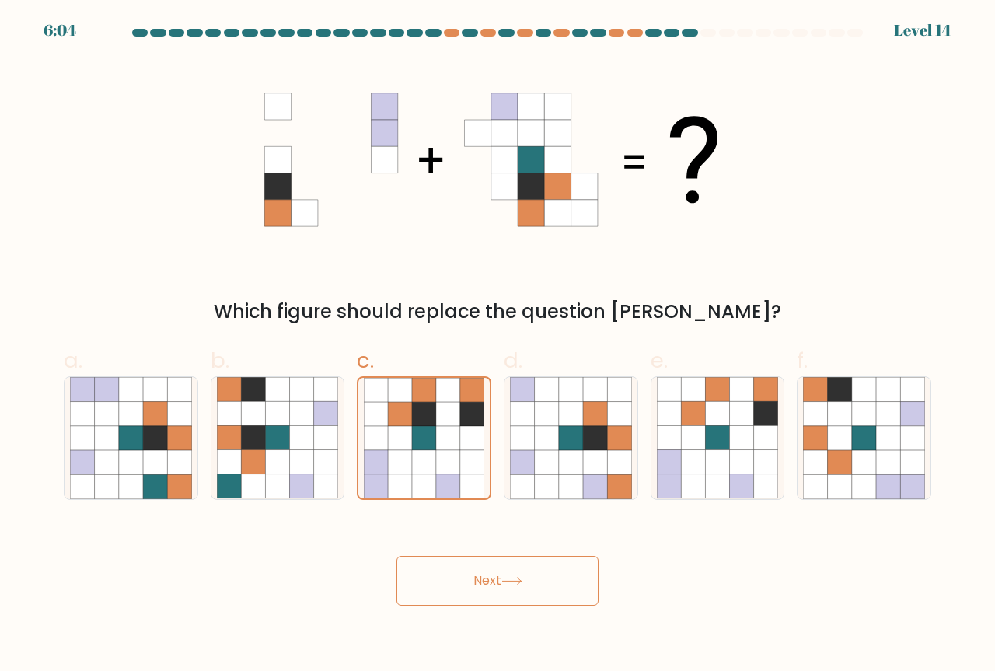
click at [502, 586] on button "Next" at bounding box center [498, 581] width 202 height 50
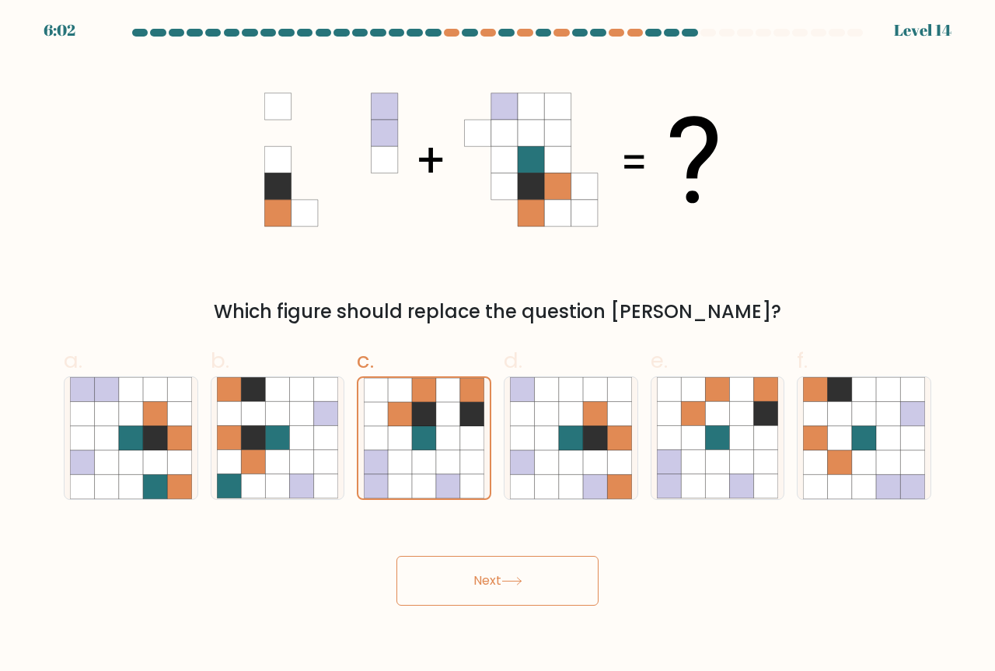
click at [502, 586] on button "Next" at bounding box center [498, 581] width 202 height 50
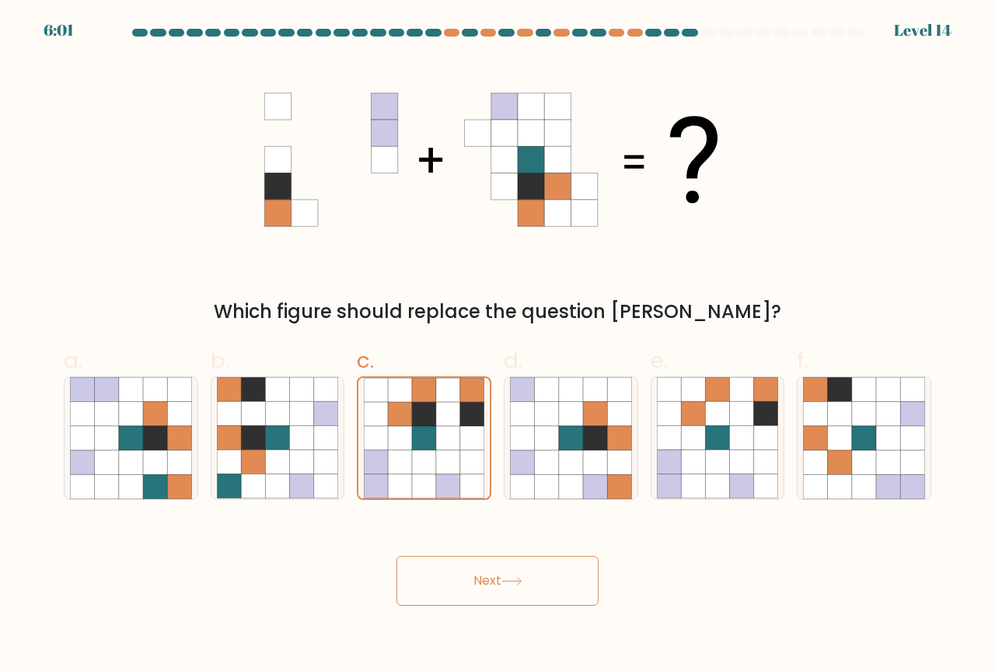
click at [502, 586] on button "Next" at bounding box center [498, 581] width 202 height 50
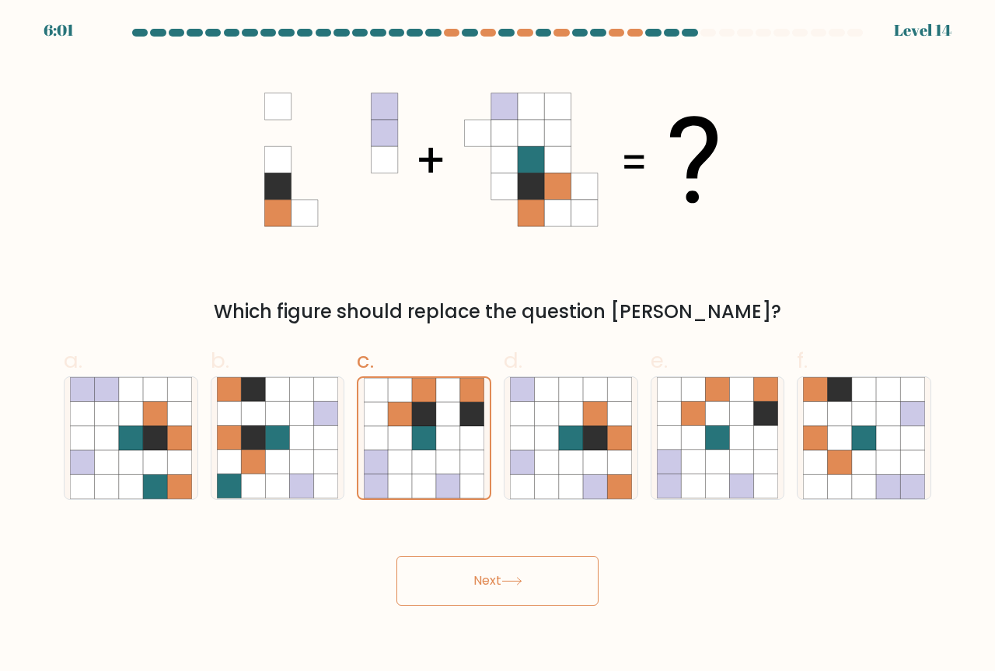
click at [502, 586] on button "Next" at bounding box center [498, 581] width 202 height 50
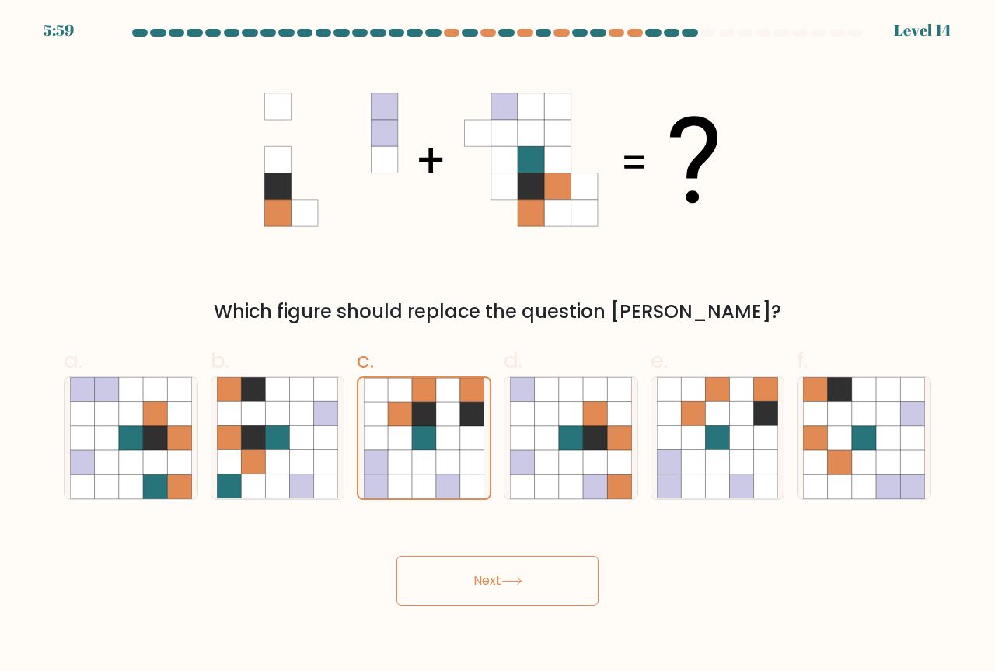
click at [502, 586] on button "Next" at bounding box center [498, 581] width 202 height 50
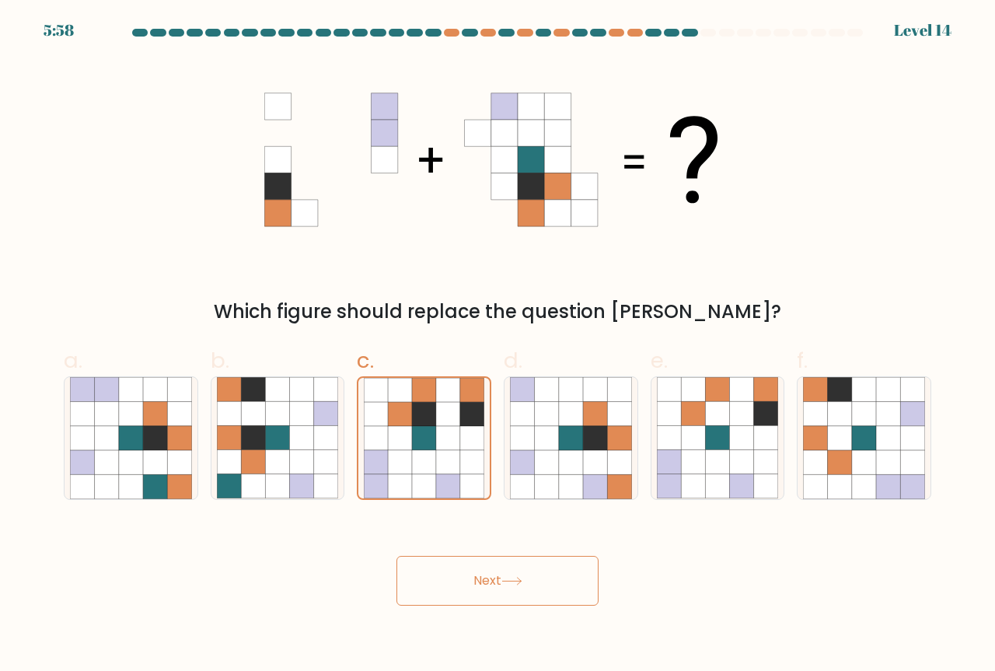
click at [502, 586] on button "Next" at bounding box center [498, 581] width 202 height 50
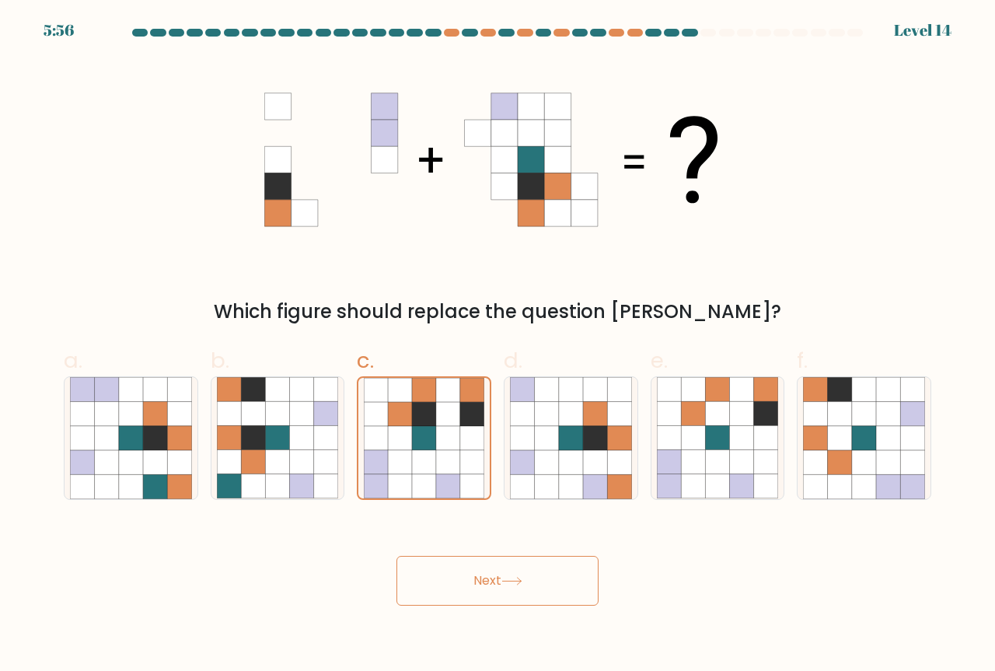
click at [502, 586] on button "Next" at bounding box center [498, 581] width 202 height 50
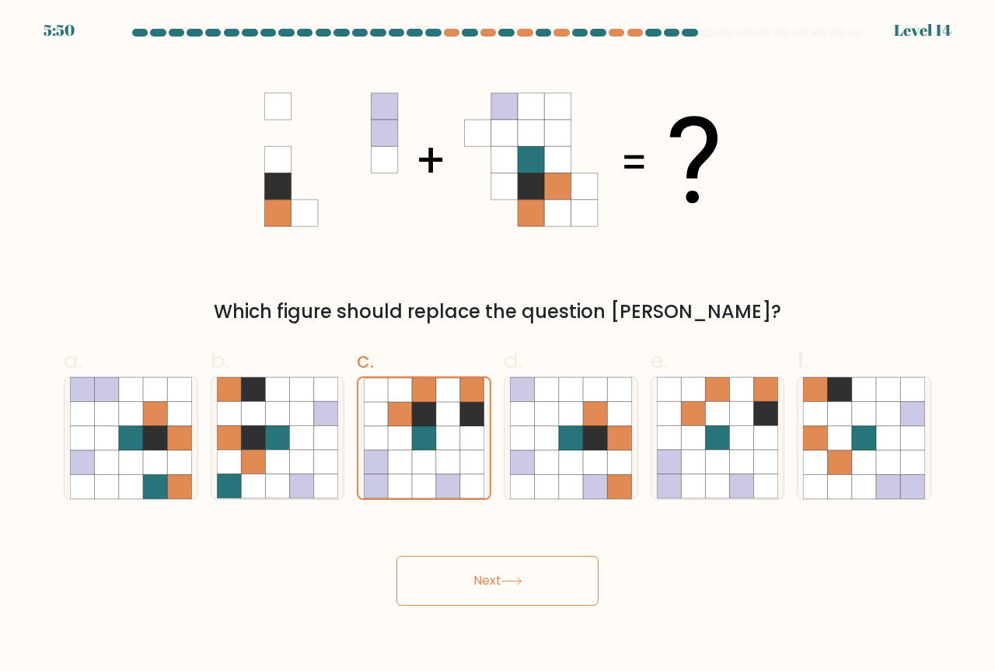
click at [502, 586] on button "Next" at bounding box center [498, 581] width 202 height 50
drag, startPoint x: 572, startPoint y: 472, endPoint x: 449, endPoint y: 446, distance: 125.7
click at [560, 468] on icon at bounding box center [571, 462] width 24 height 24
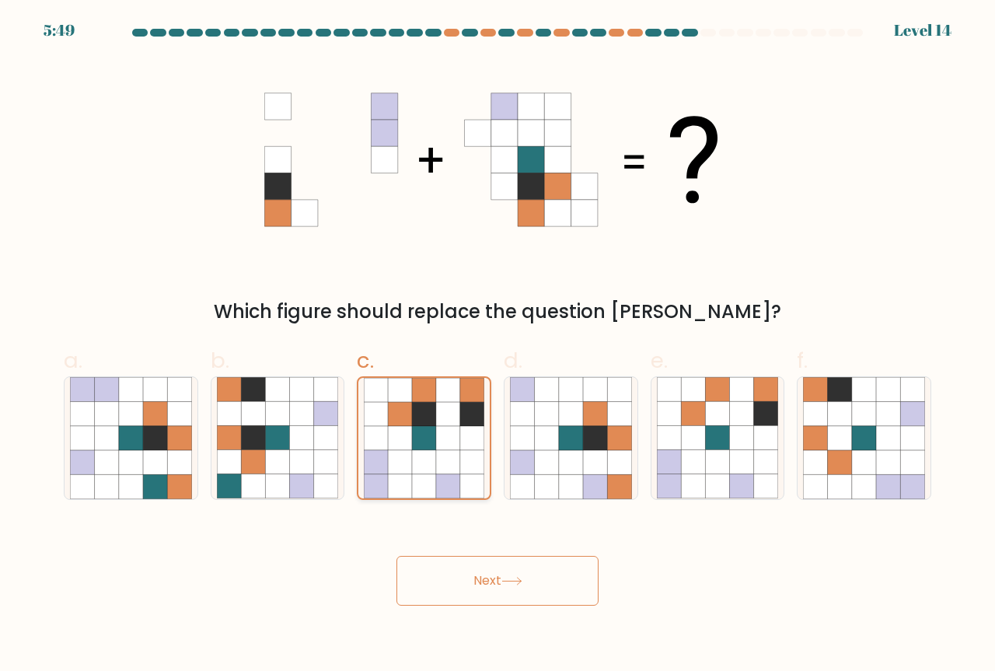
click at [498, 346] on input "d." at bounding box center [498, 341] width 1 height 10
radio input "true"
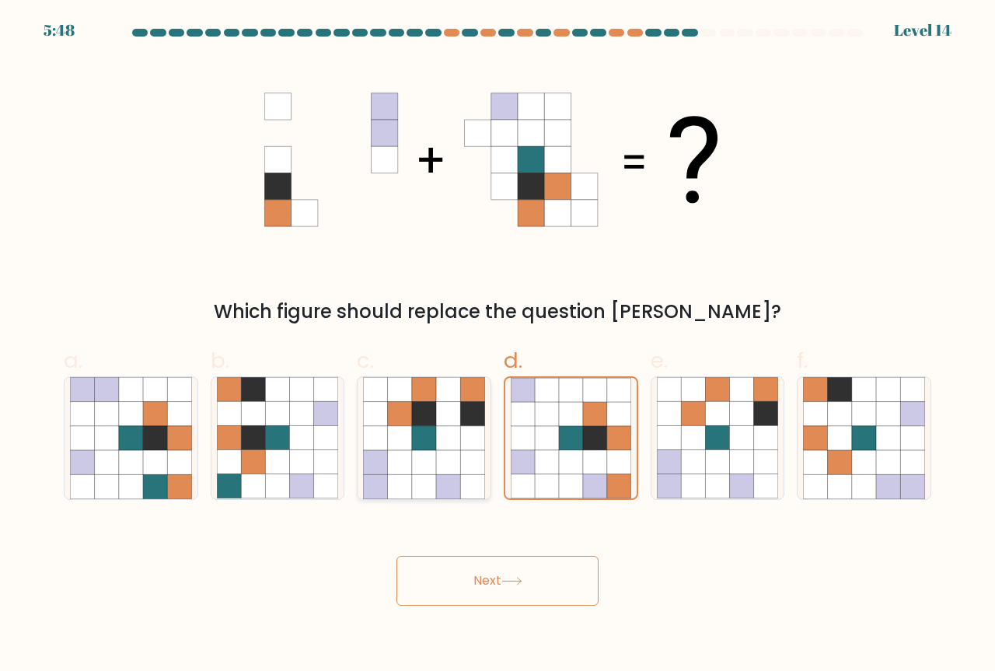
click at [439, 440] on icon at bounding box center [448, 438] width 24 height 24
click at [498, 346] on input "c." at bounding box center [498, 341] width 1 height 10
radio input "true"
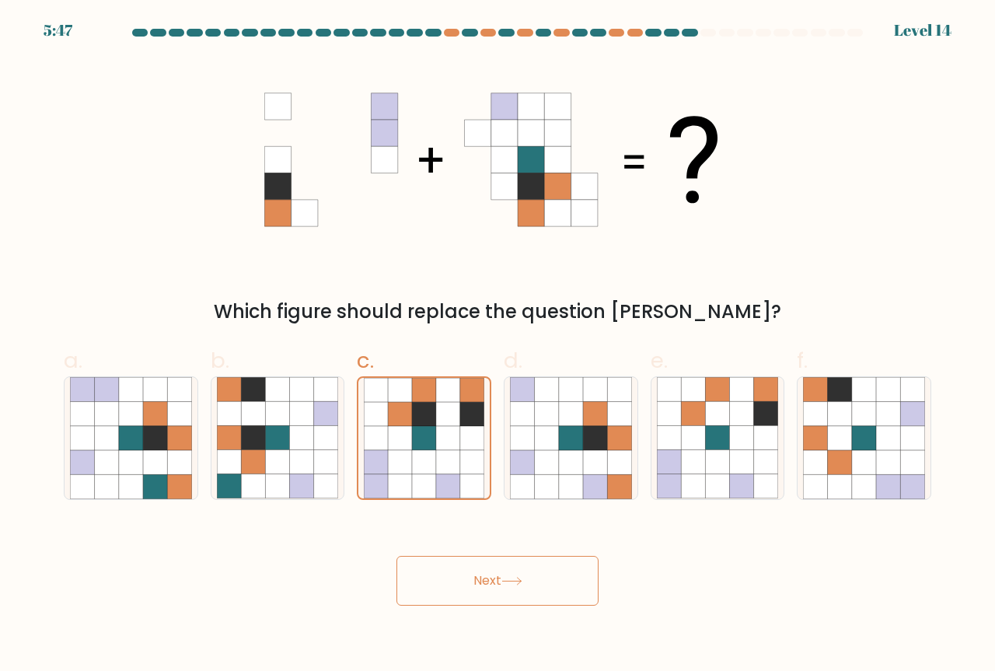
click at [498, 556] on button "Next" at bounding box center [498, 581] width 202 height 50
click at [501, 565] on button "Next" at bounding box center [498, 581] width 202 height 50
click at [503, 572] on button "Next" at bounding box center [498, 581] width 202 height 50
click at [504, 576] on button "Next" at bounding box center [498, 581] width 202 height 50
click at [505, 577] on button "Next" at bounding box center [498, 581] width 202 height 50
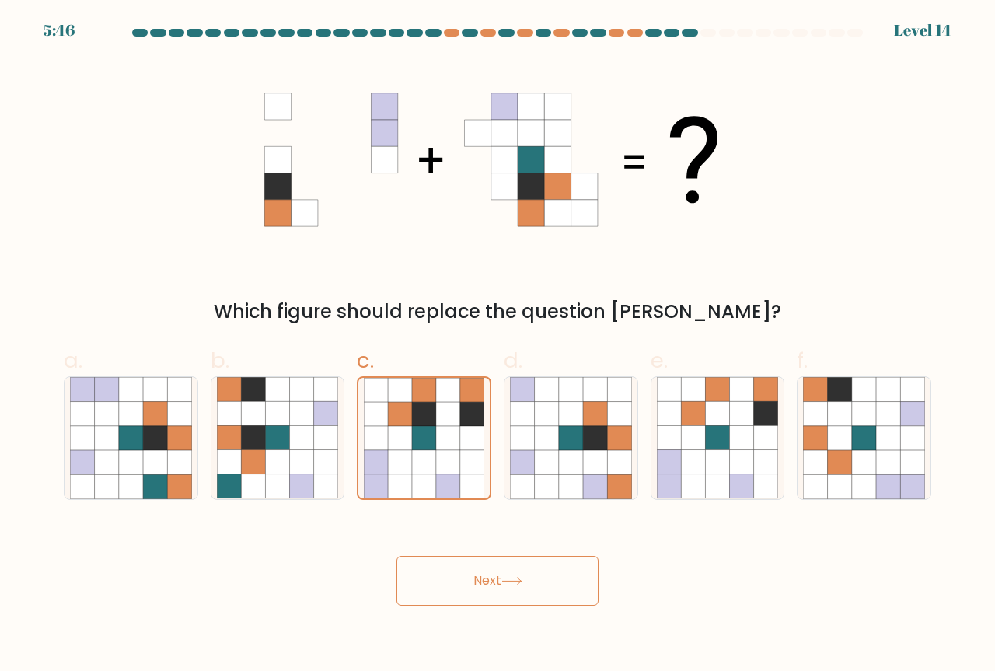
click at [505, 577] on icon at bounding box center [512, 581] width 21 height 9
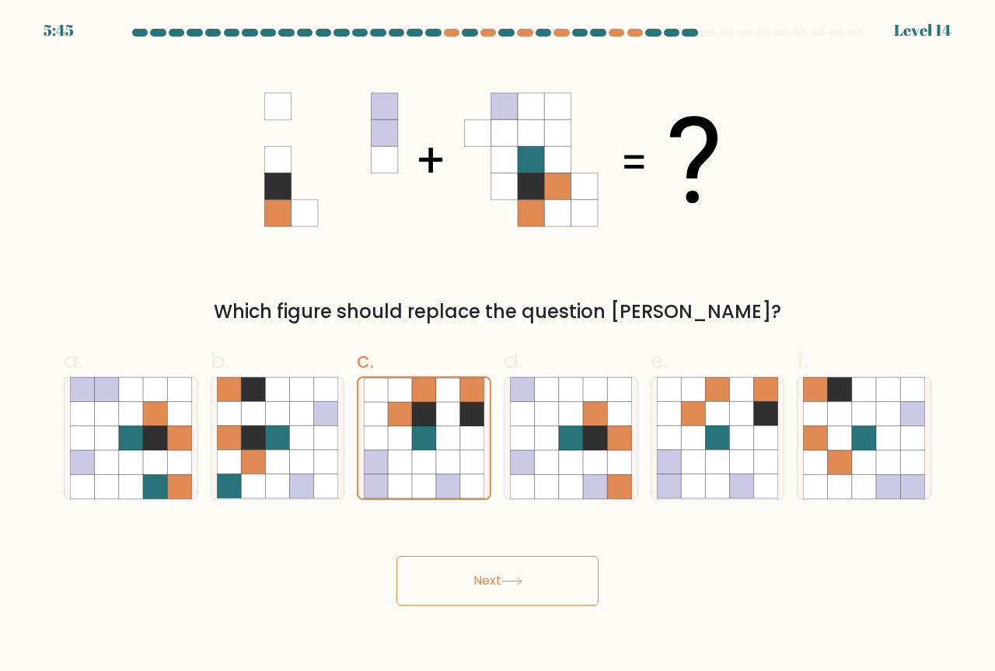
click at [505, 577] on icon at bounding box center [512, 581] width 21 height 9
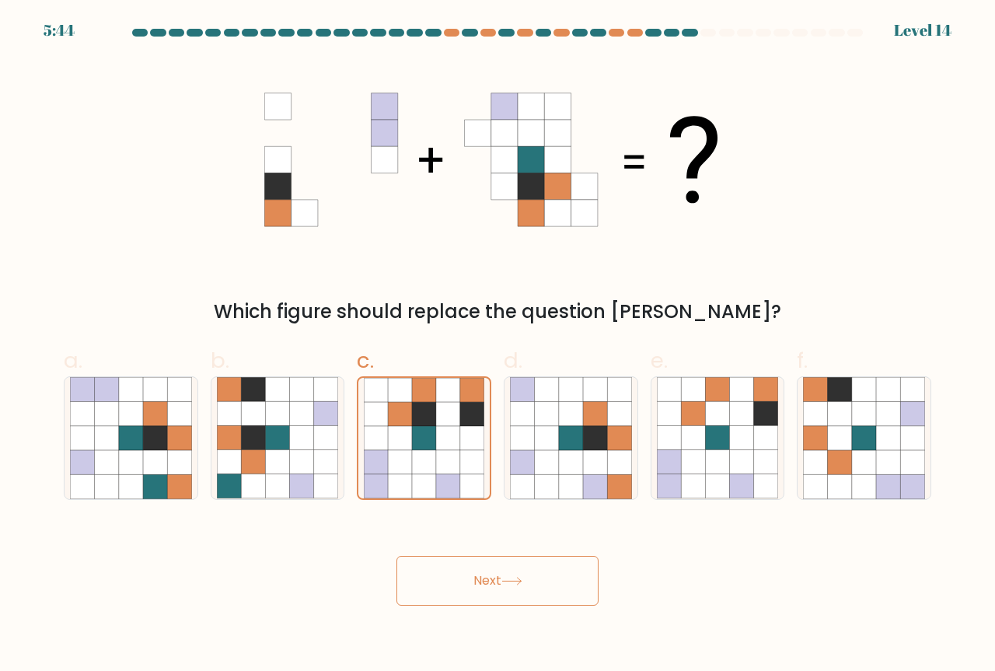
click at [505, 577] on icon at bounding box center [512, 581] width 21 height 9
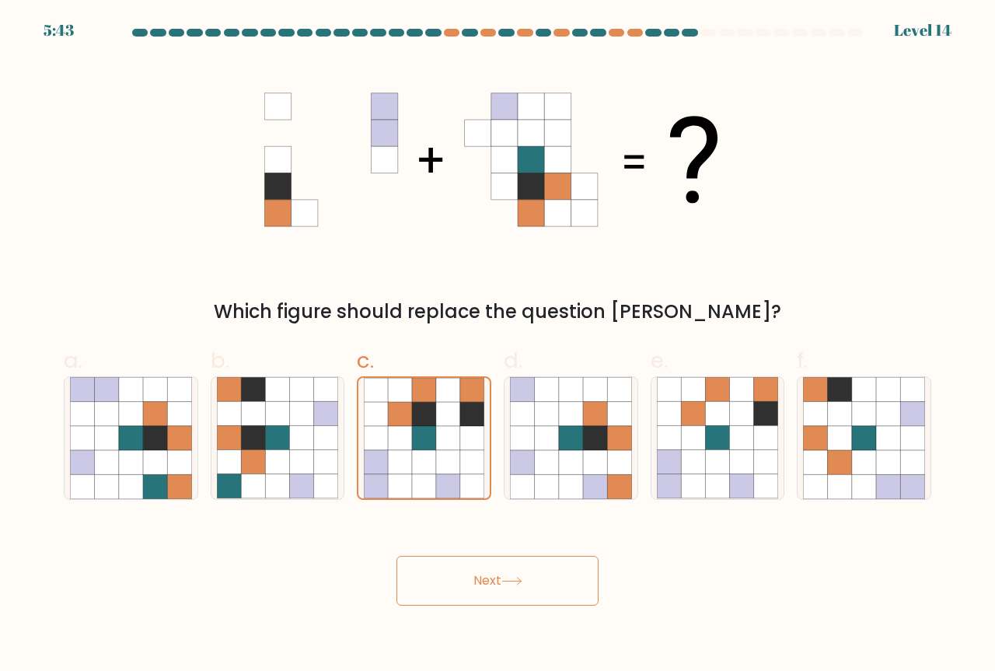
click at [505, 577] on icon at bounding box center [512, 581] width 21 height 9
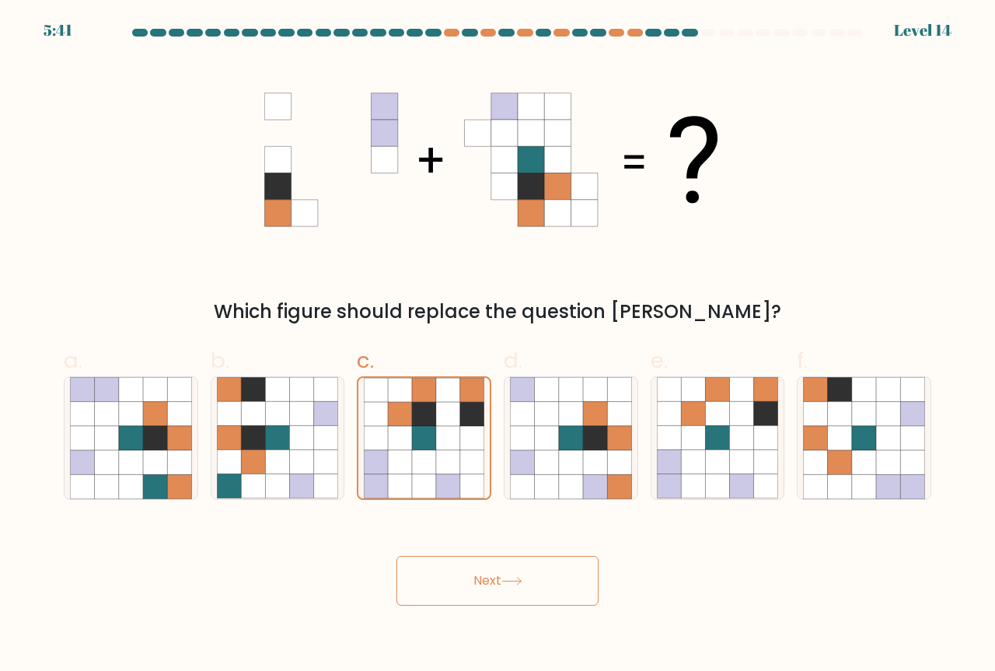
click at [505, 577] on icon at bounding box center [512, 581] width 21 height 9
click at [597, 443] on icon at bounding box center [595, 438] width 24 height 24
click at [498, 346] on input "d." at bounding box center [498, 341] width 1 height 10
radio input "true"
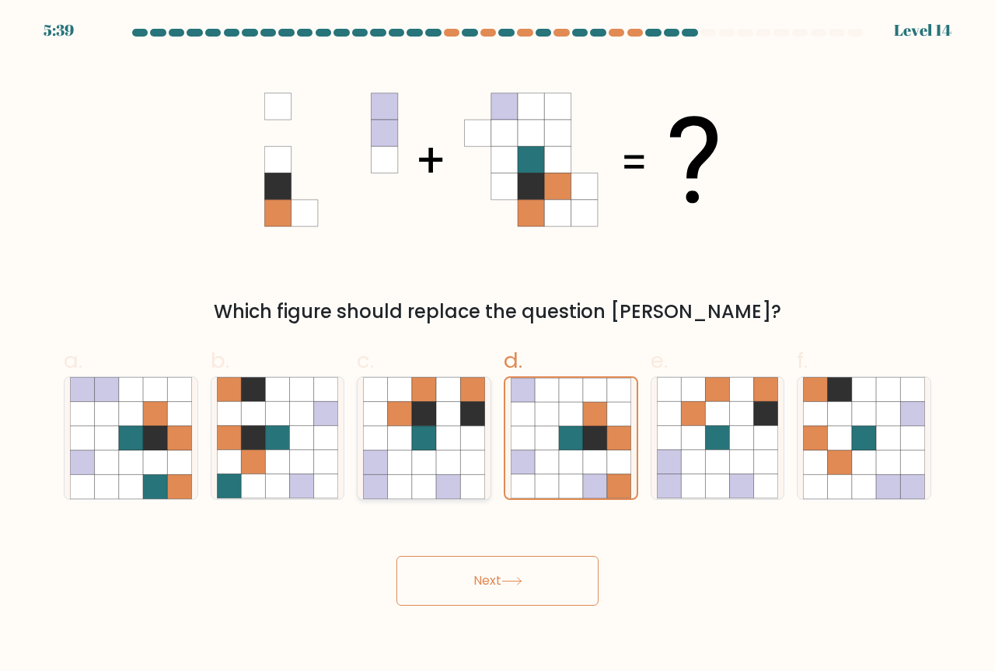
click at [437, 429] on icon at bounding box center [448, 438] width 24 height 24
click at [498, 346] on input "c." at bounding box center [498, 341] width 1 height 10
radio input "true"
click at [404, 453] on icon at bounding box center [400, 462] width 24 height 24
click at [498, 346] on input "c." at bounding box center [498, 341] width 1 height 10
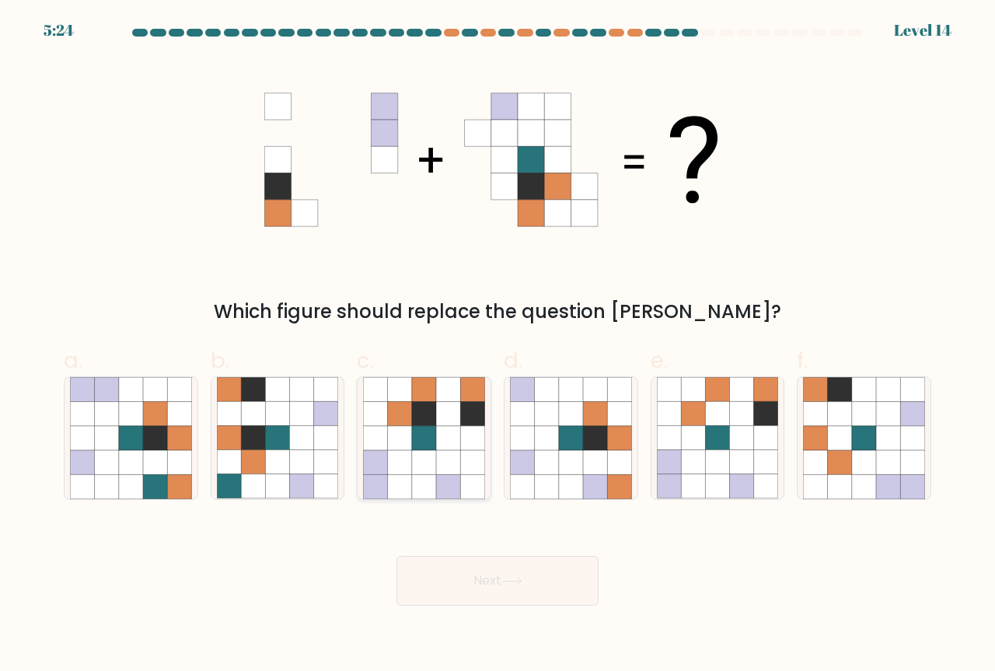
radio input "true"
click at [500, 585] on button "Next" at bounding box center [498, 581] width 202 height 50
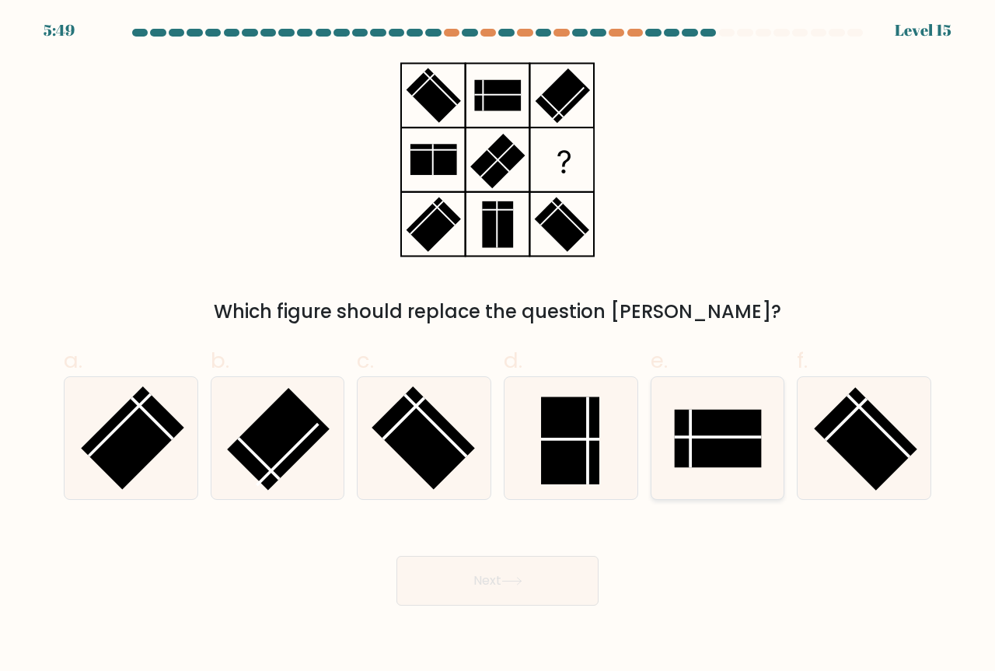
click at [684, 446] on rect at bounding box center [717, 439] width 87 height 58
click at [498, 346] on input "e." at bounding box center [498, 341] width 1 height 10
radio input "true"
click at [546, 587] on button "Next" at bounding box center [498, 581] width 202 height 50
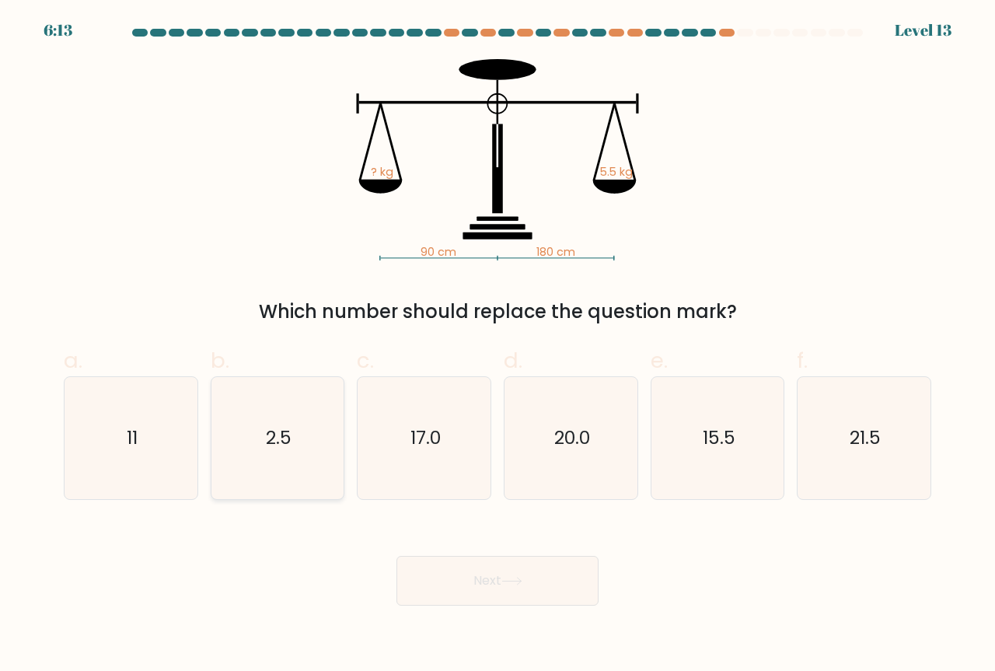
click at [274, 432] on text "2.5" at bounding box center [279, 438] width 26 height 26
click at [498, 346] on input "b. 2.5" at bounding box center [498, 341] width 1 height 10
radio input "true"
click at [472, 584] on button "Next" at bounding box center [498, 581] width 202 height 50
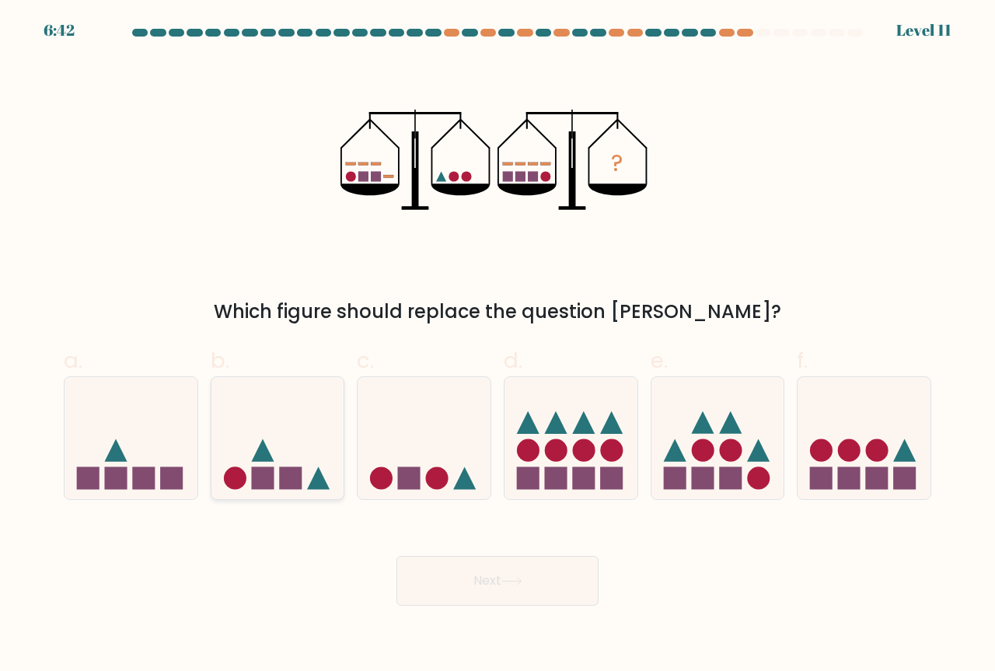
click at [303, 472] on icon at bounding box center [278, 438] width 133 height 110
click at [498, 346] on input "b." at bounding box center [498, 341] width 1 height 10
radio input "true"
click at [504, 577] on button "Next" at bounding box center [498, 581] width 202 height 50
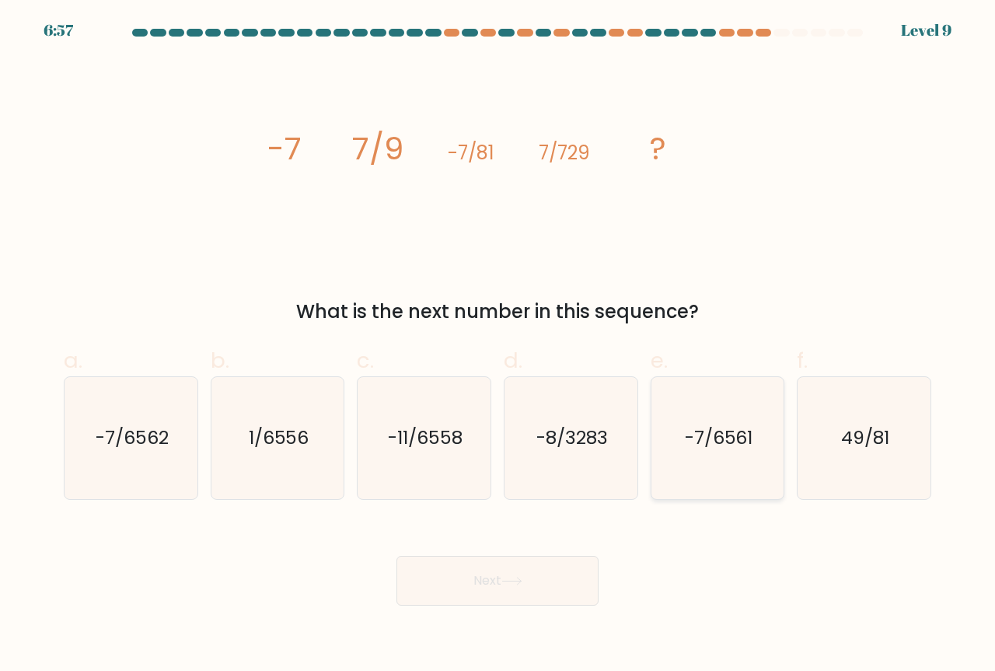
click at [736, 461] on icon "-7/6561" at bounding box center [718, 438] width 122 height 122
click at [498, 346] on input "e. -7/6561" at bounding box center [498, 341] width 1 height 10
radio input "true"
click at [502, 585] on button "Next" at bounding box center [498, 581] width 202 height 50
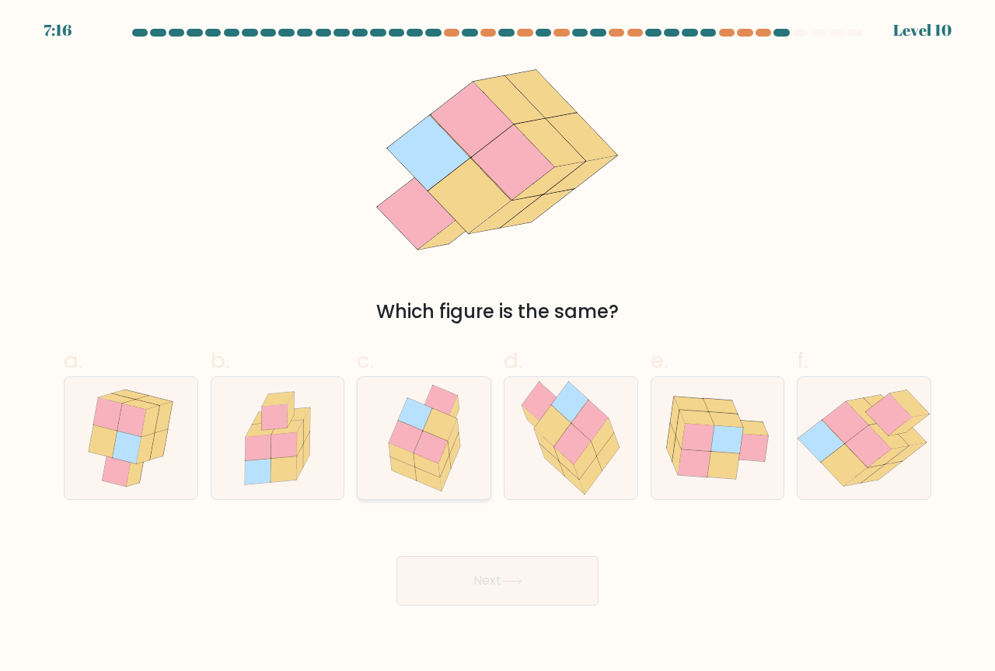
click at [430, 441] on icon at bounding box center [430, 448] width 33 height 33
click at [498, 346] on input "c." at bounding box center [498, 341] width 1 height 10
radio input "true"
click at [495, 589] on button "Next" at bounding box center [498, 581] width 202 height 50
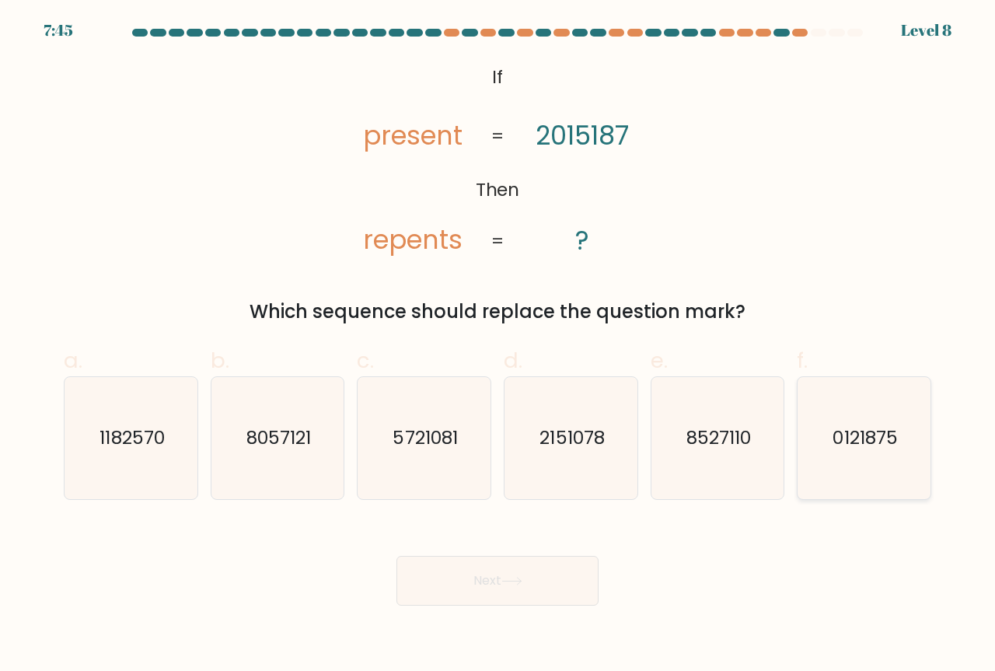
click at [894, 458] on icon "0121875" at bounding box center [864, 438] width 122 height 122
click at [498, 346] on input "f. 0121875" at bounding box center [498, 341] width 1 height 10
radio input "true"
click at [543, 586] on button "Next" at bounding box center [498, 581] width 202 height 50
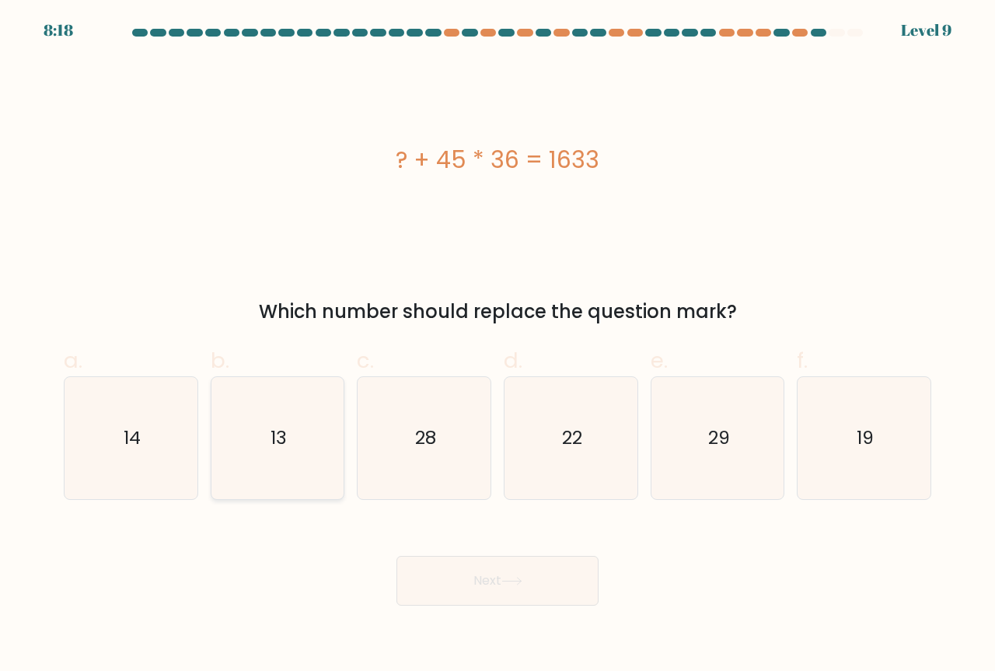
click at [225, 461] on icon "13" at bounding box center [278, 438] width 122 height 122
click at [498, 346] on input "b. 13" at bounding box center [498, 341] width 1 height 10
radio input "true"
click at [483, 579] on button "Next" at bounding box center [498, 581] width 202 height 50
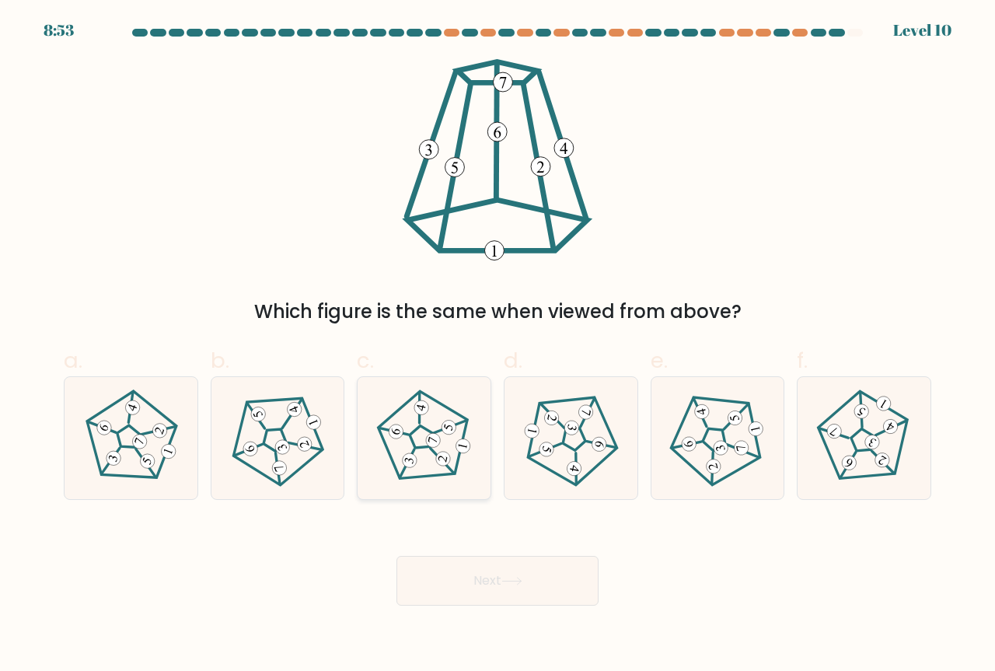
click at [474, 460] on div at bounding box center [424, 438] width 135 height 124
click at [498, 346] on input "c." at bounding box center [498, 341] width 1 height 10
radio input "true"
click at [154, 468] on icon at bounding box center [130, 438] width 97 height 97
click at [498, 346] on input "a." at bounding box center [498, 341] width 1 height 10
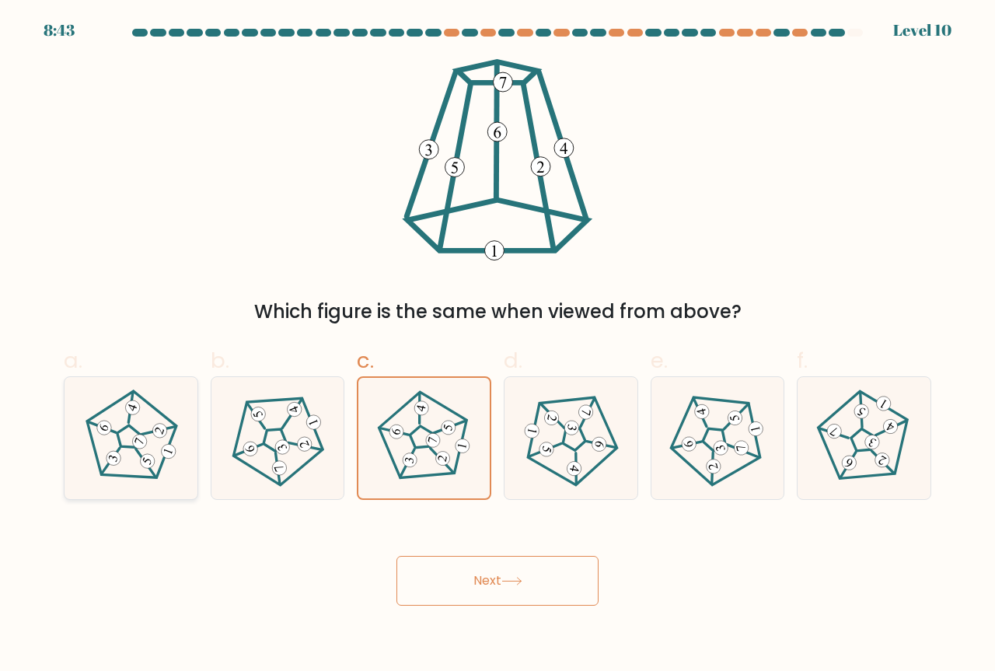
radio input "true"
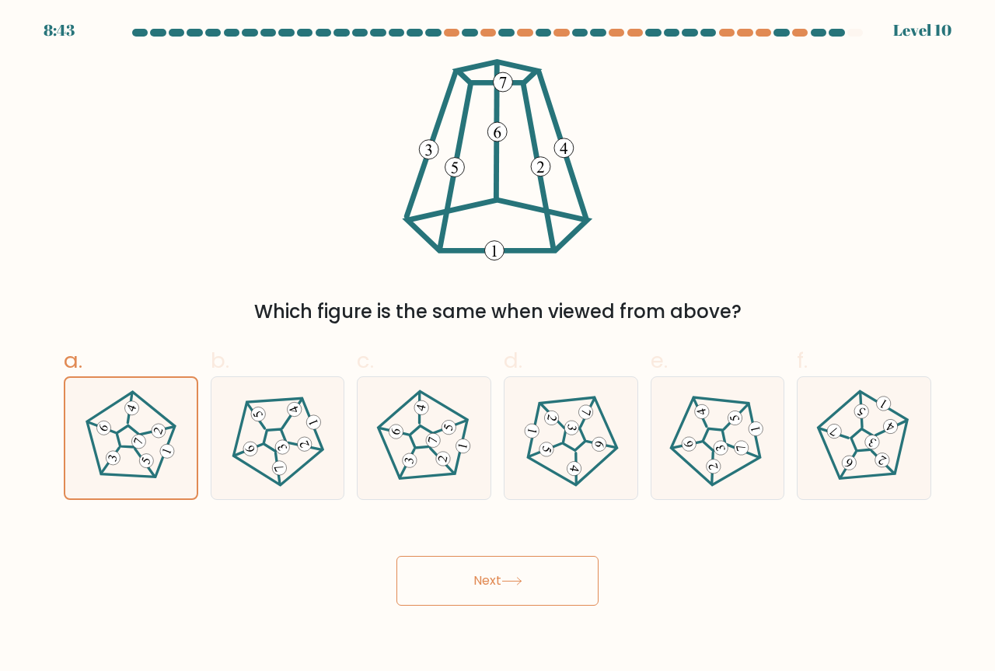
click at [448, 565] on button "Next" at bounding box center [498, 581] width 202 height 50
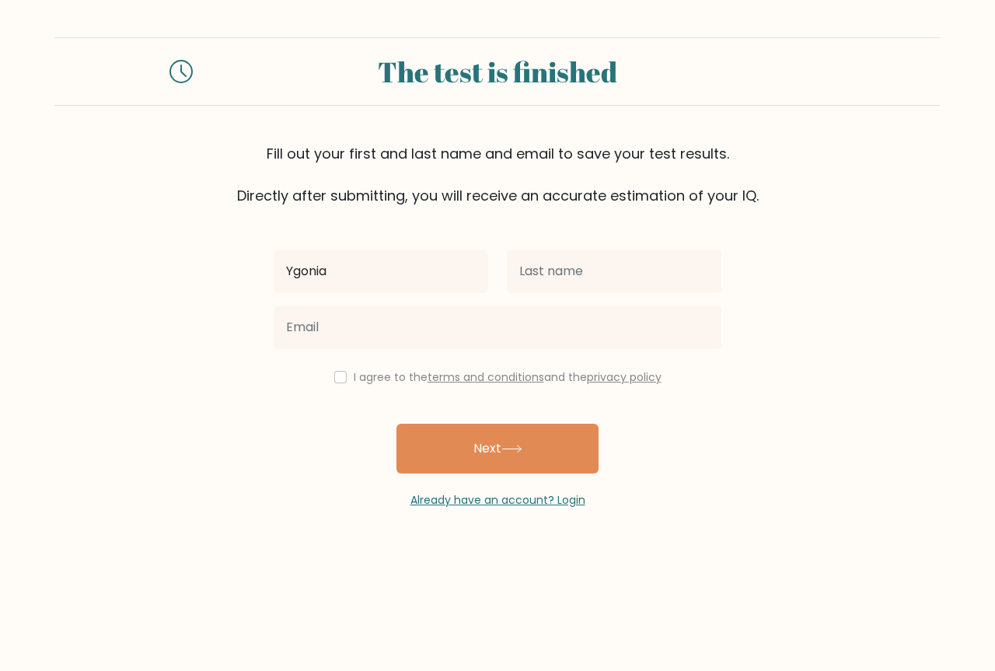
type input "Ygonia"
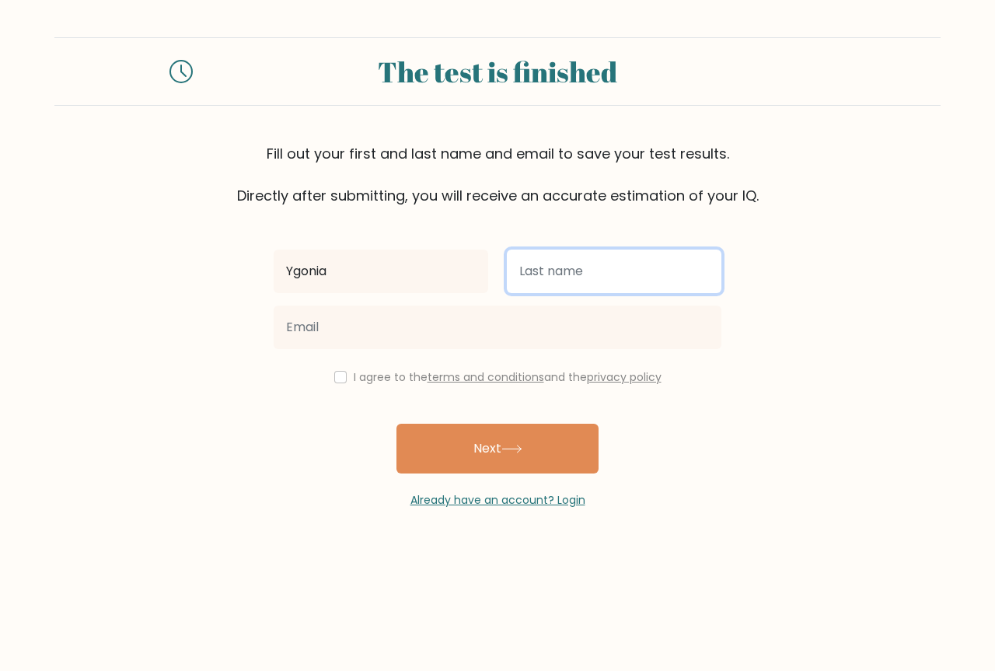
click at [585, 269] on input "text" at bounding box center [614, 272] width 215 height 44
type input "[PERSON_NAME]"
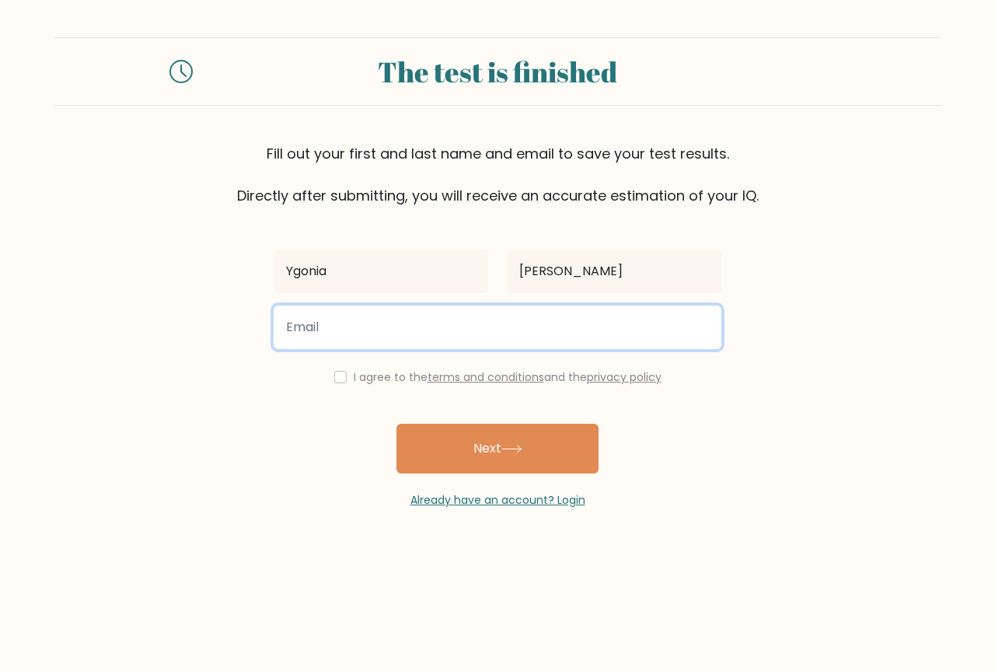
click at [406, 314] on input "email" at bounding box center [498, 328] width 448 height 44
click at [366, 334] on input "email" at bounding box center [498, 328] width 448 height 44
type input "markygonia91908@gmail.com"
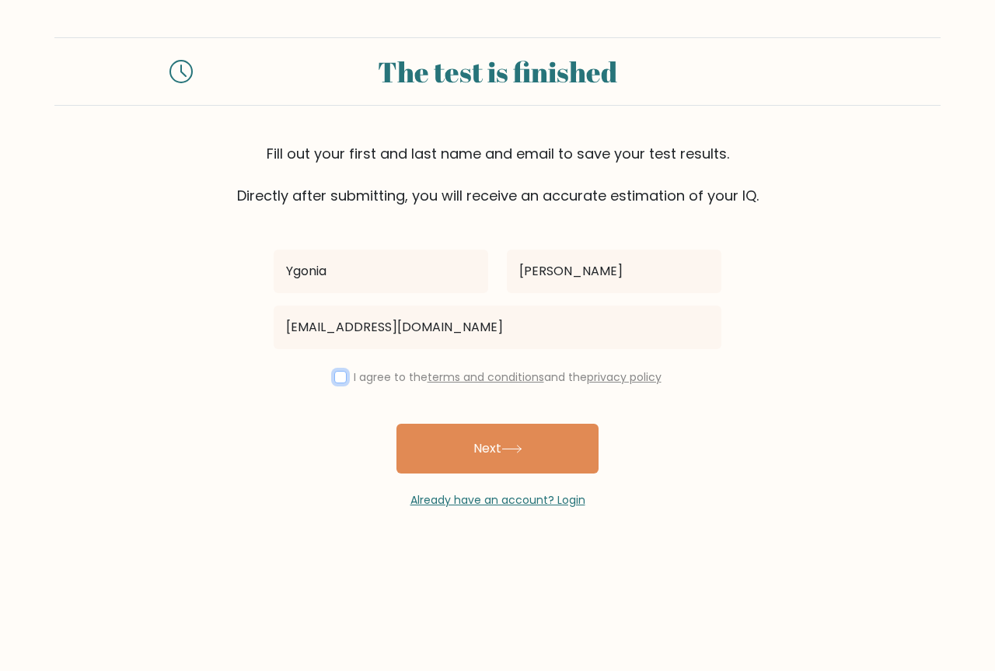
click at [338, 371] on input "checkbox" at bounding box center [340, 377] width 12 height 12
checkbox input "true"
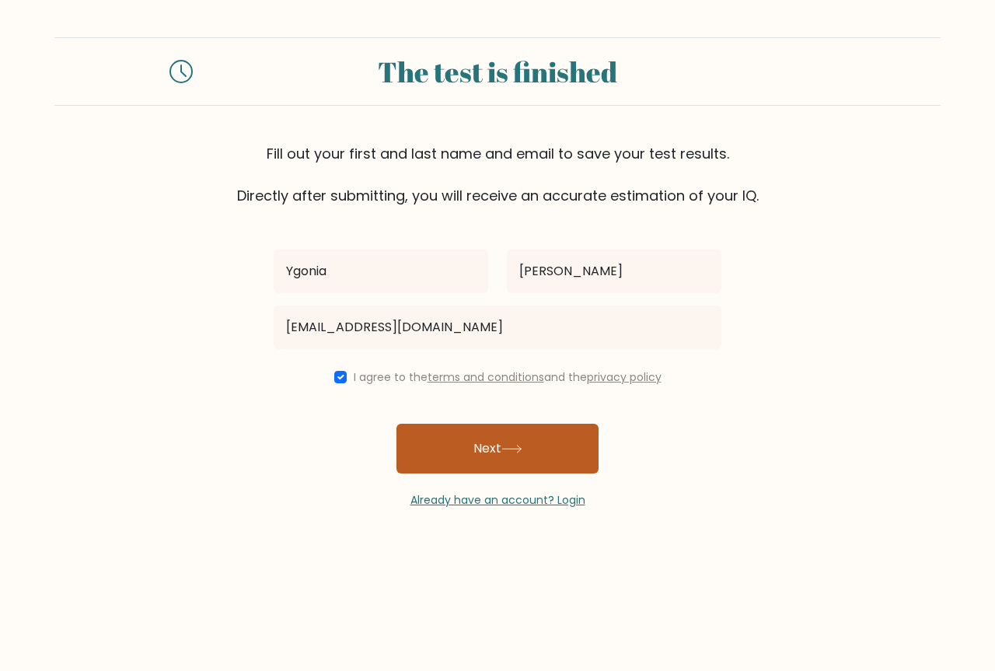
click at [427, 443] on button "Next" at bounding box center [498, 449] width 202 height 50
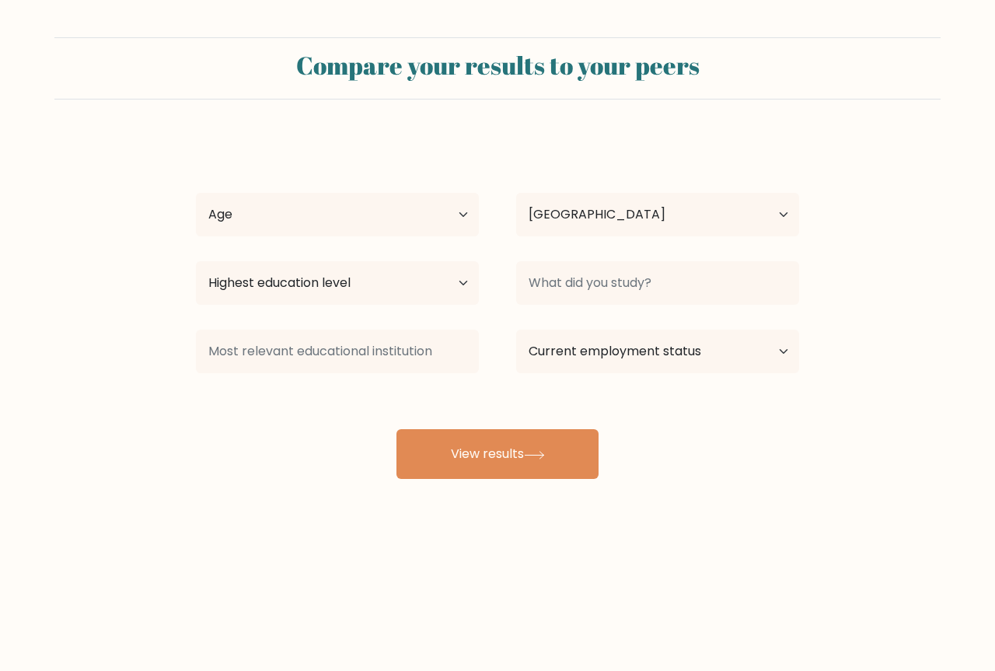
select select "PH"
click at [412, 282] on select "Highest education level No schooling Primary Lower Secondary Upper Secondary Oc…" at bounding box center [337, 283] width 283 height 44
select select "bachelors_degree"
click at [196, 261] on select "Highest education level No schooling Primary Lower Secondary Upper Secondary Oc…" at bounding box center [337, 283] width 283 height 44
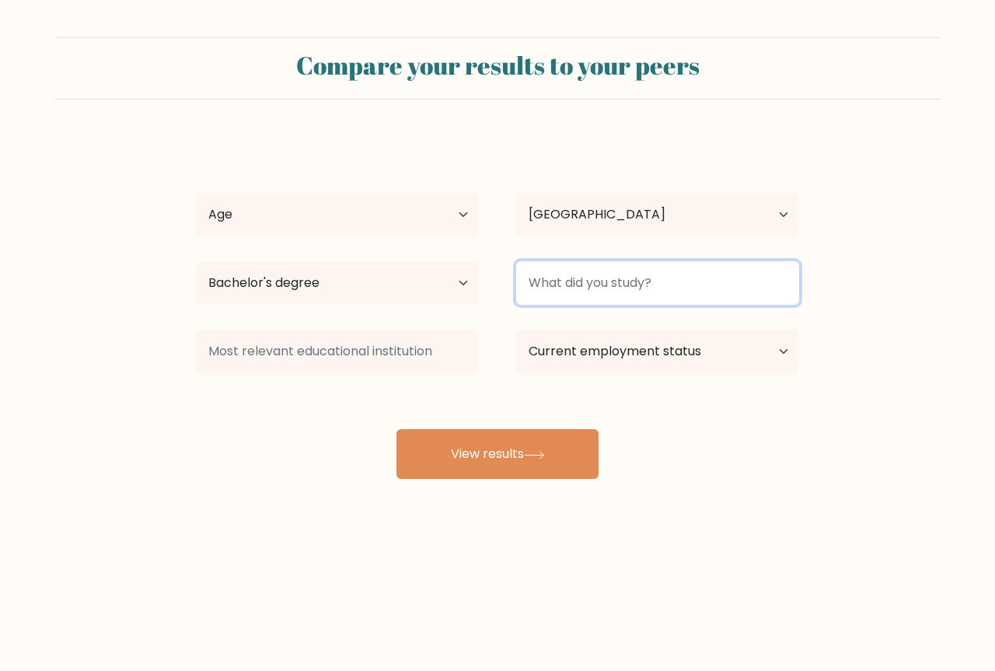
click at [582, 296] on input at bounding box center [657, 283] width 283 height 44
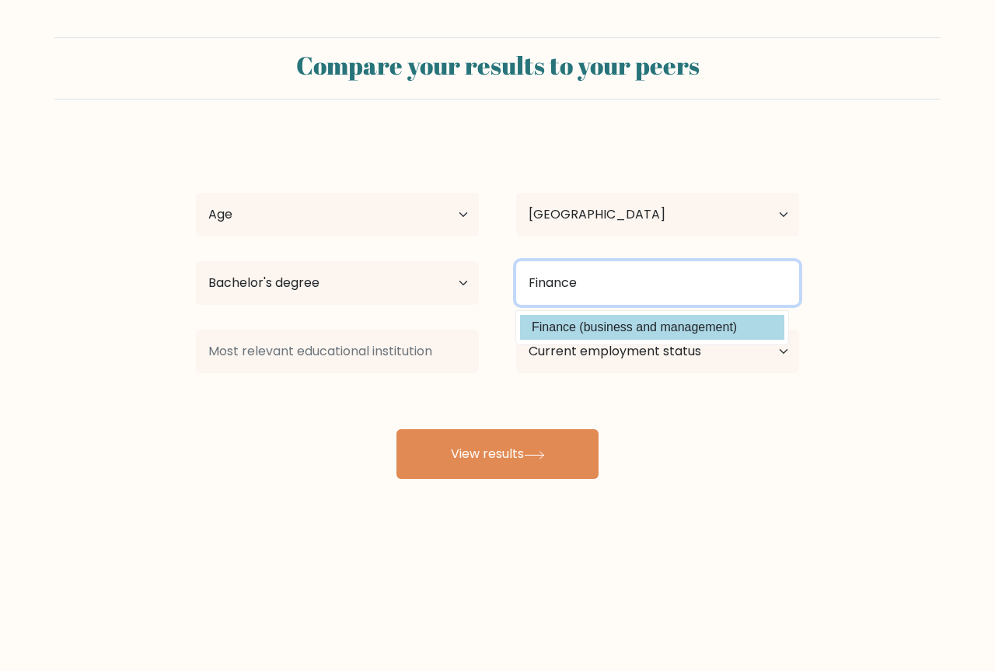
type input "Finance"
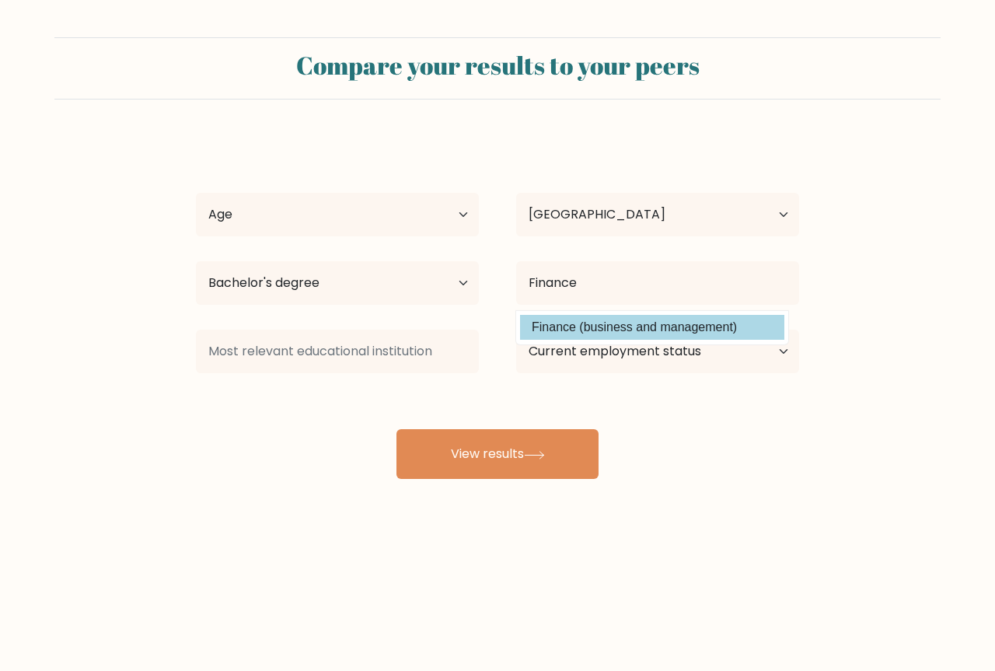
click at [569, 328] on option "Finance (business and management)" at bounding box center [652, 327] width 264 height 25
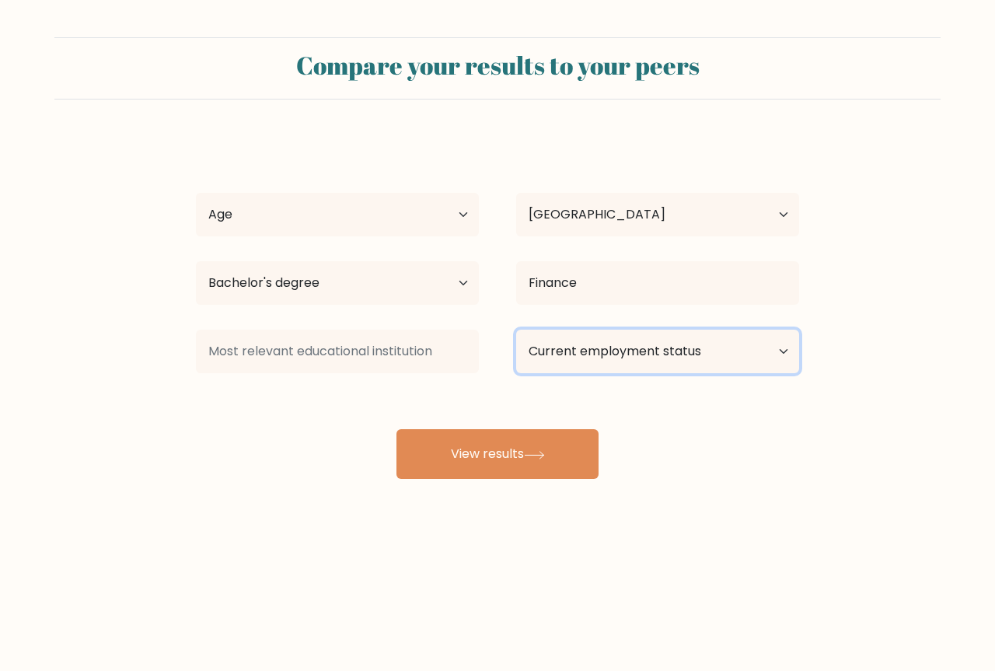
click at [574, 351] on select "Current employment status Employed Student Retired Other / prefer not to answer" at bounding box center [657, 352] width 283 height 44
select select "other"
click at [516, 330] on select "Current employment status Employed Student Retired Other / prefer not to answer" at bounding box center [657, 352] width 283 height 44
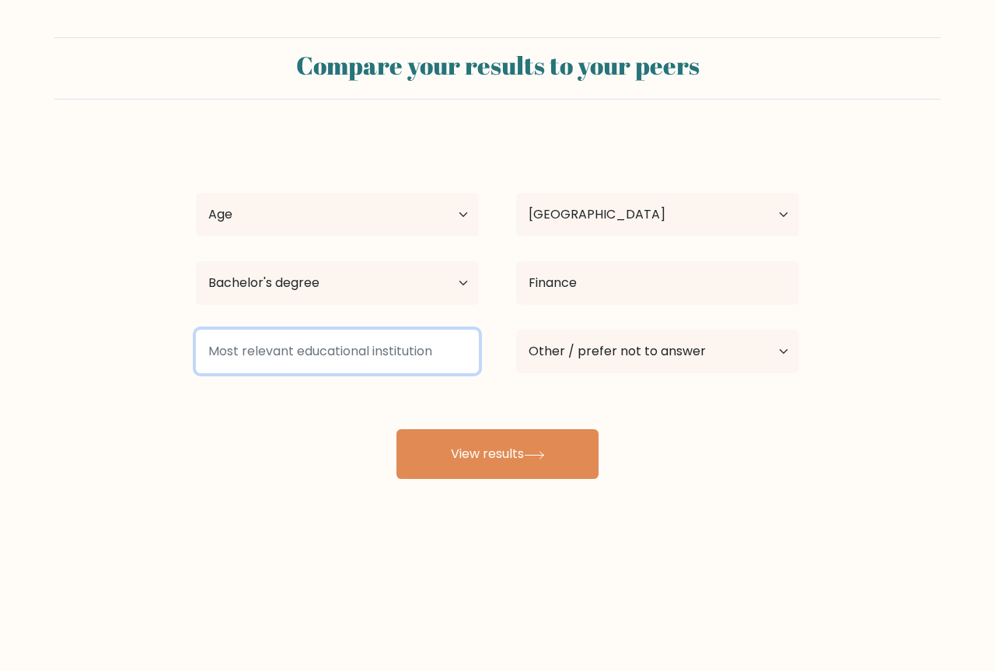
click at [364, 353] on input at bounding box center [337, 352] width 283 height 44
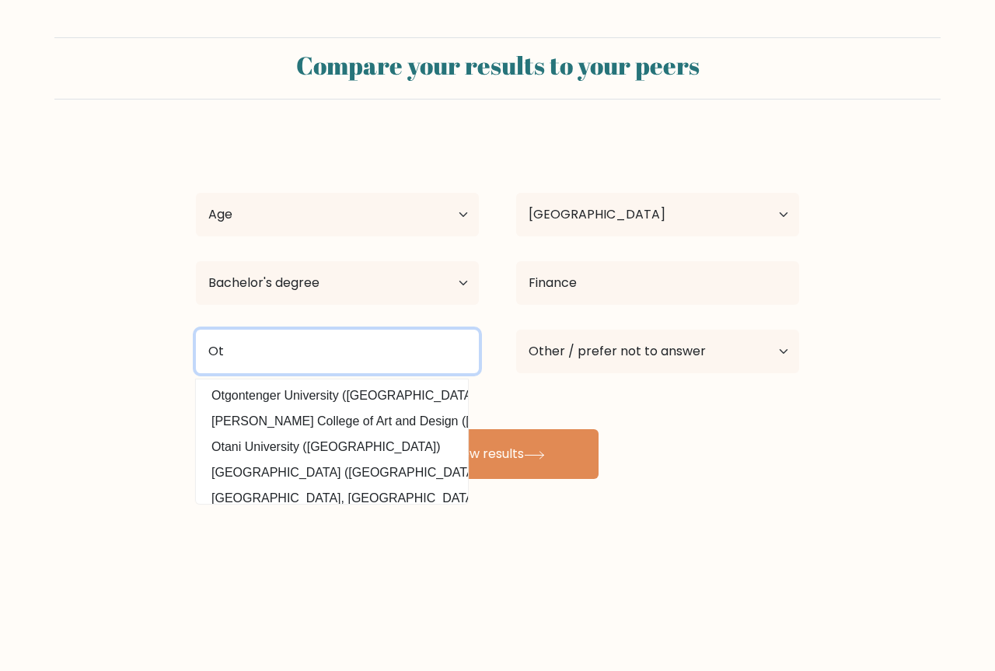
type input "O"
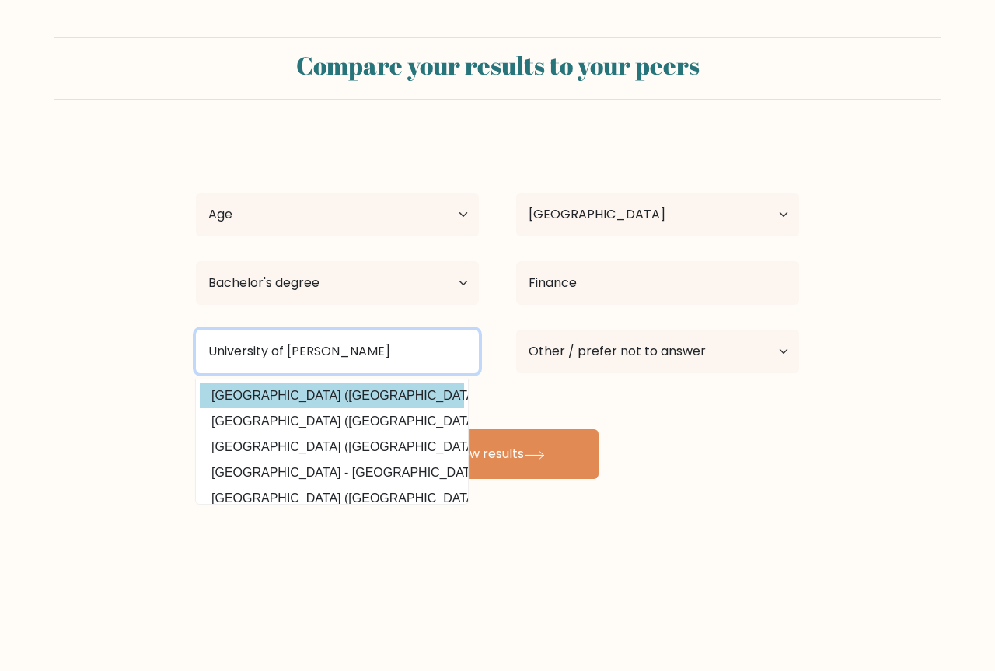
type input "University of [PERSON_NAME]"
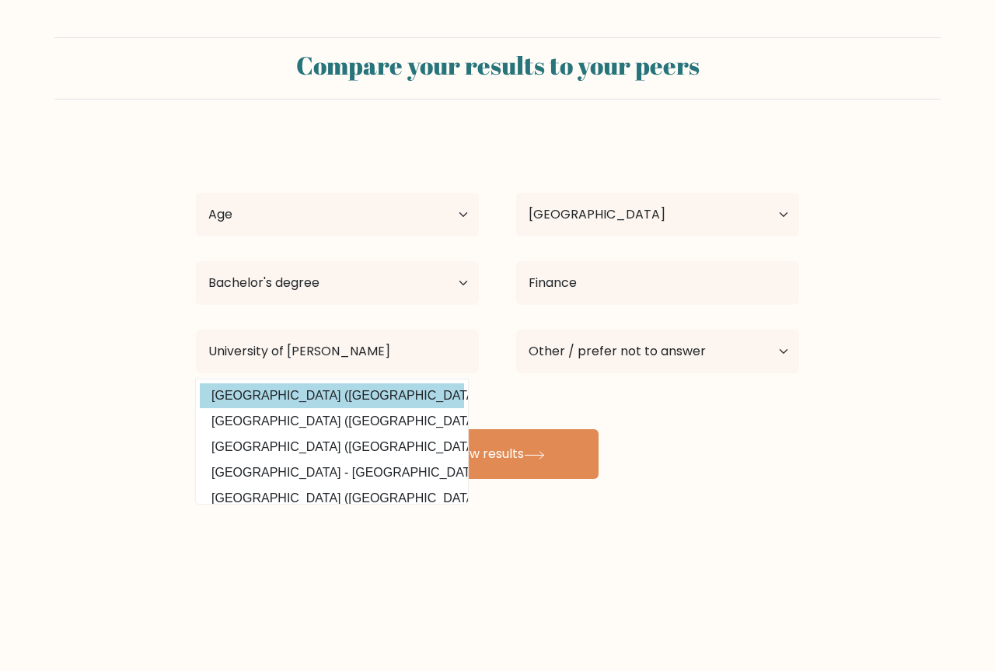
click at [411, 396] on div "Ygonia [PERSON_NAME] Age Under [DEMOGRAPHIC_DATA] [DEMOGRAPHIC_DATA] [DEMOGRAPH…" at bounding box center [498, 308] width 622 height 342
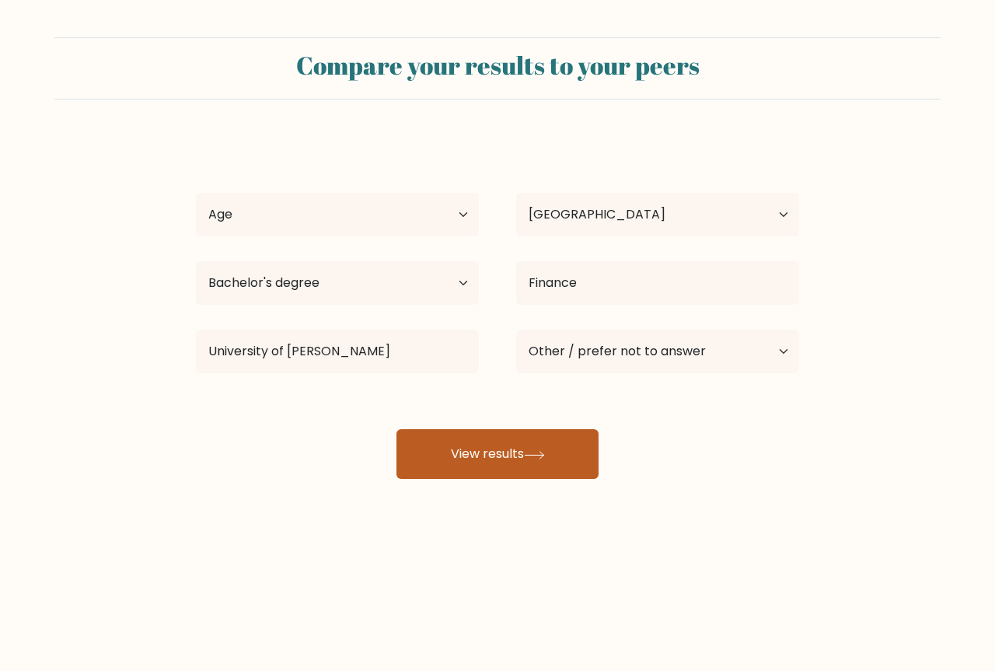
click at [558, 453] on button "View results" at bounding box center [498, 454] width 202 height 50
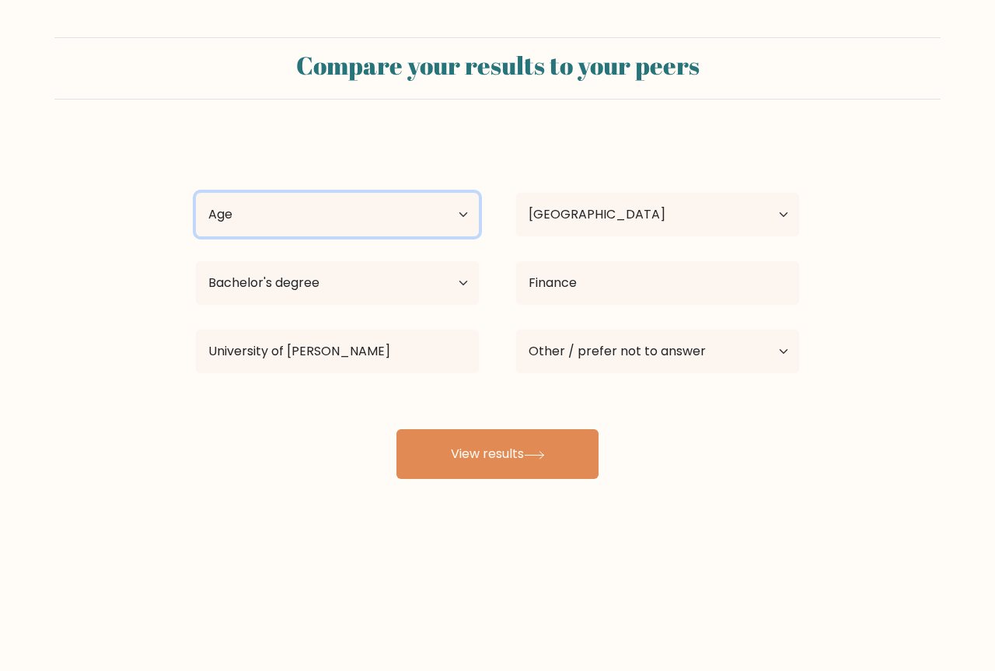
click at [315, 206] on select "Age Under [DEMOGRAPHIC_DATA] [DEMOGRAPHIC_DATA] [DEMOGRAPHIC_DATA] [DEMOGRAPHIC…" at bounding box center [337, 215] width 283 height 44
select select "25_34"
click at [196, 193] on select "Age Under [DEMOGRAPHIC_DATA] [DEMOGRAPHIC_DATA] [DEMOGRAPHIC_DATA] [DEMOGRAPHIC…" at bounding box center [337, 215] width 283 height 44
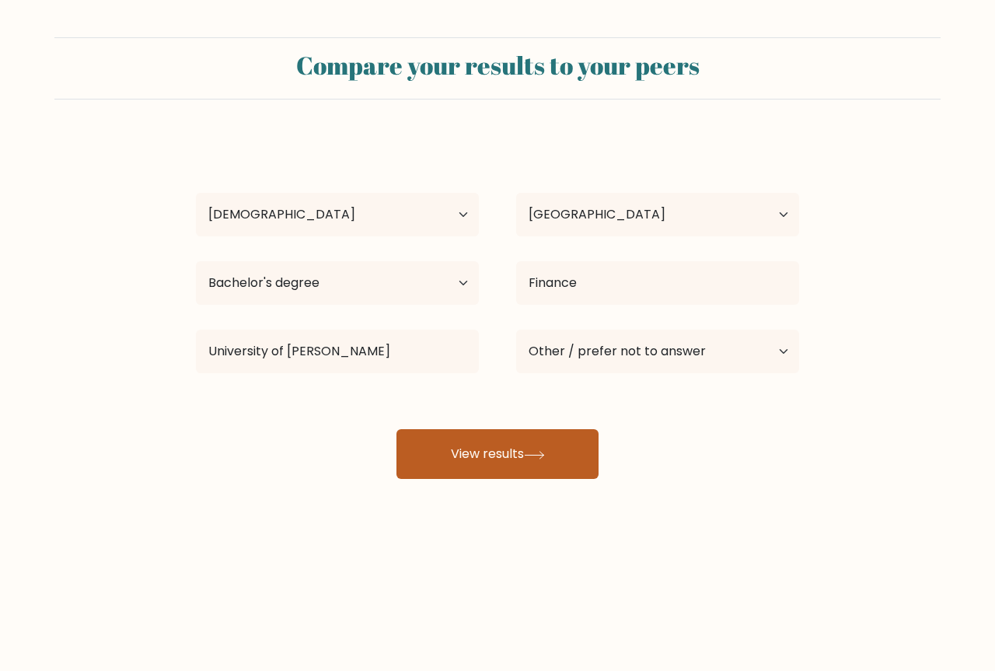
click at [492, 436] on button "View results" at bounding box center [498, 454] width 202 height 50
